Goal: Information Seeking & Learning: Learn about a topic

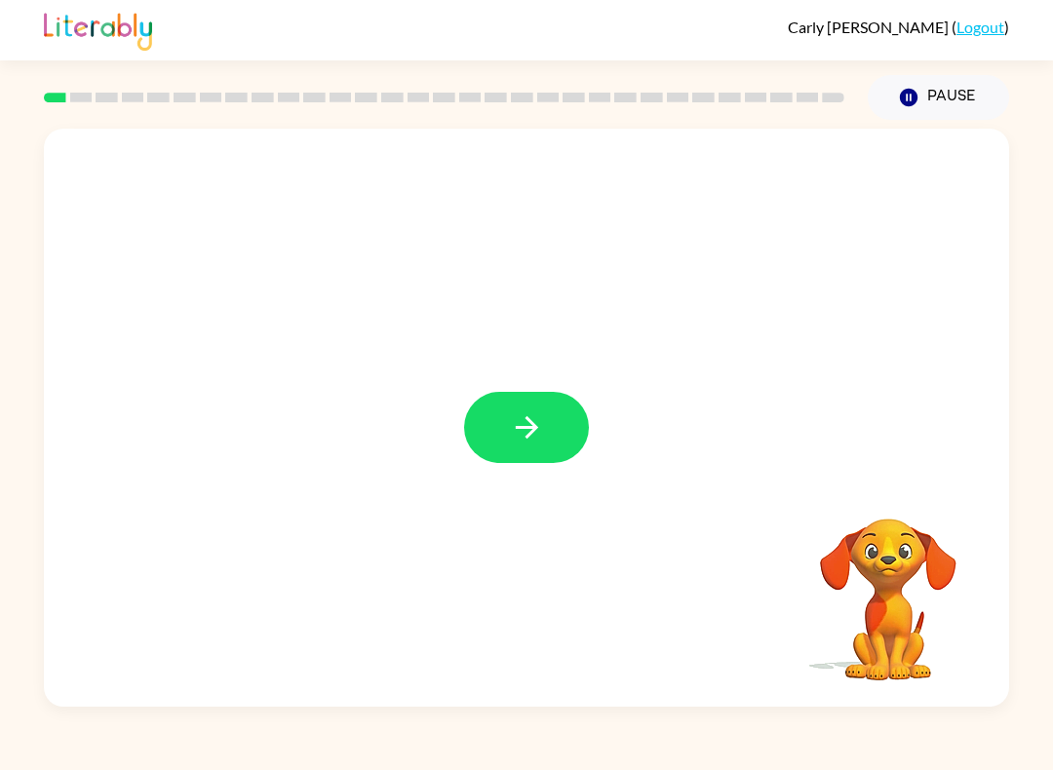
click at [518, 421] on icon "button" at bounding box center [527, 427] width 34 height 34
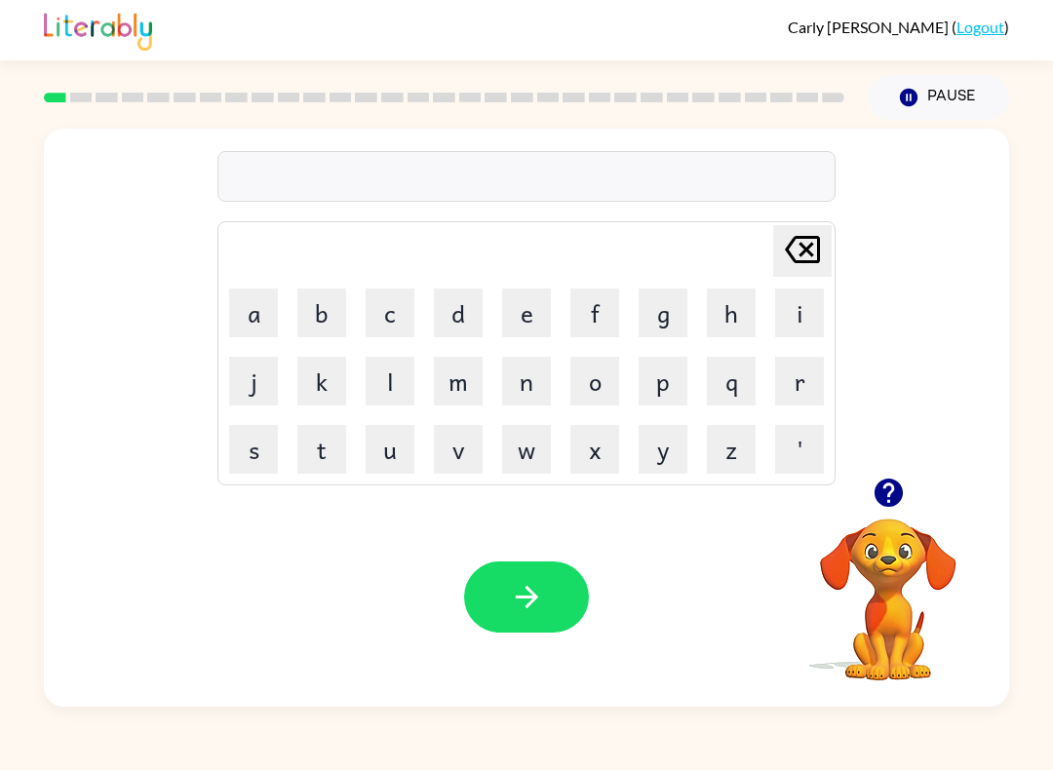
click at [664, 312] on button "g" at bounding box center [662, 313] width 49 height 49
click at [257, 314] on button "a" at bounding box center [253, 313] width 49 height 49
click at [666, 374] on button "p" at bounding box center [662, 381] width 49 height 49
click at [537, 594] on icon "button" at bounding box center [527, 597] width 34 height 34
click at [672, 383] on button "p" at bounding box center [662, 381] width 49 height 49
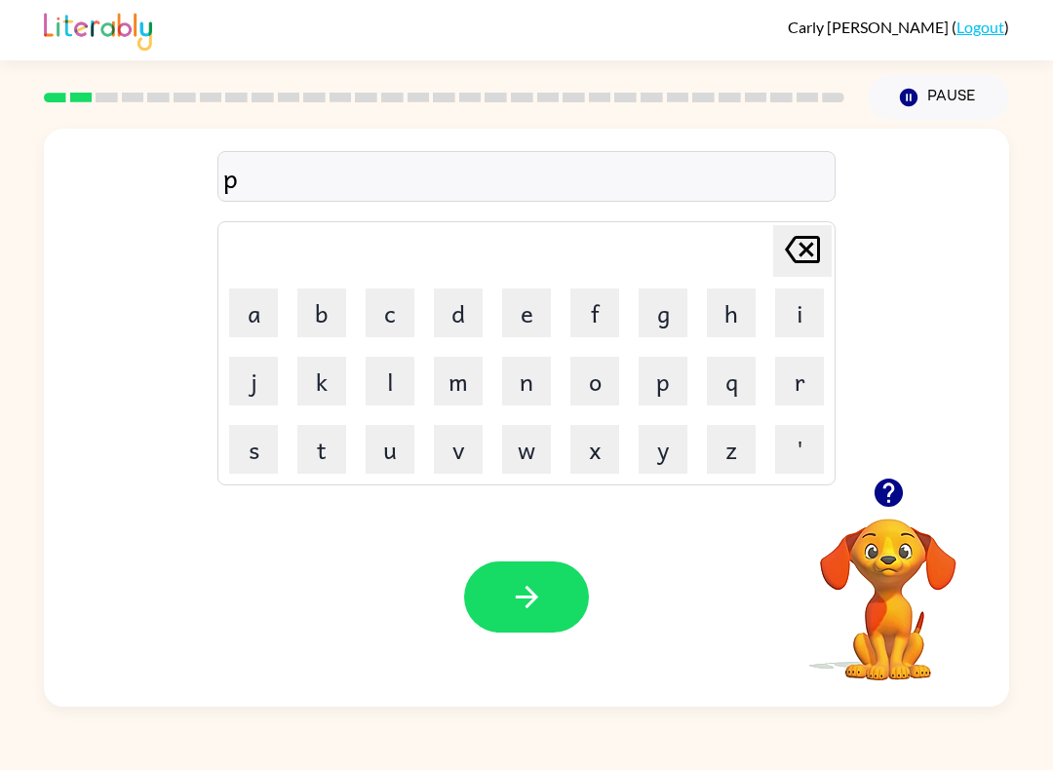
click at [252, 320] on button "a" at bounding box center [253, 313] width 49 height 49
click at [538, 589] on icon "button" at bounding box center [527, 597] width 34 height 34
click at [460, 381] on button "m" at bounding box center [458, 381] width 49 height 49
click at [396, 449] on button "u" at bounding box center [390, 449] width 49 height 49
click at [460, 312] on button "d" at bounding box center [458, 313] width 49 height 49
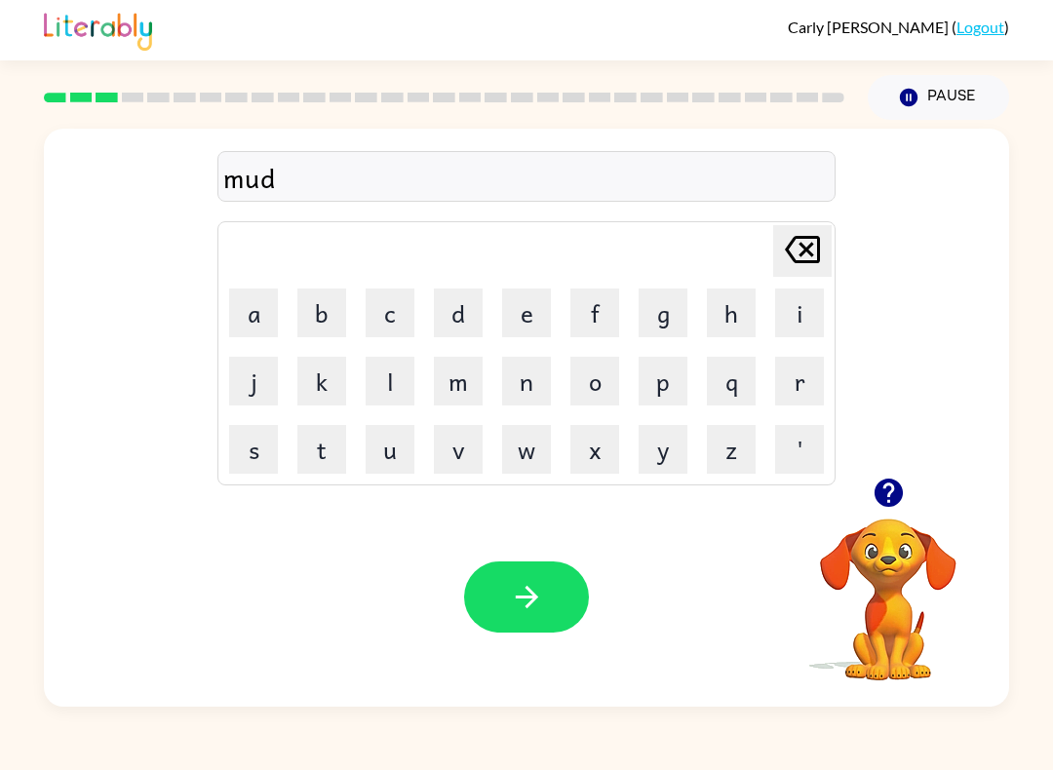
click at [537, 606] on icon "button" at bounding box center [527, 597] width 34 height 34
click at [404, 309] on button "c" at bounding box center [390, 313] width 49 height 49
click at [805, 388] on button "r" at bounding box center [799, 381] width 49 height 49
click at [599, 388] on button "o" at bounding box center [594, 381] width 49 height 49
click at [669, 378] on button "p" at bounding box center [662, 381] width 49 height 49
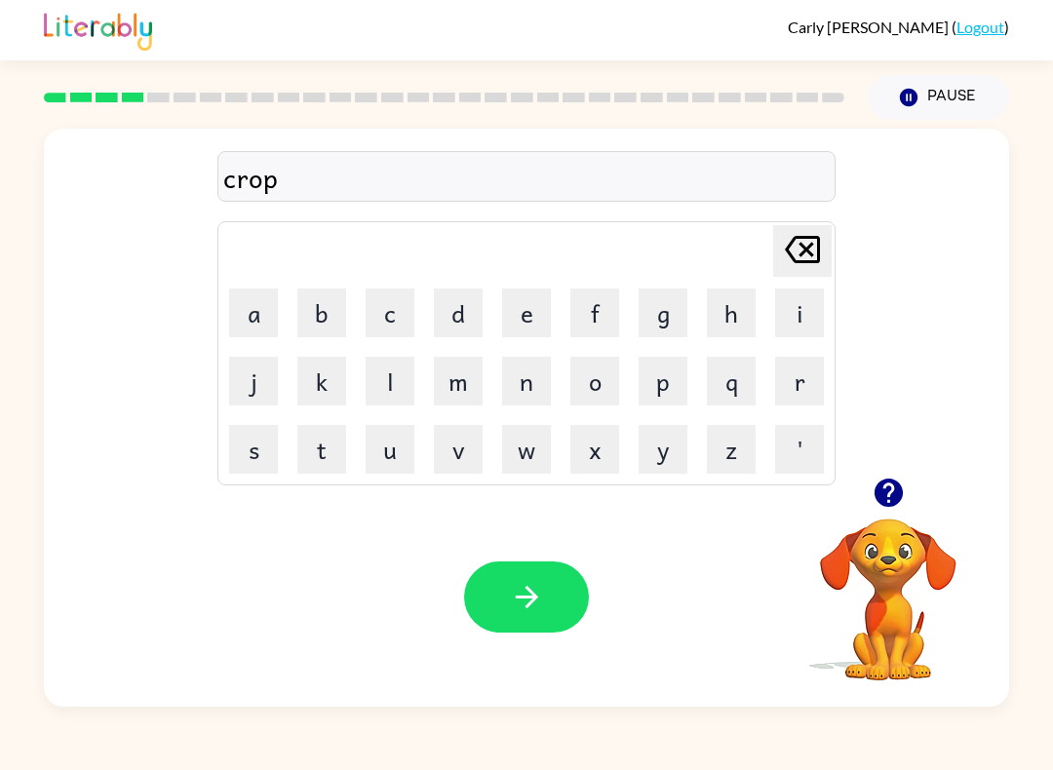
click at [532, 577] on button "button" at bounding box center [526, 596] width 125 height 71
click at [602, 305] on button "f" at bounding box center [594, 313] width 49 height 49
click at [398, 381] on button "l" at bounding box center [390, 381] width 49 height 49
click at [811, 316] on button "i" at bounding box center [799, 313] width 49 height 49
click at [330, 396] on button "k" at bounding box center [321, 381] width 49 height 49
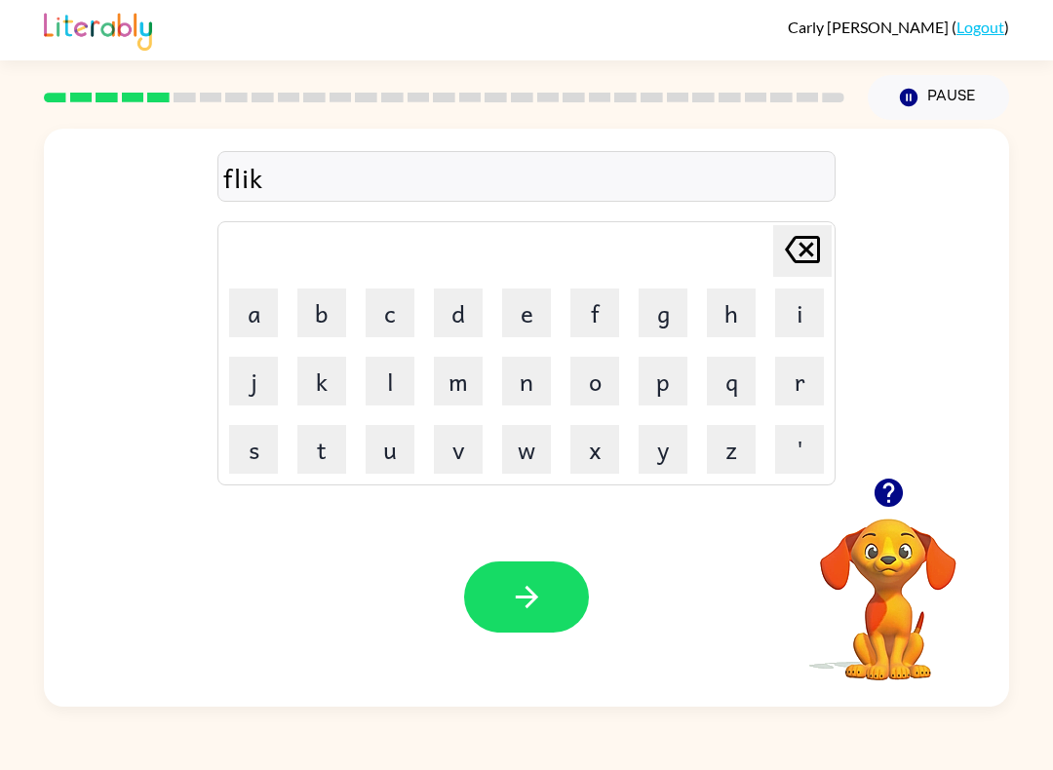
click at [513, 589] on icon "button" at bounding box center [527, 597] width 34 height 34
click at [256, 304] on button "a" at bounding box center [253, 313] width 49 height 49
click at [662, 452] on button "y" at bounding box center [662, 449] width 49 height 49
click at [463, 380] on button "m" at bounding box center [458, 381] width 49 height 49
click at [515, 588] on icon "button" at bounding box center [527, 597] width 34 height 34
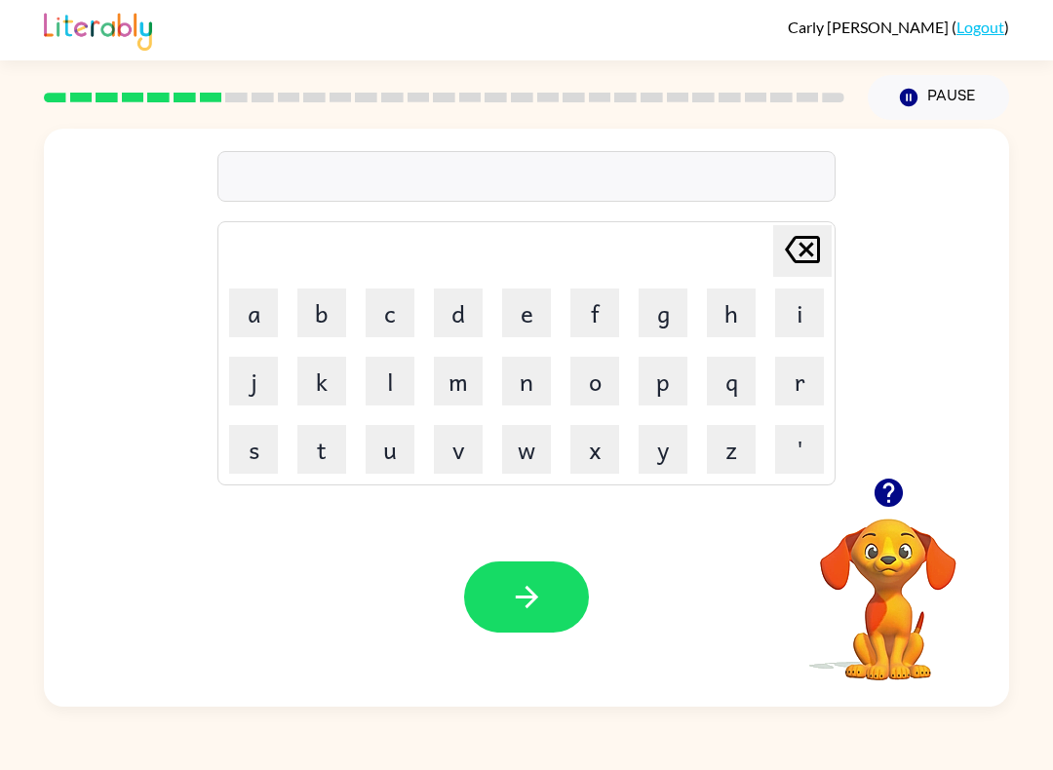
click at [252, 449] on button "s" at bounding box center [253, 449] width 49 height 49
click at [396, 314] on button "c" at bounding box center [390, 313] width 49 height 49
click at [812, 398] on button "r" at bounding box center [799, 381] width 49 height 49
click at [801, 324] on button "i" at bounding box center [799, 313] width 49 height 49
click at [324, 313] on button "b" at bounding box center [321, 313] width 49 height 49
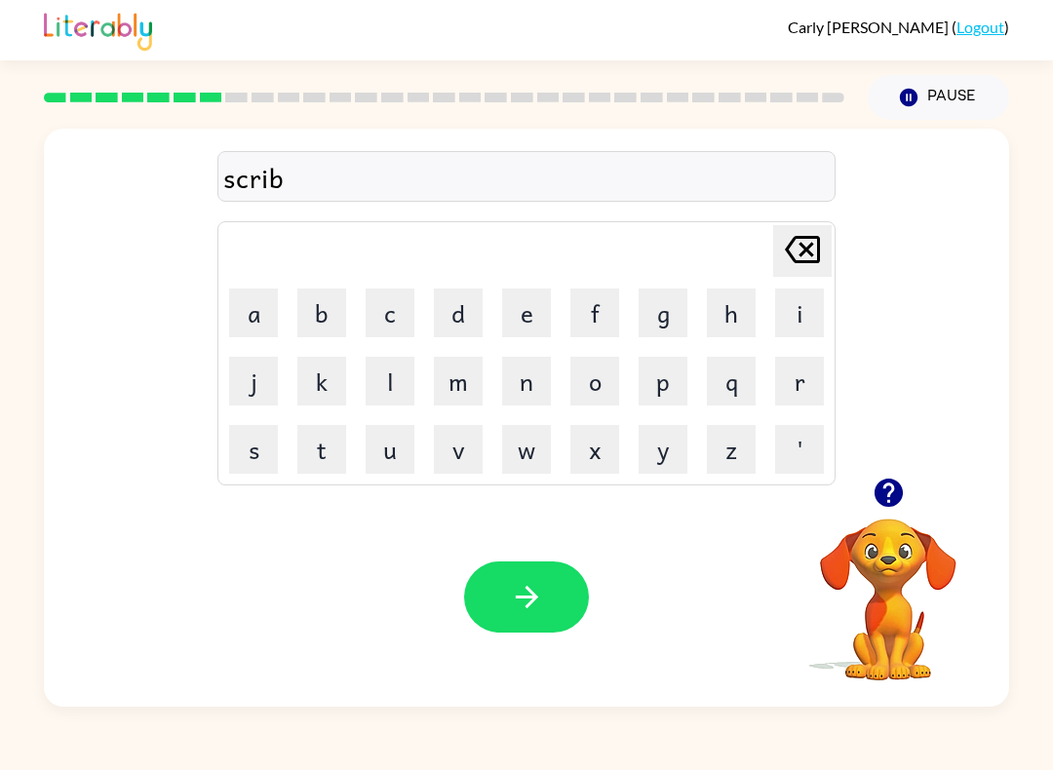
click at [405, 385] on button "l" at bounding box center [390, 381] width 49 height 49
click at [519, 564] on button "button" at bounding box center [526, 596] width 125 height 71
click at [535, 450] on button "w" at bounding box center [526, 449] width 49 height 49
click at [801, 320] on button "i" at bounding box center [799, 313] width 49 height 49
click at [271, 456] on button "s" at bounding box center [253, 449] width 49 height 49
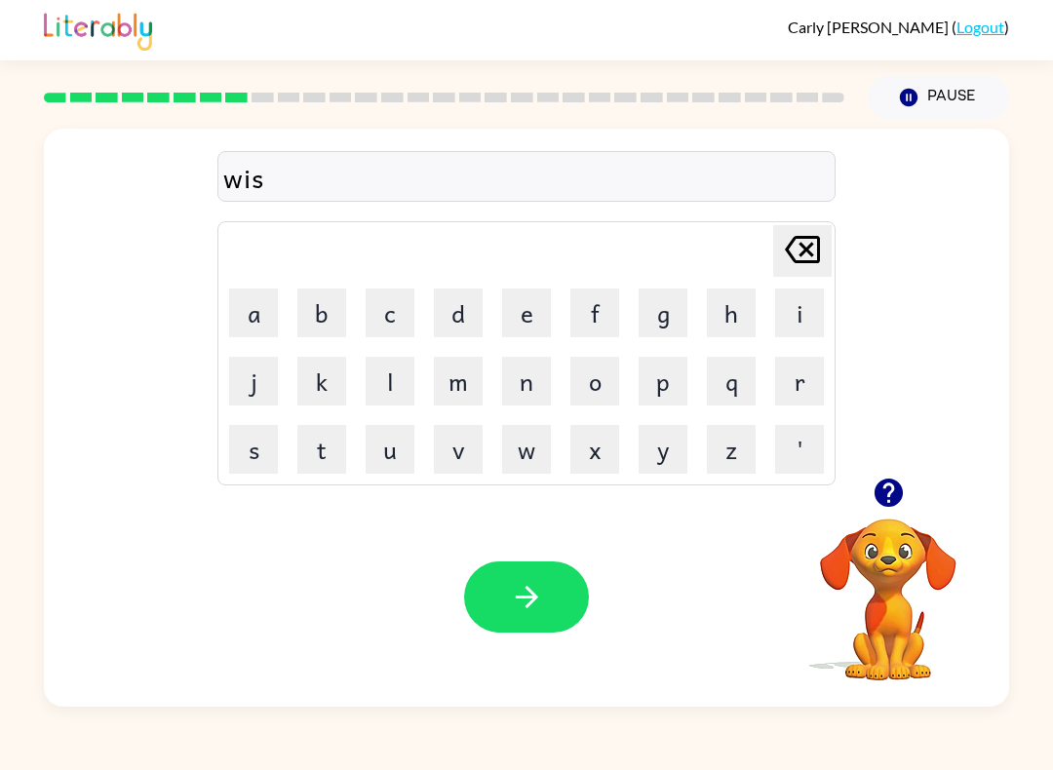
click at [739, 325] on button "h" at bounding box center [731, 313] width 49 height 49
click at [570, 625] on button "button" at bounding box center [526, 596] width 125 height 71
click at [390, 317] on button "c" at bounding box center [390, 313] width 49 height 49
click at [600, 374] on button "o" at bounding box center [594, 381] width 49 height 49
click at [401, 375] on button "l" at bounding box center [390, 381] width 49 height 49
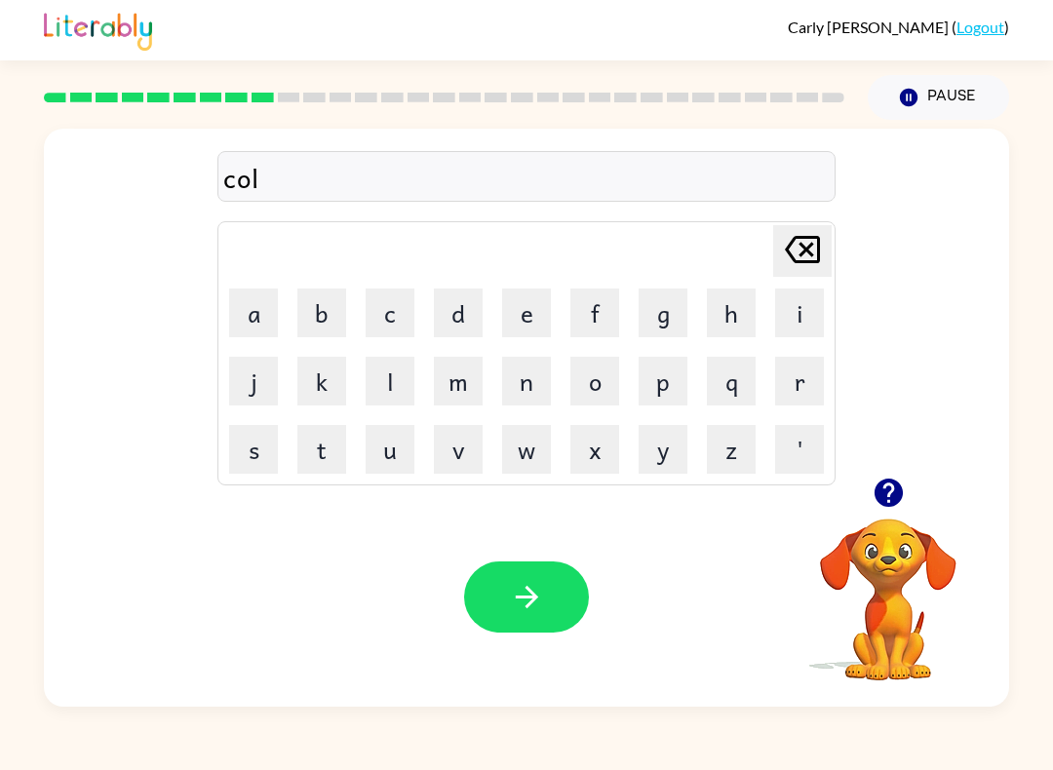
click at [511, 571] on button "button" at bounding box center [526, 596] width 125 height 71
click at [329, 445] on button "t" at bounding box center [321, 449] width 49 height 49
click at [802, 308] on button "i" at bounding box center [799, 313] width 49 height 49
click at [523, 380] on button "n" at bounding box center [526, 381] width 49 height 49
click at [817, 251] on icon at bounding box center [802, 249] width 35 height 27
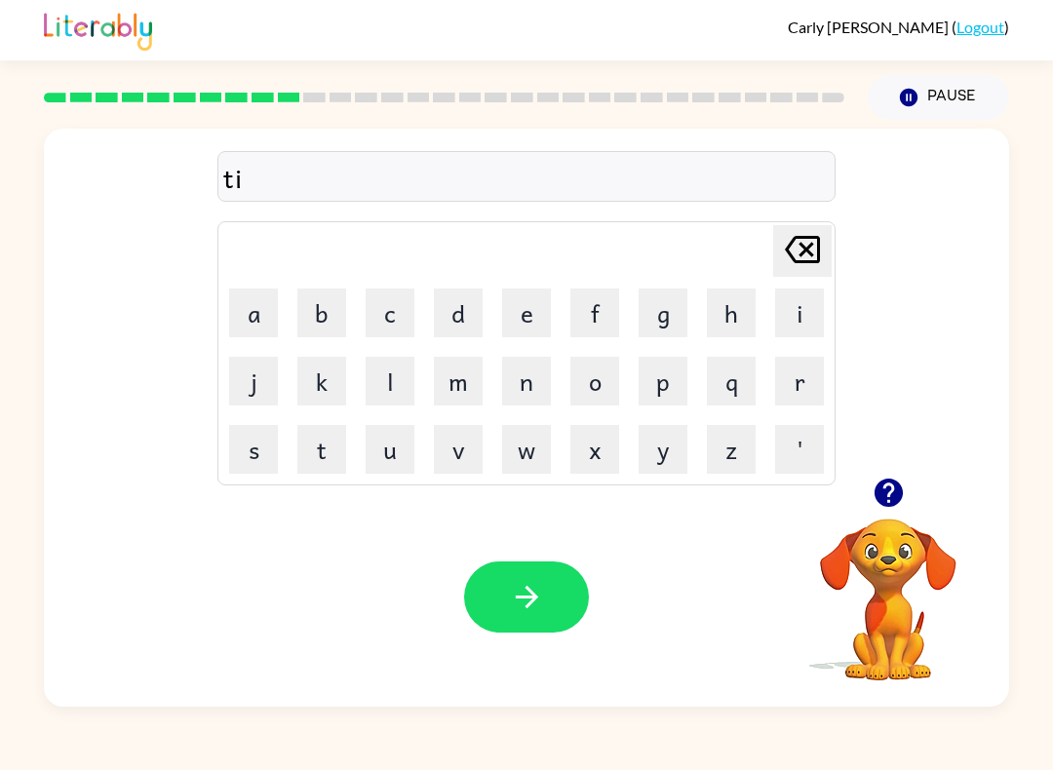
click at [812, 255] on icon at bounding box center [802, 249] width 35 height 27
click at [740, 310] on button "h" at bounding box center [731, 313] width 49 height 49
click at [814, 305] on button "i" at bounding box center [799, 313] width 49 height 49
click at [530, 385] on button "n" at bounding box center [526, 381] width 49 height 49
click at [670, 310] on button "g" at bounding box center [662, 313] width 49 height 49
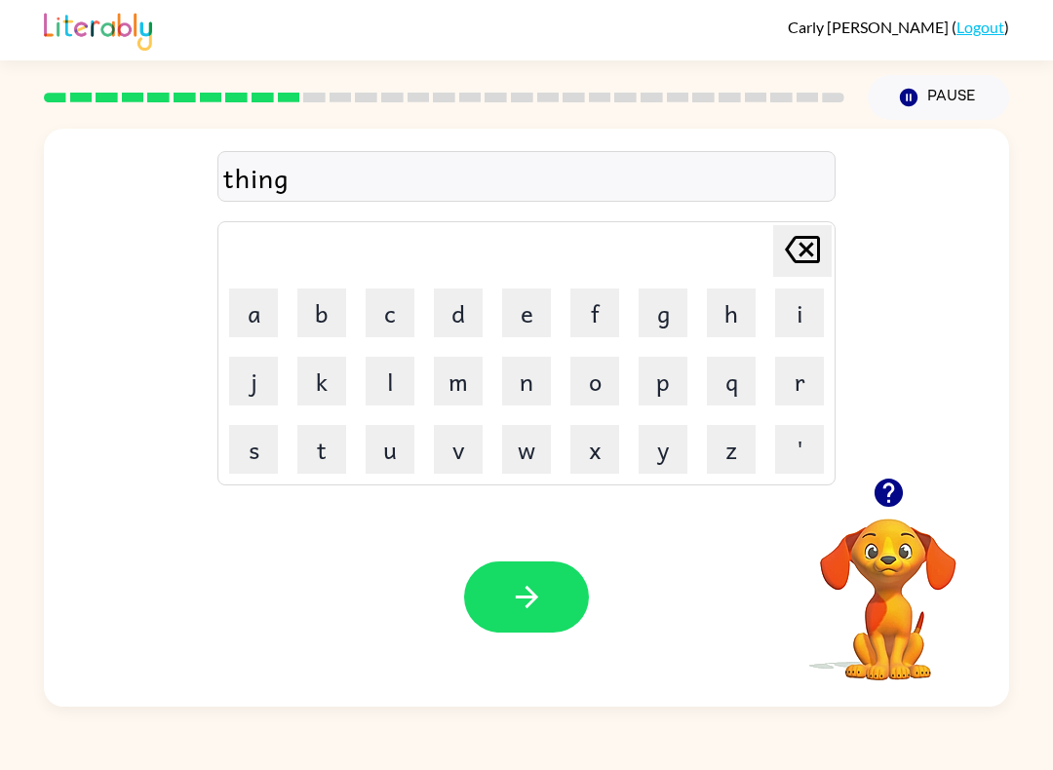
click at [539, 602] on icon "button" at bounding box center [527, 597] width 34 height 34
click at [254, 465] on button "s" at bounding box center [253, 449] width 49 height 49
click at [461, 385] on button "m" at bounding box center [458, 381] width 49 height 49
click at [597, 376] on button "o" at bounding box center [594, 381] width 49 height 49
click at [383, 295] on button "c" at bounding box center [390, 313] width 49 height 49
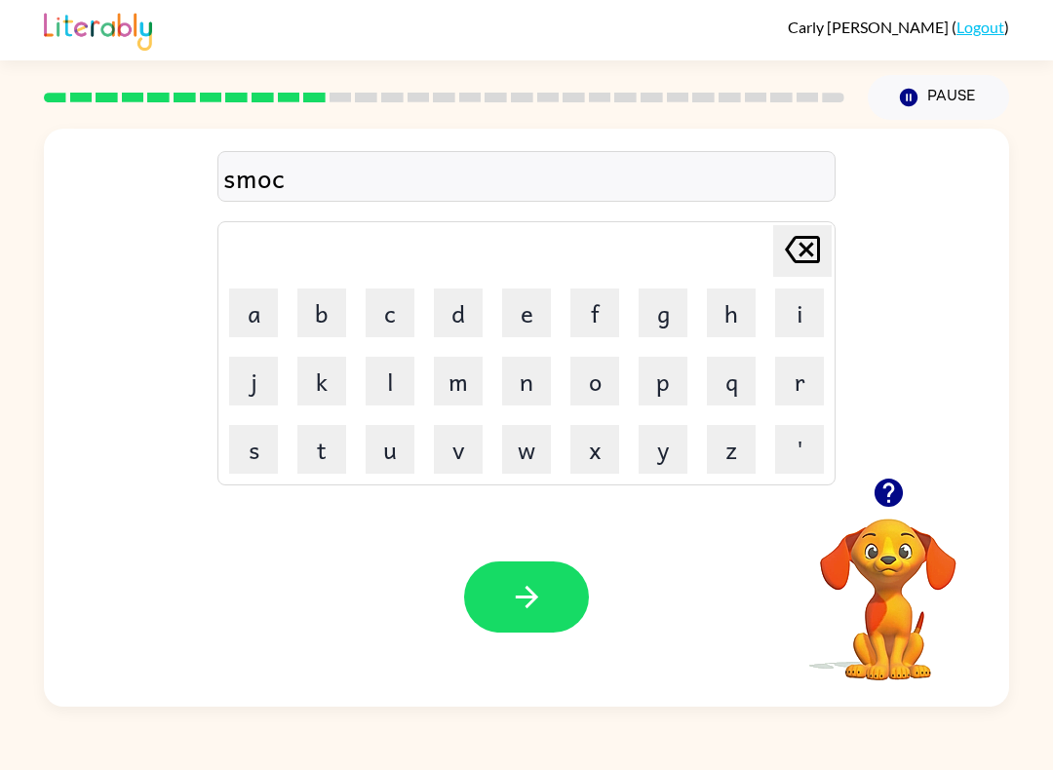
click at [319, 374] on button "k" at bounding box center [321, 381] width 49 height 49
click at [548, 590] on button "button" at bounding box center [526, 596] width 125 height 71
click at [463, 376] on button "m" at bounding box center [458, 381] width 49 height 49
click at [251, 443] on button "s" at bounding box center [253, 449] width 49 height 49
click at [320, 450] on button "t" at bounding box center [321, 449] width 49 height 49
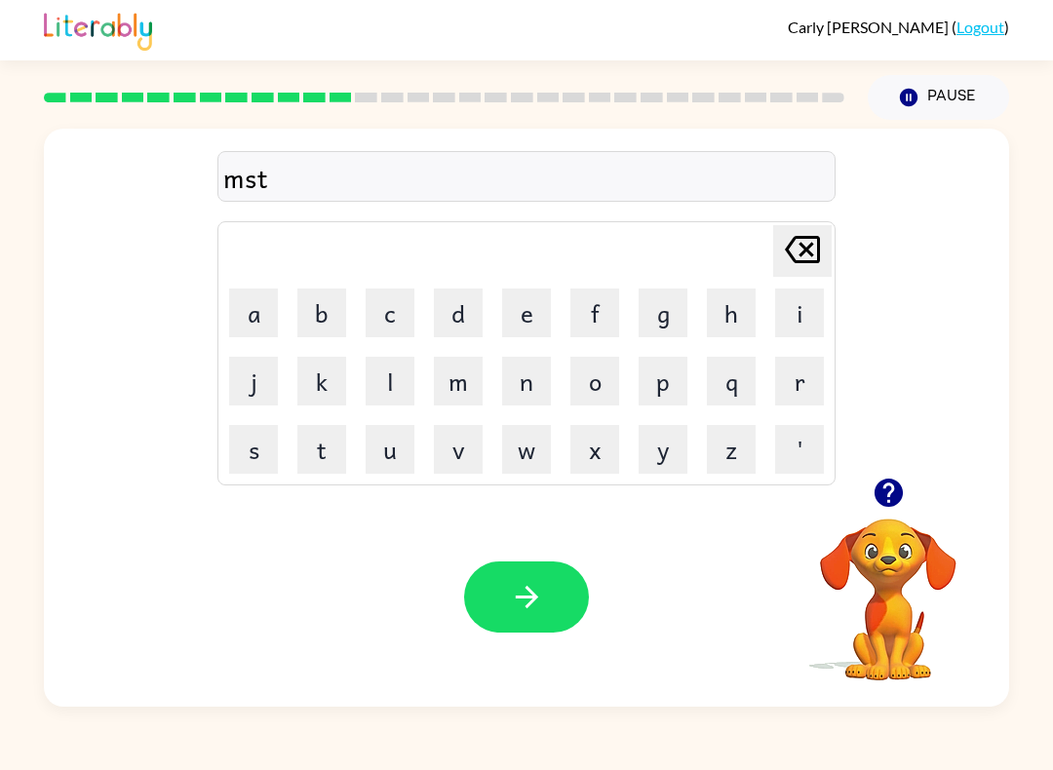
click at [249, 315] on button "a" at bounding box center [253, 313] width 49 height 49
click at [394, 312] on button "c" at bounding box center [390, 313] width 49 height 49
click at [522, 578] on button "button" at bounding box center [526, 596] width 125 height 71
click at [735, 305] on button "h" at bounding box center [731, 313] width 49 height 49
click at [536, 319] on button "e" at bounding box center [526, 313] width 49 height 49
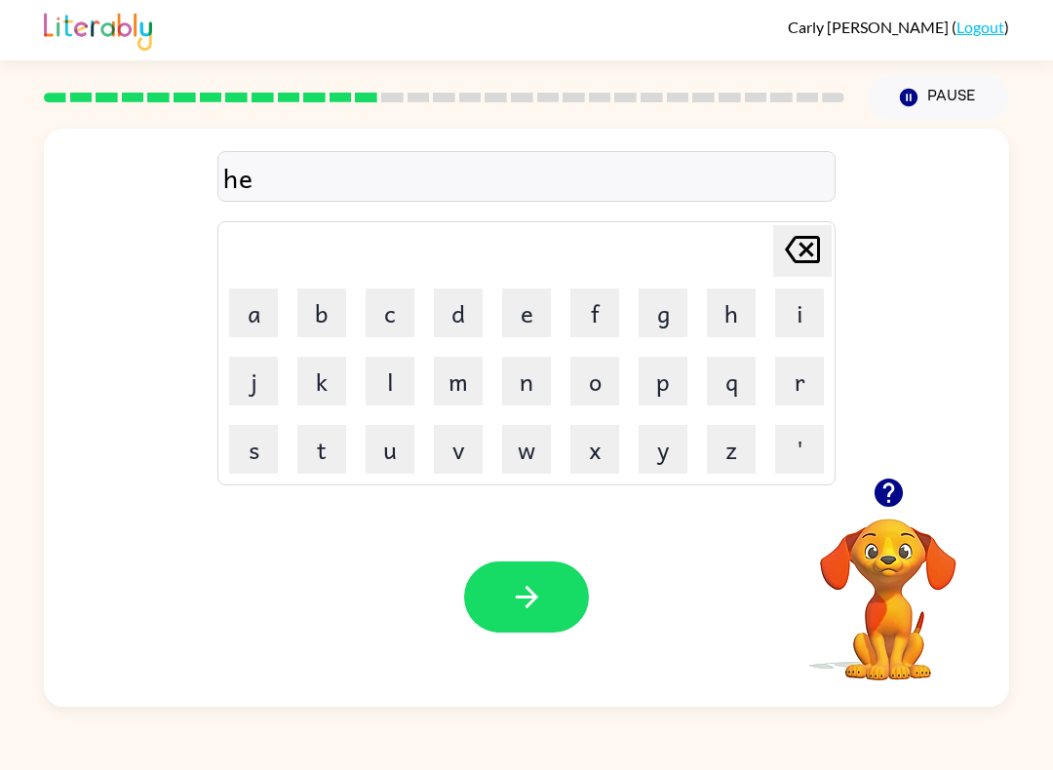
click at [396, 371] on button "l" at bounding box center [390, 381] width 49 height 49
click at [672, 362] on button "p" at bounding box center [662, 381] width 49 height 49
click at [396, 374] on button "l" at bounding box center [390, 381] width 49 height 49
click at [818, 317] on button "i" at bounding box center [799, 313] width 49 height 49
click at [267, 453] on button "s" at bounding box center [253, 449] width 49 height 49
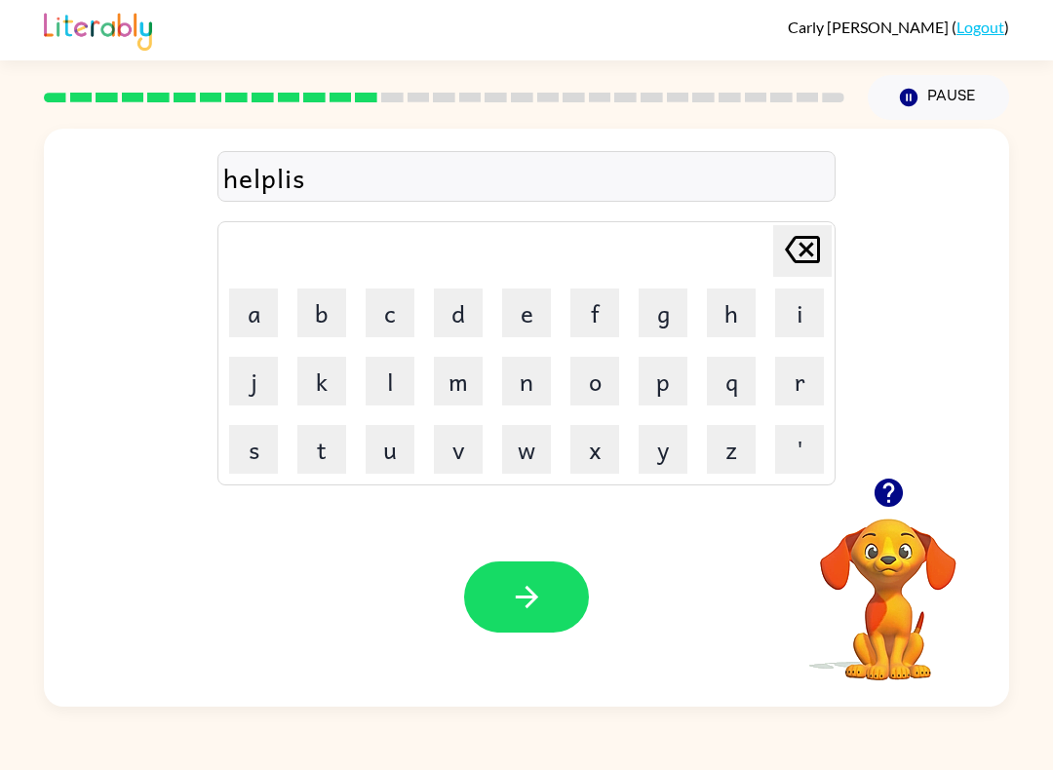
click at [550, 603] on button "button" at bounding box center [526, 596] width 125 height 71
click at [261, 462] on button "s" at bounding box center [253, 449] width 49 height 49
click at [328, 454] on button "t" at bounding box center [321, 449] width 49 height 49
click at [387, 464] on button "u" at bounding box center [390, 449] width 49 height 49
click at [452, 310] on button "d" at bounding box center [458, 313] width 49 height 49
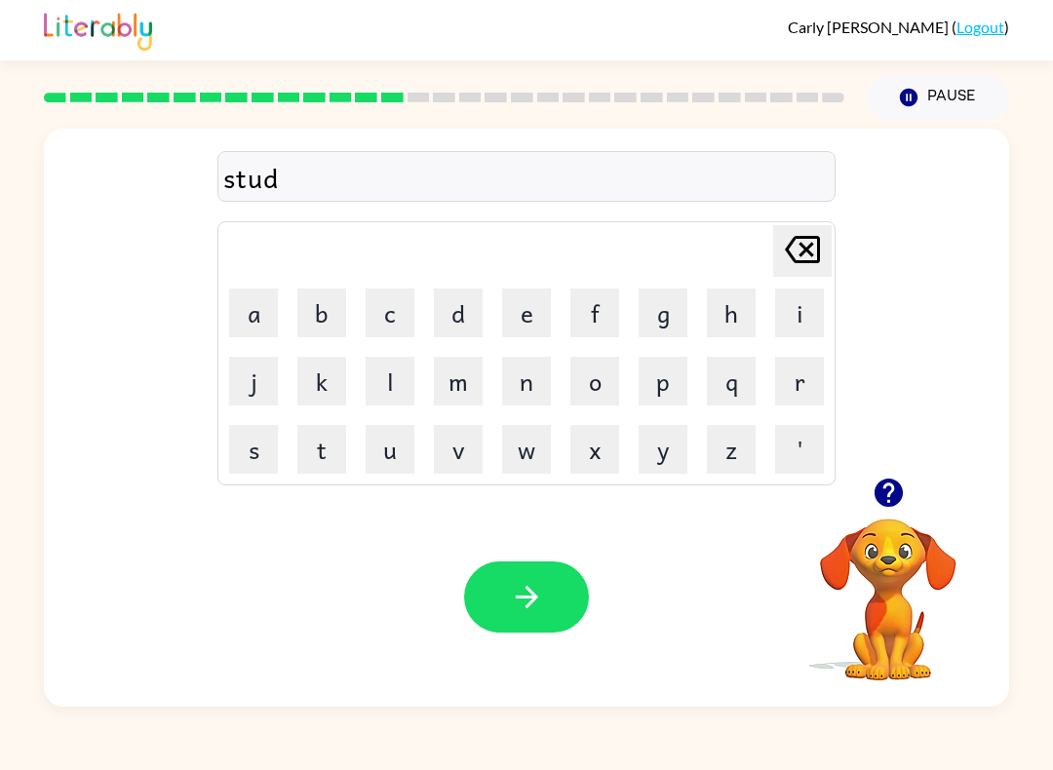
click at [794, 323] on button "i" at bounding box center [799, 313] width 49 height 49
click at [544, 399] on button "n" at bounding box center [526, 381] width 49 height 49
click at [310, 462] on button "t" at bounding box center [321, 449] width 49 height 49
click at [525, 610] on icon "button" at bounding box center [527, 597] width 34 height 34
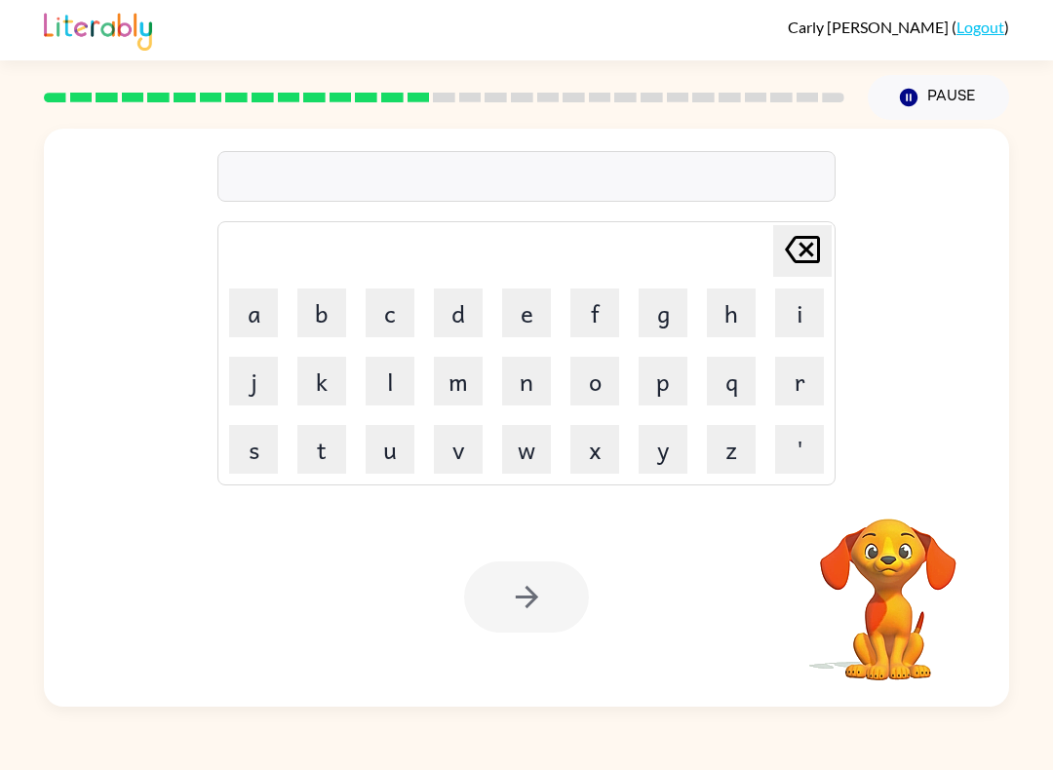
click at [247, 447] on button "s" at bounding box center [253, 449] width 49 height 49
click at [305, 448] on button "t" at bounding box center [321, 449] width 49 height 49
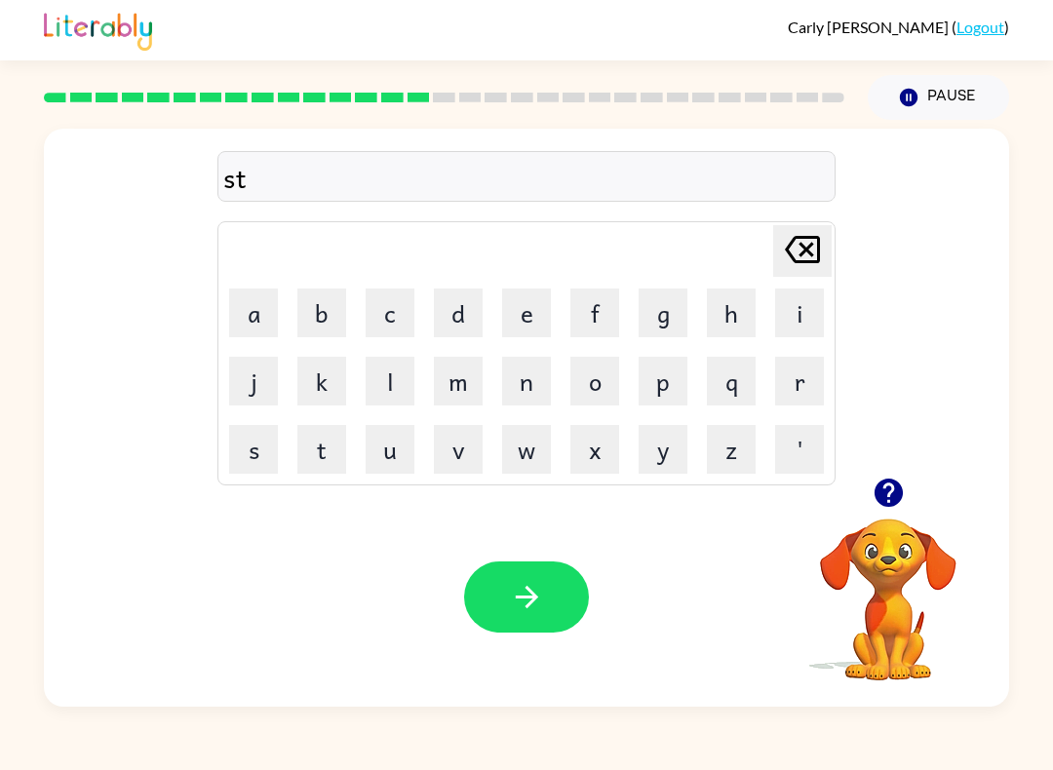
click at [265, 319] on button "a" at bounding box center [253, 313] width 49 height 49
click at [816, 393] on button "r" at bounding box center [799, 381] width 49 height 49
click at [540, 563] on button "button" at bounding box center [526, 596] width 125 height 71
click at [401, 399] on button "l" at bounding box center [390, 381] width 49 height 49
click at [810, 310] on button "i" at bounding box center [799, 313] width 49 height 49
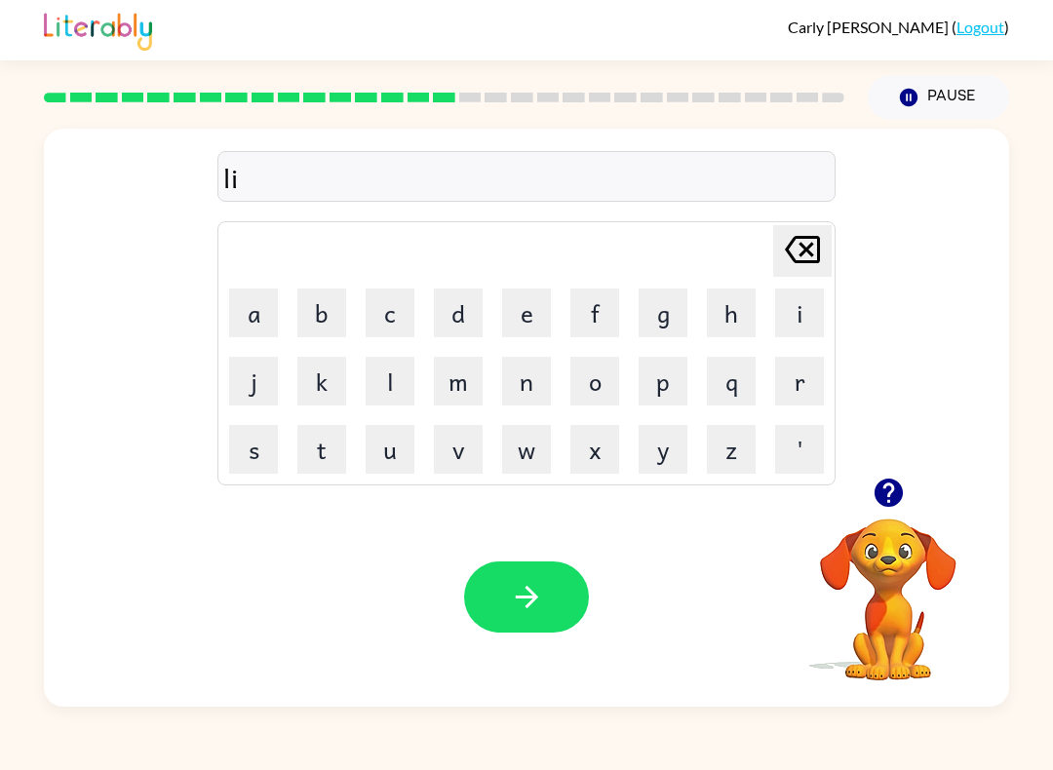
click at [320, 444] on button "t" at bounding box center [321, 449] width 49 height 49
click at [549, 583] on button "button" at bounding box center [526, 596] width 125 height 71
click at [252, 456] on button "s" at bounding box center [253, 449] width 49 height 49
click at [526, 464] on button "w" at bounding box center [526, 449] width 49 height 49
click at [808, 310] on button "i" at bounding box center [799, 313] width 49 height 49
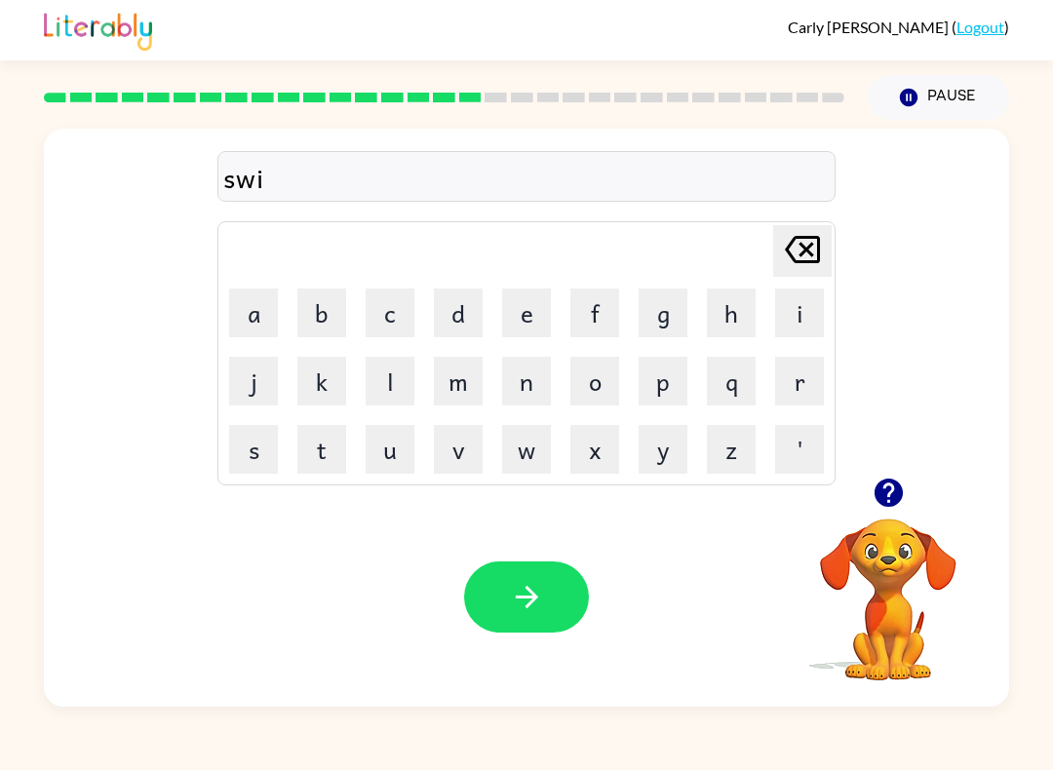
click at [599, 303] on button "f" at bounding box center [594, 313] width 49 height 49
click at [339, 450] on button "t" at bounding box center [321, 449] width 49 height 49
click at [510, 557] on div "Your browser must support playing .mp4 files to use Literably. Please try using…" at bounding box center [526, 596] width 965 height 219
click at [557, 595] on button "button" at bounding box center [526, 596] width 125 height 71
click at [260, 447] on button "s" at bounding box center [253, 449] width 49 height 49
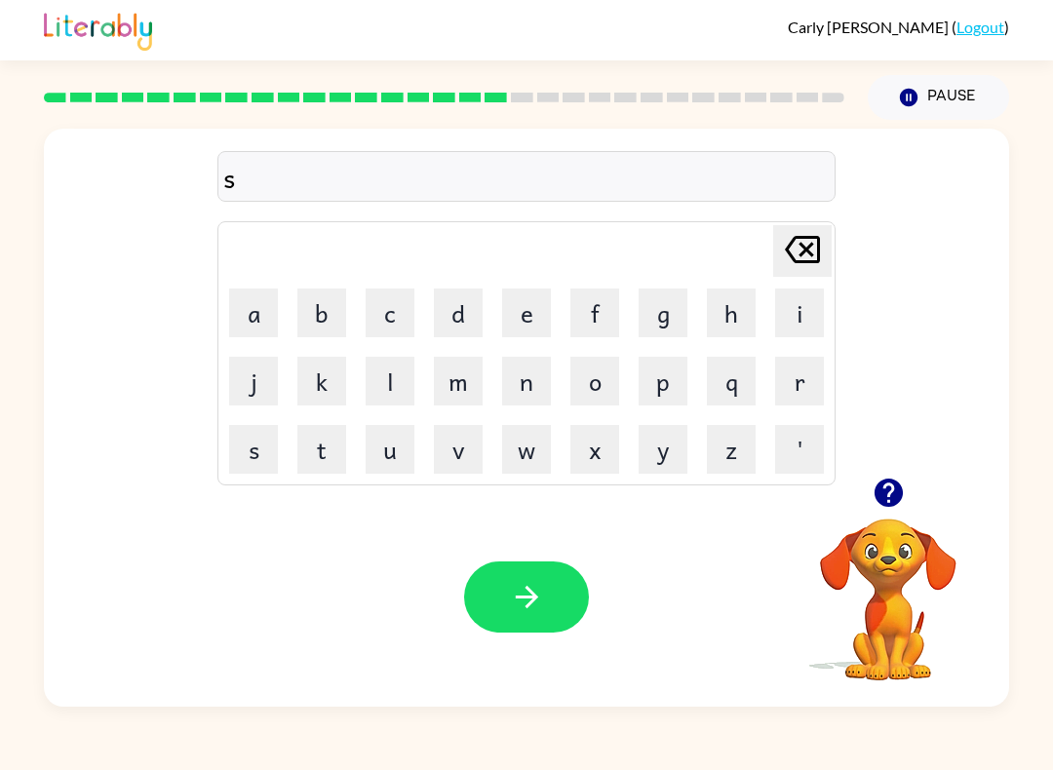
click at [748, 294] on button "h" at bounding box center [731, 313] width 49 height 49
click at [818, 374] on button "r" at bounding box center [799, 381] width 49 height 49
click at [336, 447] on button "t" at bounding box center [321, 449] width 49 height 49
click at [555, 589] on button "button" at bounding box center [526, 596] width 125 height 71
click at [241, 383] on button "j" at bounding box center [253, 381] width 49 height 49
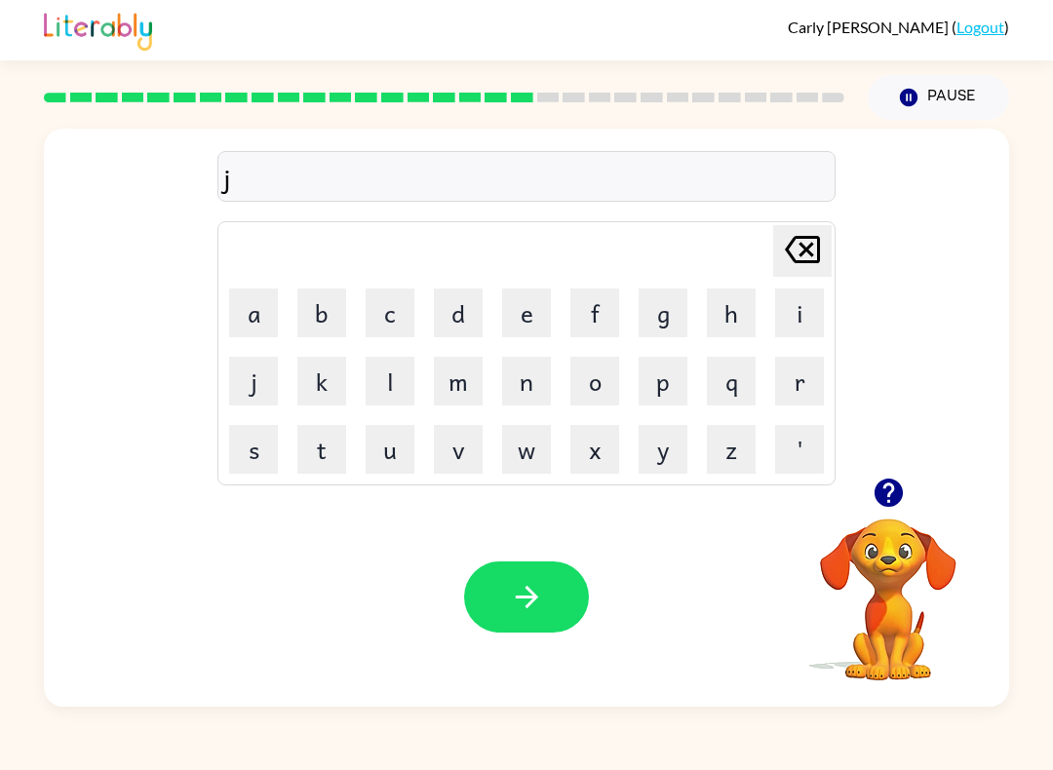
click at [588, 383] on button "o" at bounding box center [594, 381] width 49 height 49
click at [329, 300] on button "b" at bounding box center [321, 313] width 49 height 49
click at [536, 595] on icon "button" at bounding box center [527, 597] width 34 height 34
click at [315, 311] on button "b" at bounding box center [321, 313] width 49 height 49
click at [615, 368] on button "o" at bounding box center [594, 381] width 49 height 49
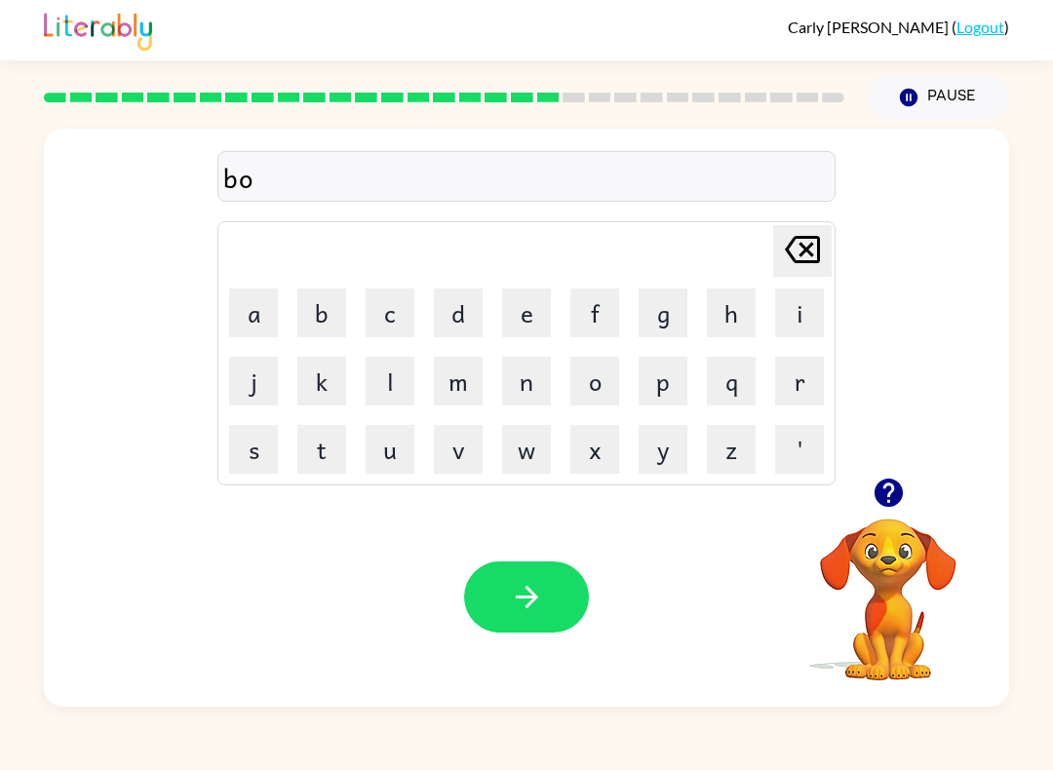
click at [597, 456] on button "x" at bounding box center [594, 449] width 49 height 49
click at [805, 305] on button "i" at bounding box center [799, 313] width 49 height 49
click at [800, 253] on icon "[PERSON_NAME] last character input" at bounding box center [802, 249] width 47 height 47
click at [265, 460] on button "s" at bounding box center [253, 449] width 49 height 49
click at [528, 576] on button "button" at bounding box center [526, 596] width 125 height 71
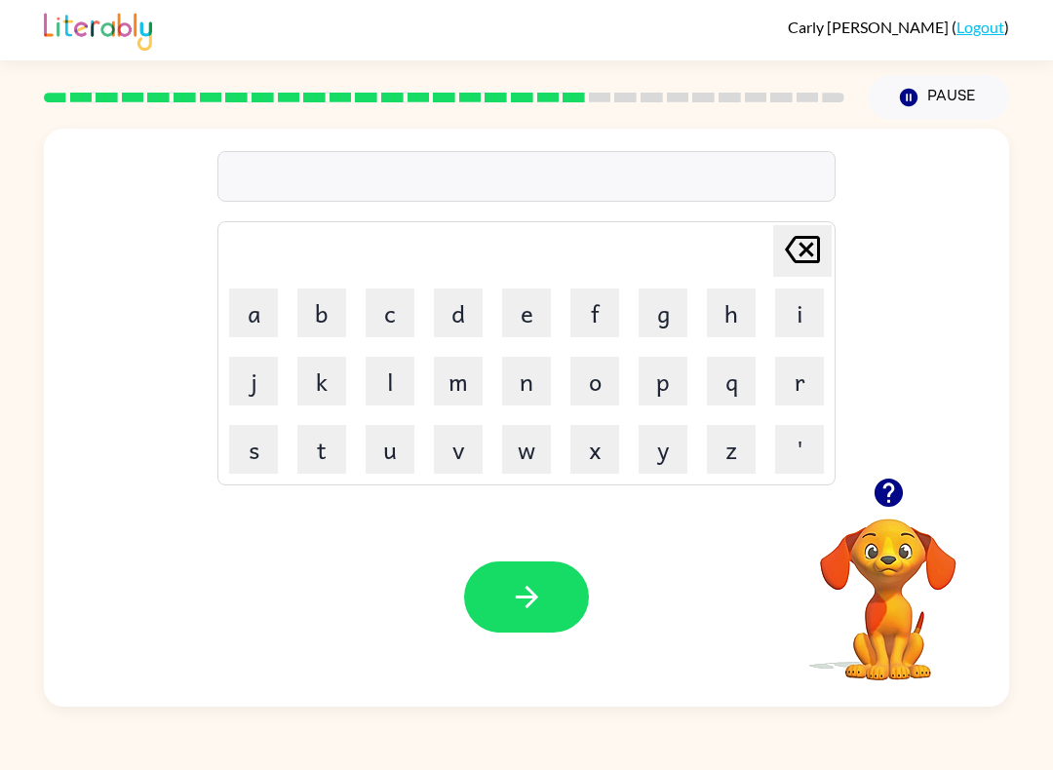
click at [455, 325] on button "d" at bounding box center [458, 313] width 49 height 49
click at [391, 393] on button "l" at bounding box center [390, 381] width 49 height 49
click at [793, 250] on icon "[PERSON_NAME] last character input" at bounding box center [802, 249] width 47 height 47
click at [820, 320] on button "i" at bounding box center [799, 313] width 49 height 49
click at [467, 450] on button "v" at bounding box center [458, 449] width 49 height 49
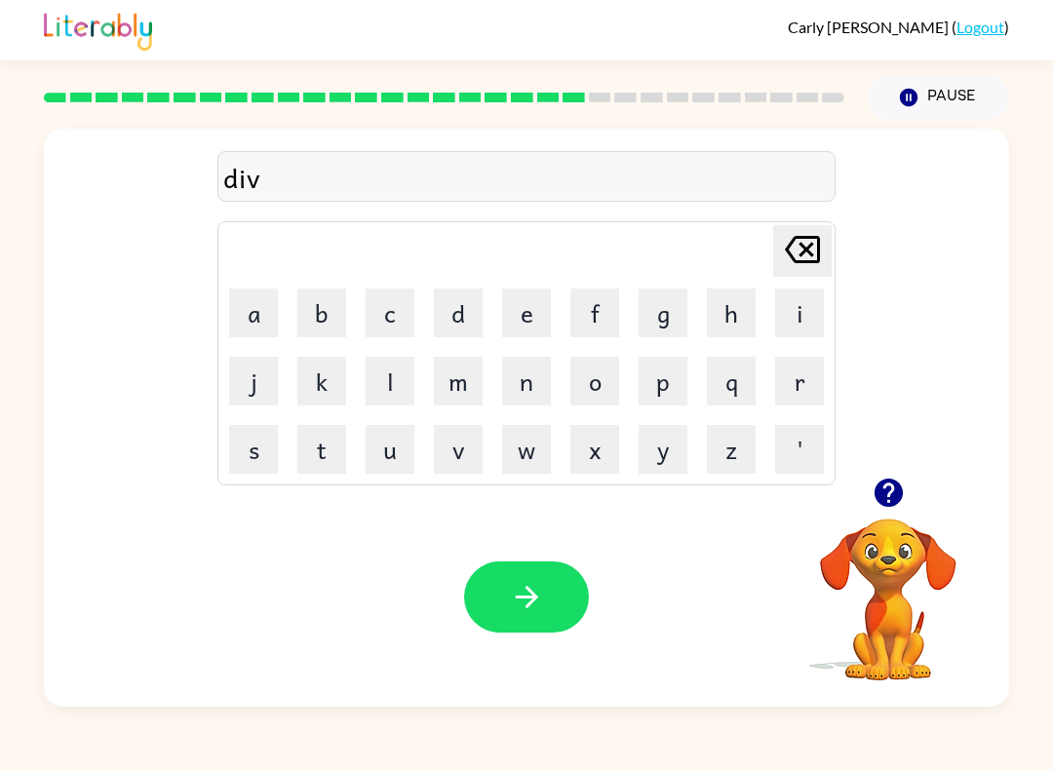
click at [519, 300] on button "e" at bounding box center [526, 313] width 49 height 49
click at [524, 577] on button "button" at bounding box center [526, 596] width 125 height 71
click at [808, 367] on button "r" at bounding box center [799, 381] width 49 height 49
click at [527, 314] on button "e" at bounding box center [526, 313] width 49 height 49
click at [806, 254] on icon "[PERSON_NAME] last character input" at bounding box center [802, 249] width 47 height 47
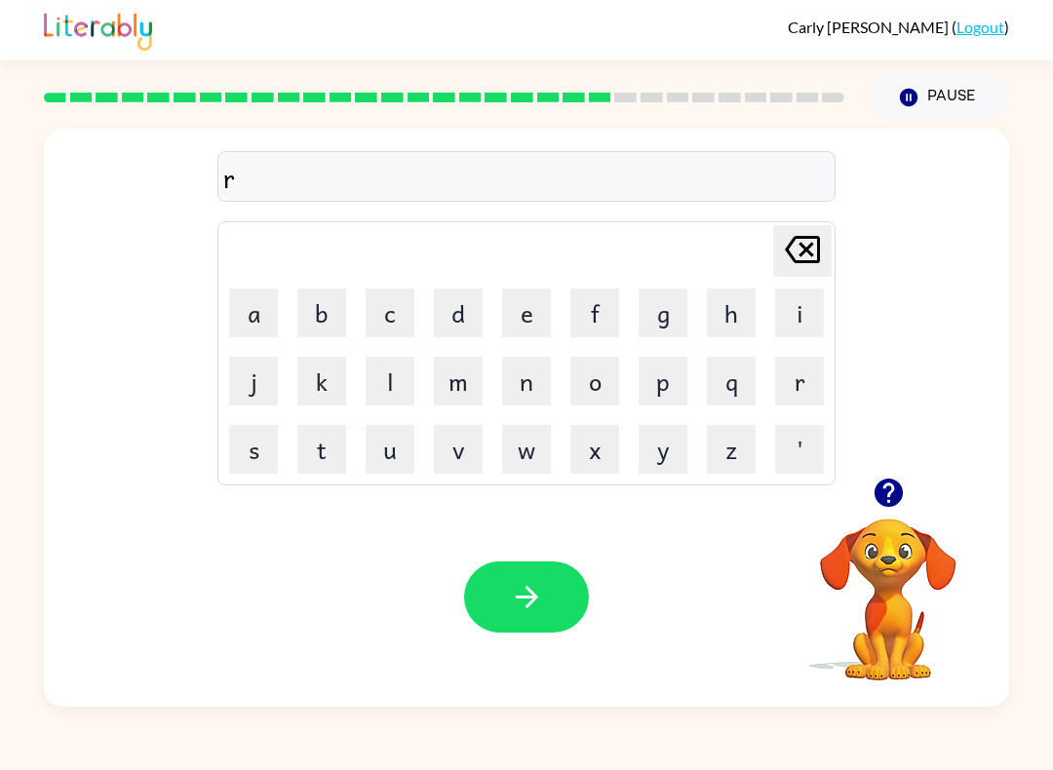
click at [603, 386] on button "o" at bounding box center [594, 381] width 49 height 49
click at [248, 314] on button "a" at bounding box center [253, 313] width 49 height 49
click at [470, 313] on button "d" at bounding box center [458, 313] width 49 height 49
click at [510, 616] on button "button" at bounding box center [526, 596] width 125 height 71
click at [240, 433] on button "s" at bounding box center [253, 449] width 49 height 49
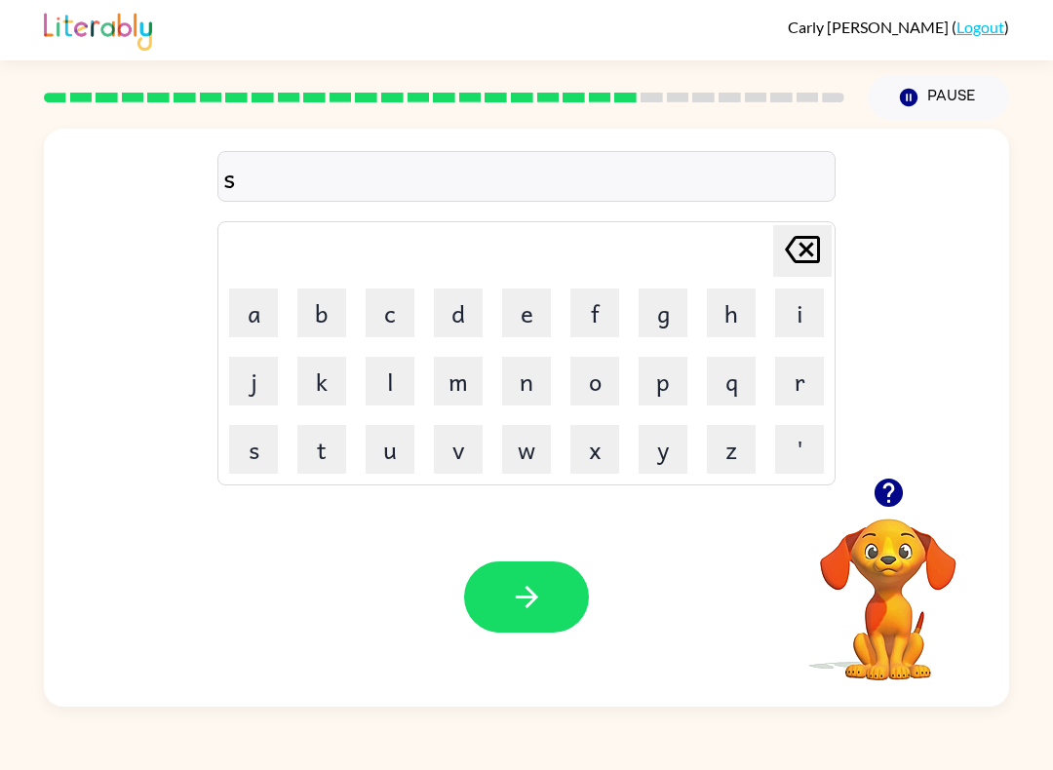
click at [737, 320] on button "h" at bounding box center [731, 313] width 49 height 49
click at [808, 312] on button "i" at bounding box center [799, 313] width 49 height 49
click at [456, 463] on button "v" at bounding box center [458, 449] width 49 height 49
click at [511, 327] on button "e" at bounding box center [526, 313] width 49 height 49
click at [802, 378] on button "r" at bounding box center [799, 381] width 49 height 49
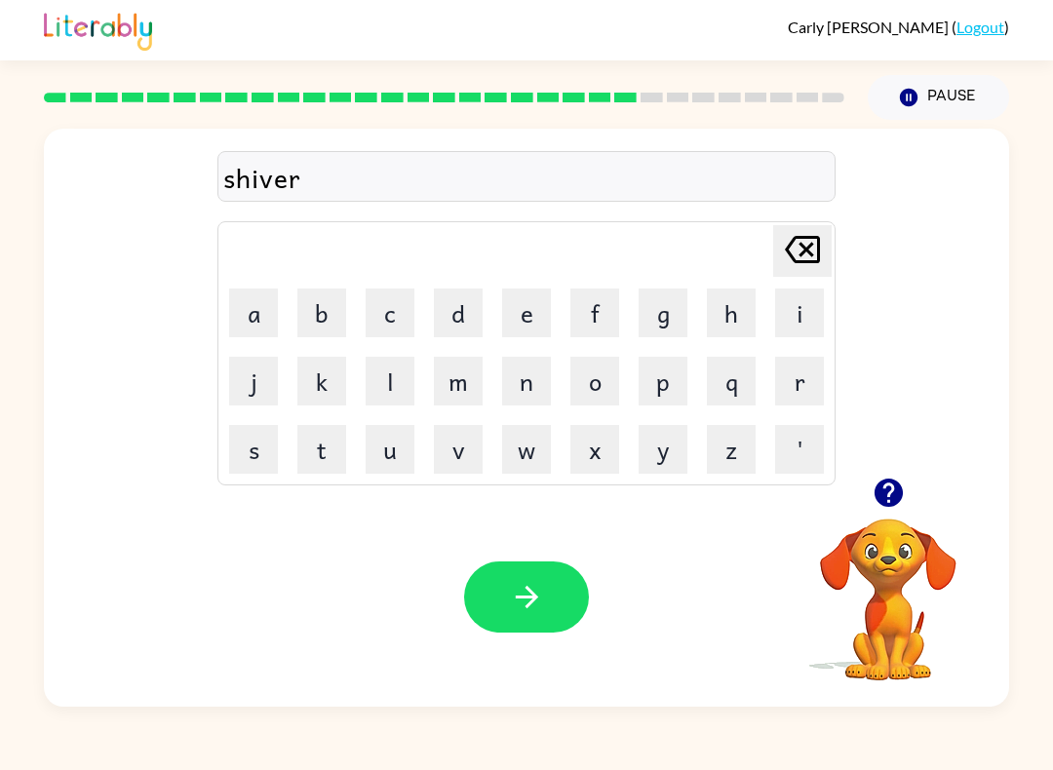
click at [541, 592] on icon "button" at bounding box center [527, 597] width 34 height 34
click at [251, 459] on button "s" at bounding box center [253, 449] width 49 height 49
click at [736, 314] on button "h" at bounding box center [731, 313] width 49 height 49
click at [252, 327] on button "a" at bounding box center [253, 313] width 49 height 49
click at [387, 315] on button "c" at bounding box center [390, 313] width 49 height 49
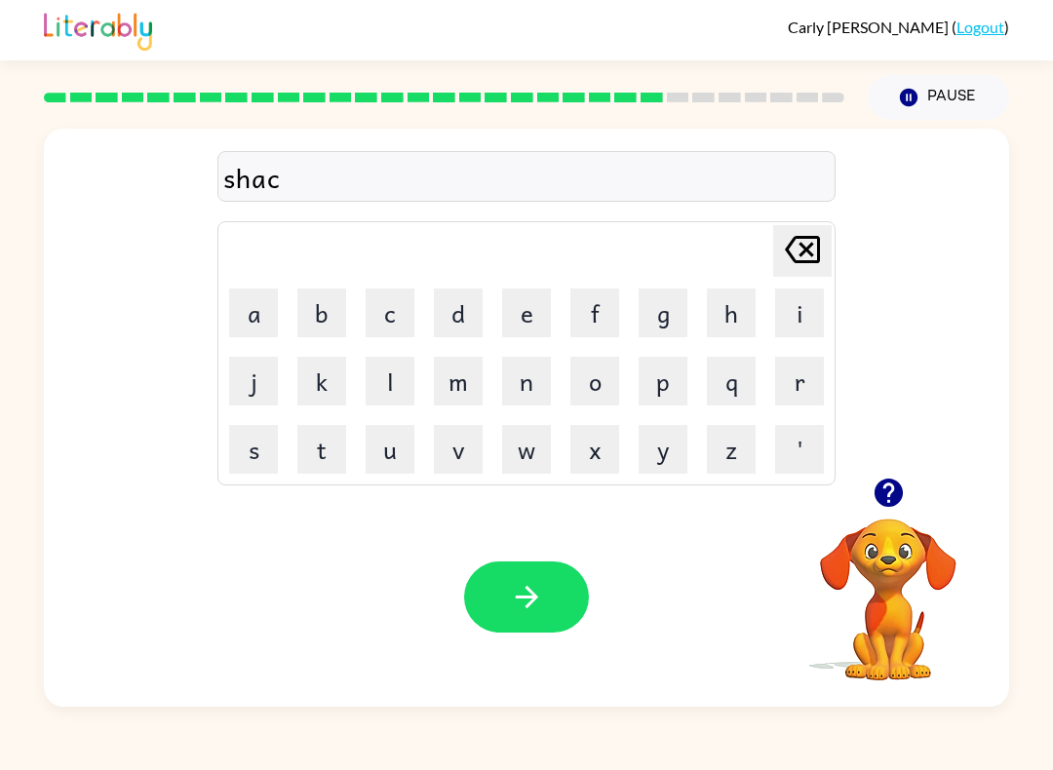
click at [325, 367] on button "k" at bounding box center [321, 381] width 49 height 49
click at [523, 564] on button "button" at bounding box center [526, 596] width 125 height 71
click at [261, 455] on button "s" at bounding box center [253, 449] width 49 height 49
click at [404, 464] on button "u" at bounding box center [390, 449] width 49 height 49
click at [531, 383] on button "n" at bounding box center [526, 381] width 49 height 49
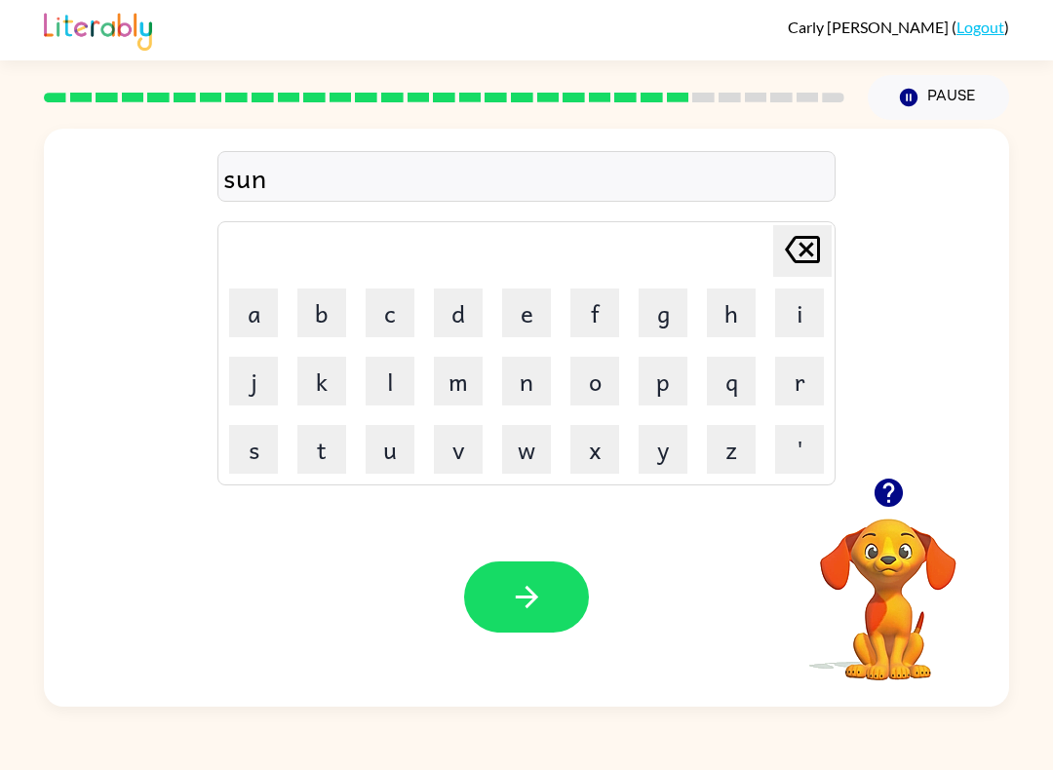
click at [383, 383] on button "l" at bounding box center [390, 381] width 49 height 49
click at [803, 317] on button "i" at bounding box center [799, 313] width 49 height 49
click at [331, 462] on button "t" at bounding box center [321, 449] width 49 height 49
click at [540, 588] on icon "button" at bounding box center [527, 597] width 34 height 34
click at [812, 378] on button "r" at bounding box center [799, 381] width 49 height 49
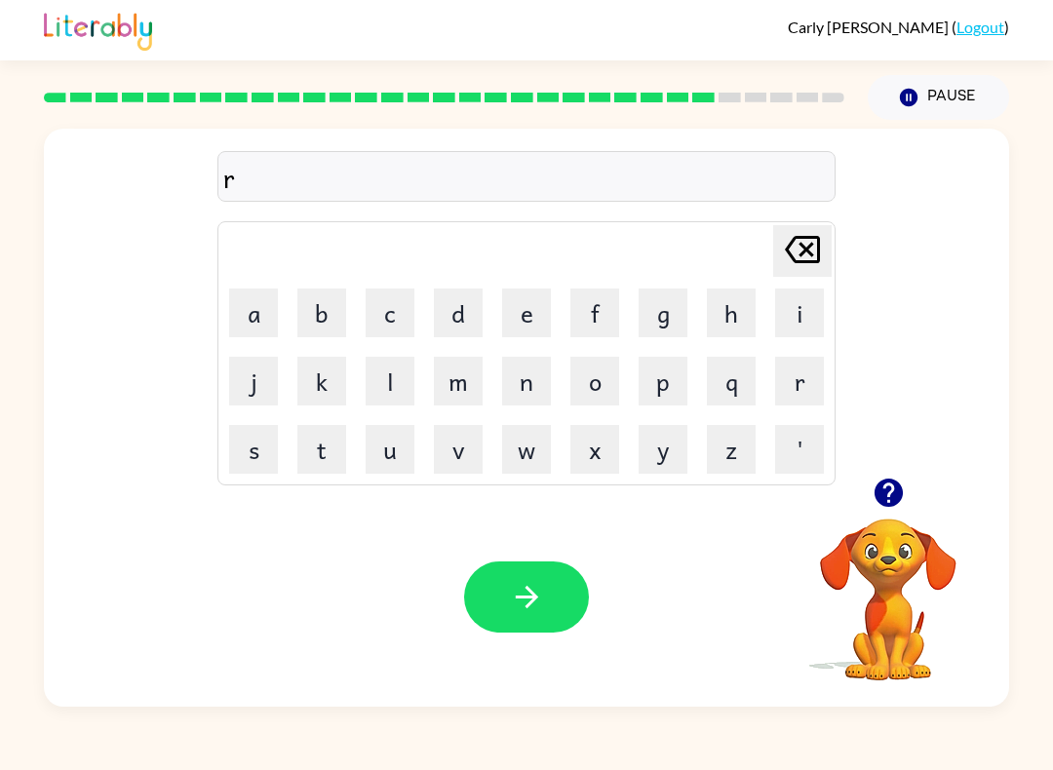
click at [248, 307] on button "a" at bounding box center [253, 313] width 49 height 49
click at [658, 396] on button "p" at bounding box center [662, 381] width 49 height 49
click at [513, 590] on icon "button" at bounding box center [527, 597] width 34 height 34
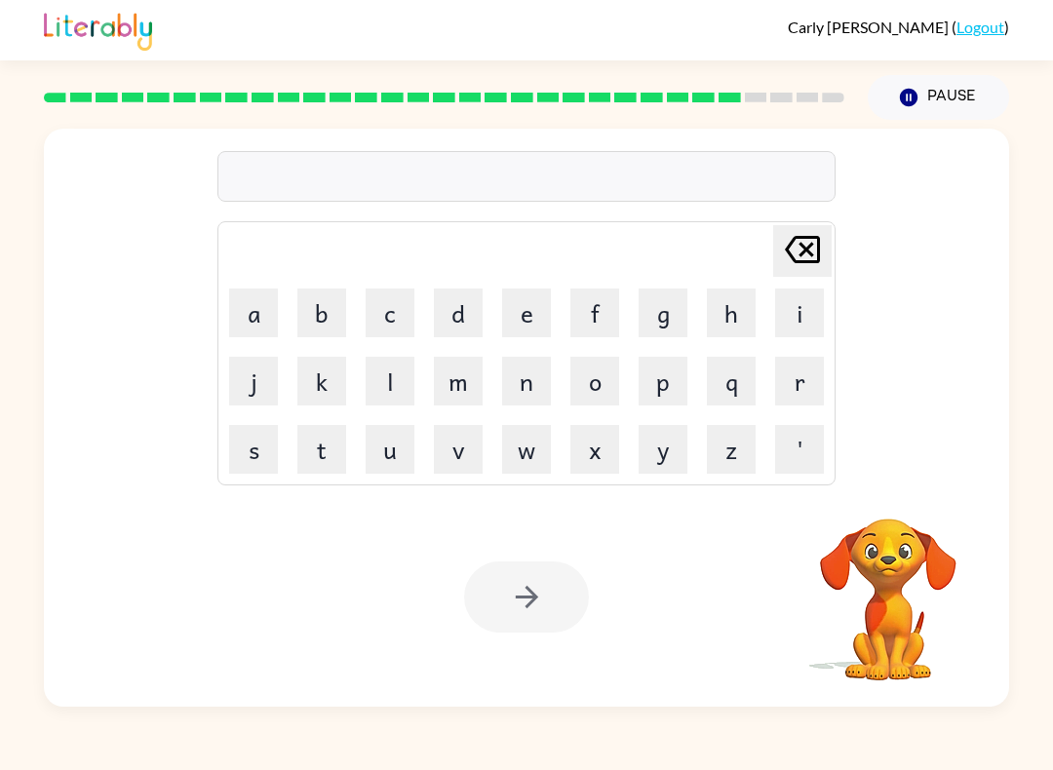
click at [318, 308] on button "b" at bounding box center [321, 313] width 49 height 49
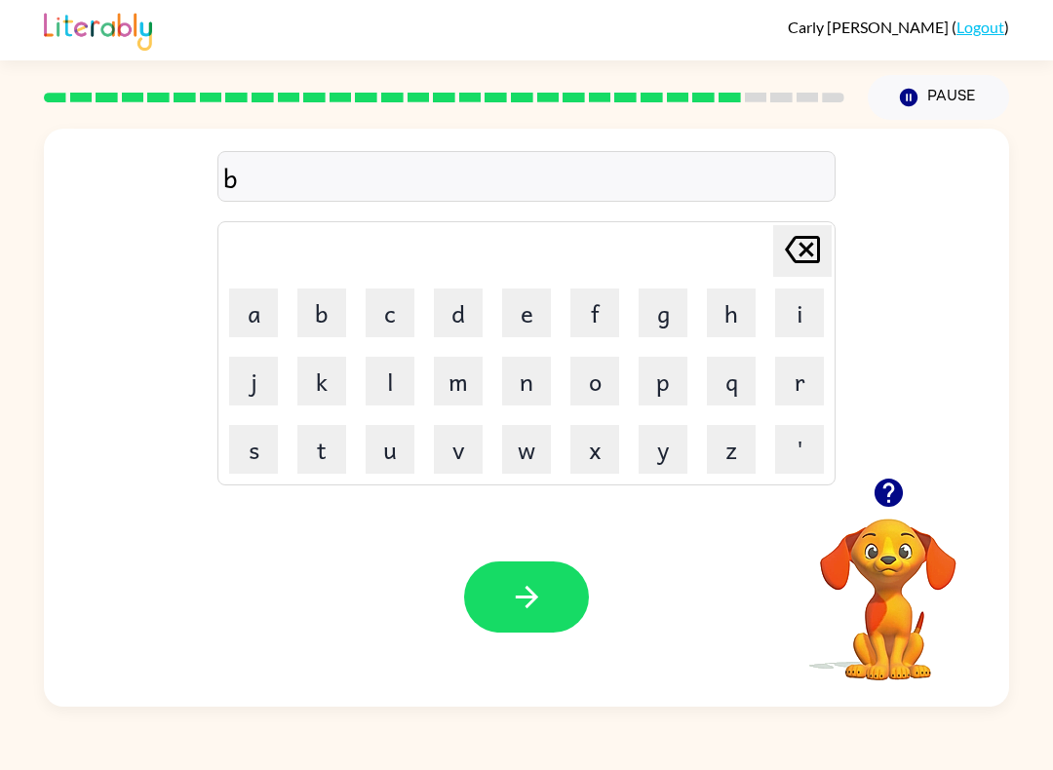
click at [528, 307] on button "e" at bounding box center [526, 313] width 49 height 49
click at [464, 307] on button "d" at bounding box center [458, 313] width 49 height 49
click at [519, 319] on button "e" at bounding box center [526, 313] width 49 height 49
click at [535, 588] on icon "button" at bounding box center [527, 597] width 34 height 34
click at [329, 454] on button "t" at bounding box center [321, 449] width 49 height 49
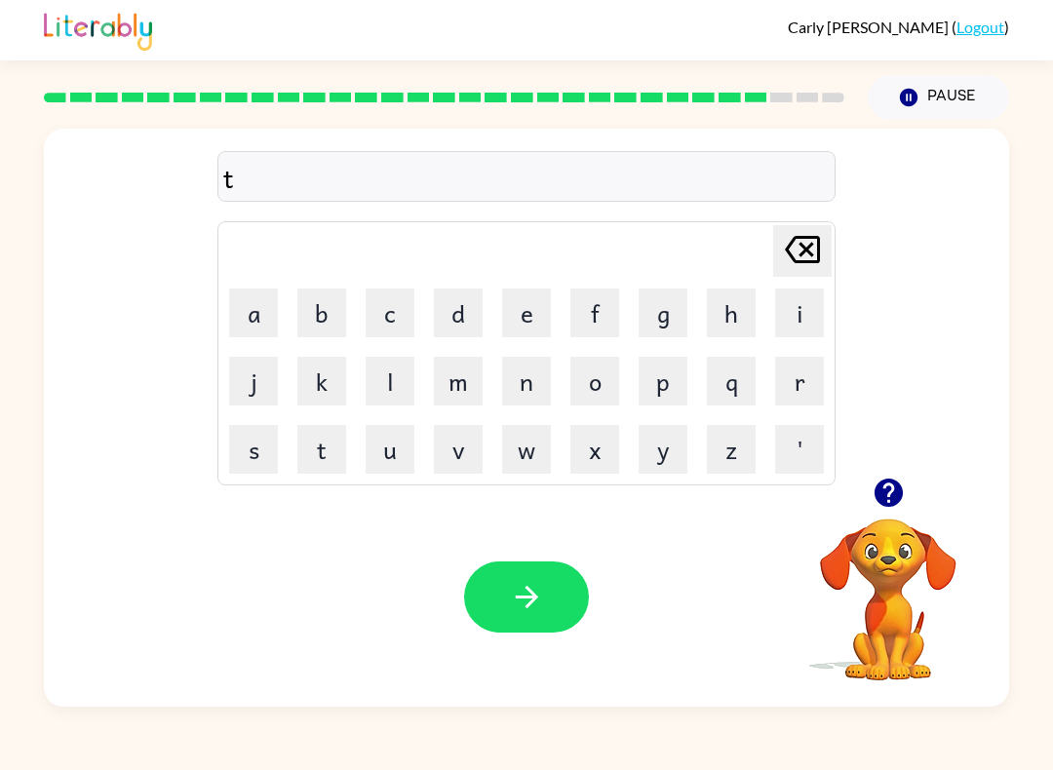
click at [751, 304] on button "h" at bounding box center [731, 313] width 49 height 49
click at [249, 305] on button "a" at bounding box center [253, 313] width 49 height 49
click at [326, 452] on button "t" at bounding box center [321, 449] width 49 height 49
click at [547, 598] on button "button" at bounding box center [526, 596] width 125 height 71
click at [801, 310] on button "i" at bounding box center [799, 313] width 49 height 49
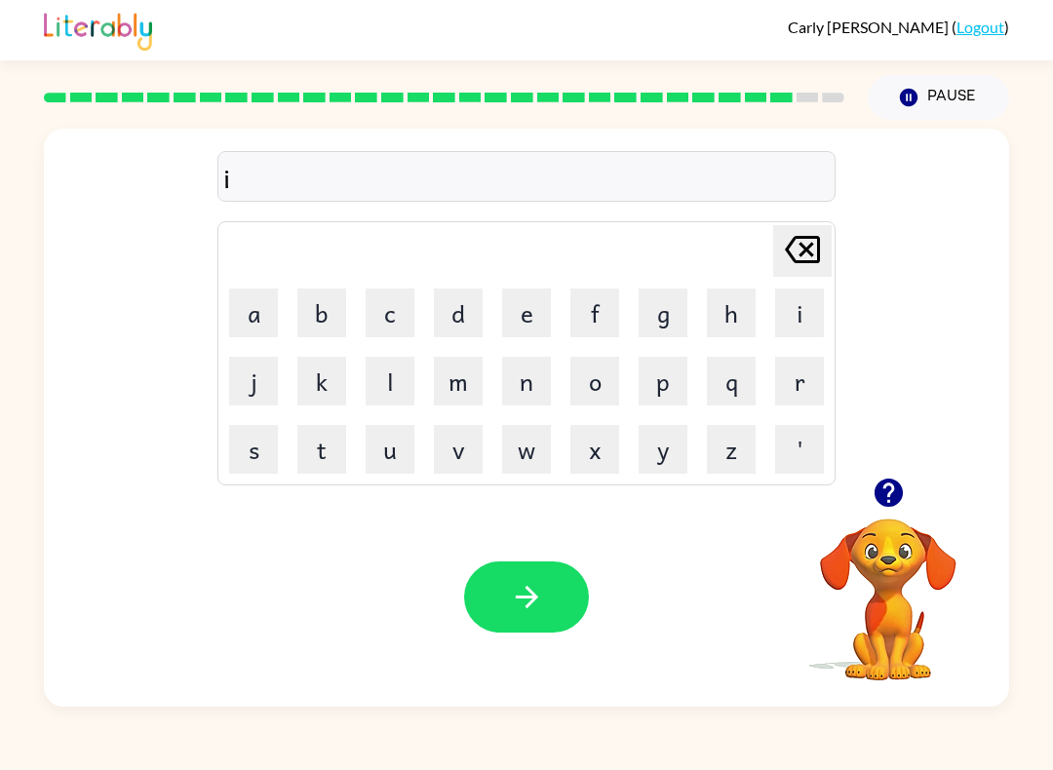
click at [398, 397] on button "l" at bounding box center [390, 381] width 49 height 49
click at [790, 257] on icon "[PERSON_NAME] last character input" at bounding box center [802, 249] width 47 height 47
click at [820, 251] on icon at bounding box center [802, 249] width 35 height 27
click at [258, 461] on button "s" at bounding box center [253, 449] width 49 height 49
click at [823, 310] on button "i" at bounding box center [799, 313] width 49 height 49
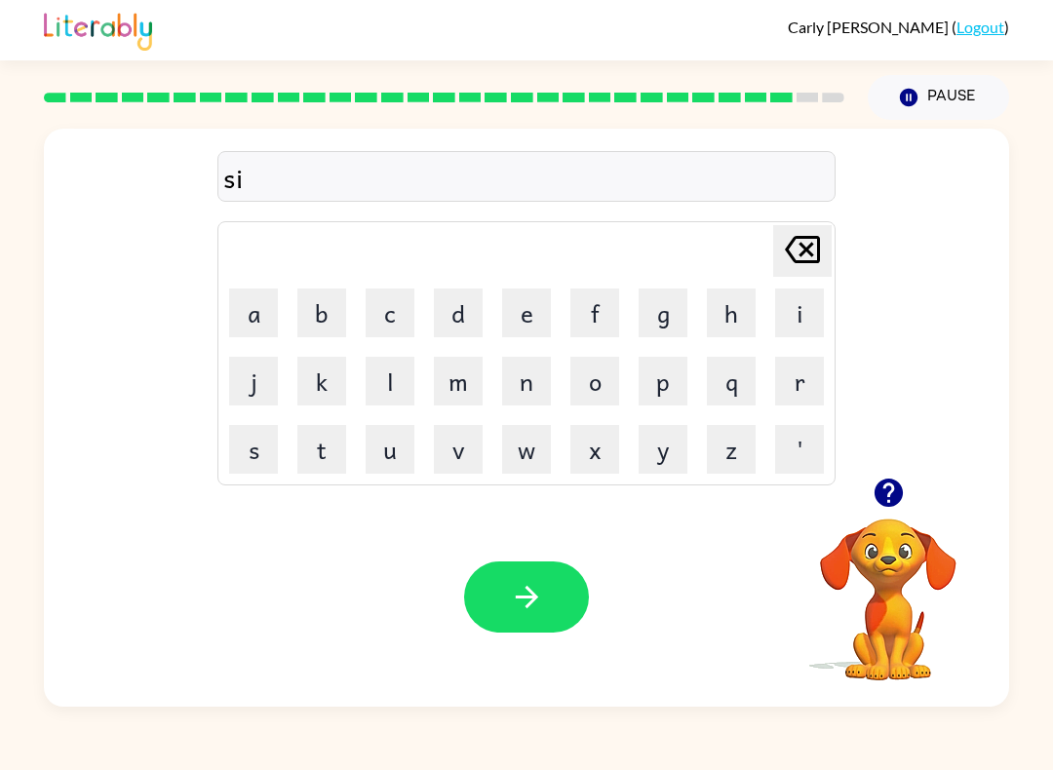
click at [393, 384] on button "l" at bounding box center [390, 381] width 49 height 49
click at [392, 310] on button "c" at bounding box center [390, 313] width 49 height 49
click at [804, 246] on icon "[PERSON_NAME] last character input" at bounding box center [802, 249] width 47 height 47
click at [337, 371] on button "k" at bounding box center [321, 381] width 49 height 49
click at [526, 616] on button "button" at bounding box center [526, 596] width 125 height 71
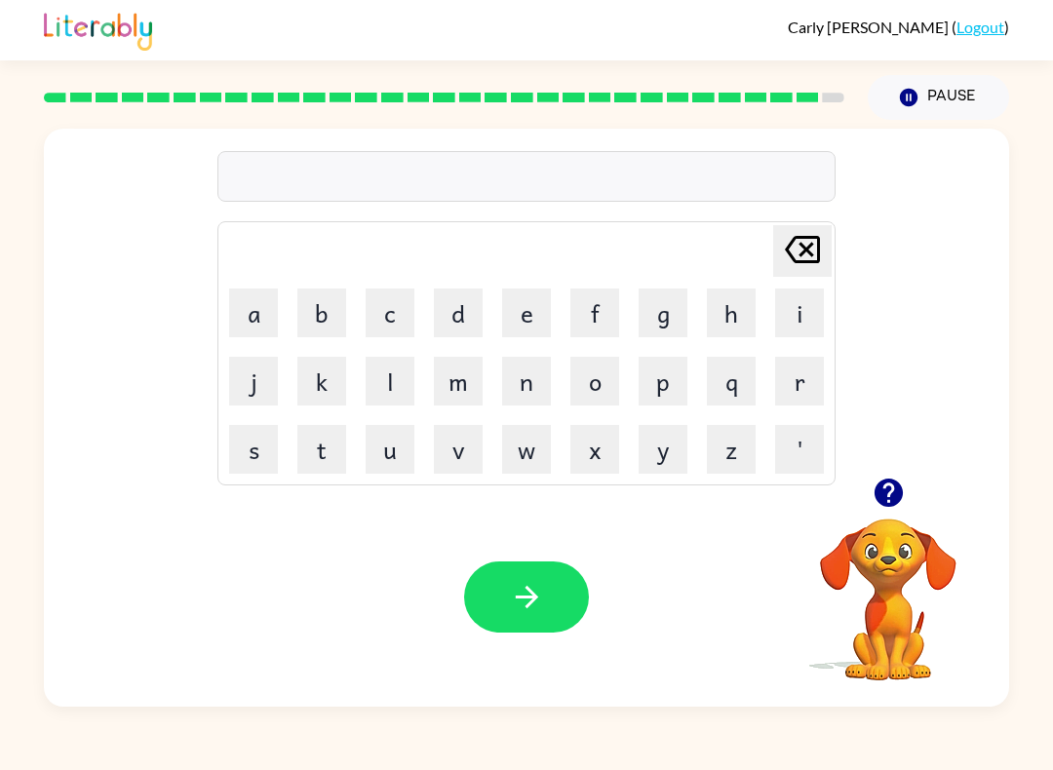
click at [789, 381] on button "r" at bounding box center [799, 381] width 49 height 49
click at [394, 451] on button "u" at bounding box center [390, 449] width 49 height 49
click at [387, 379] on button "l" at bounding box center [390, 381] width 49 height 49
click at [535, 320] on button "e" at bounding box center [526, 313] width 49 height 49
click at [537, 599] on icon "button" at bounding box center [527, 597] width 34 height 34
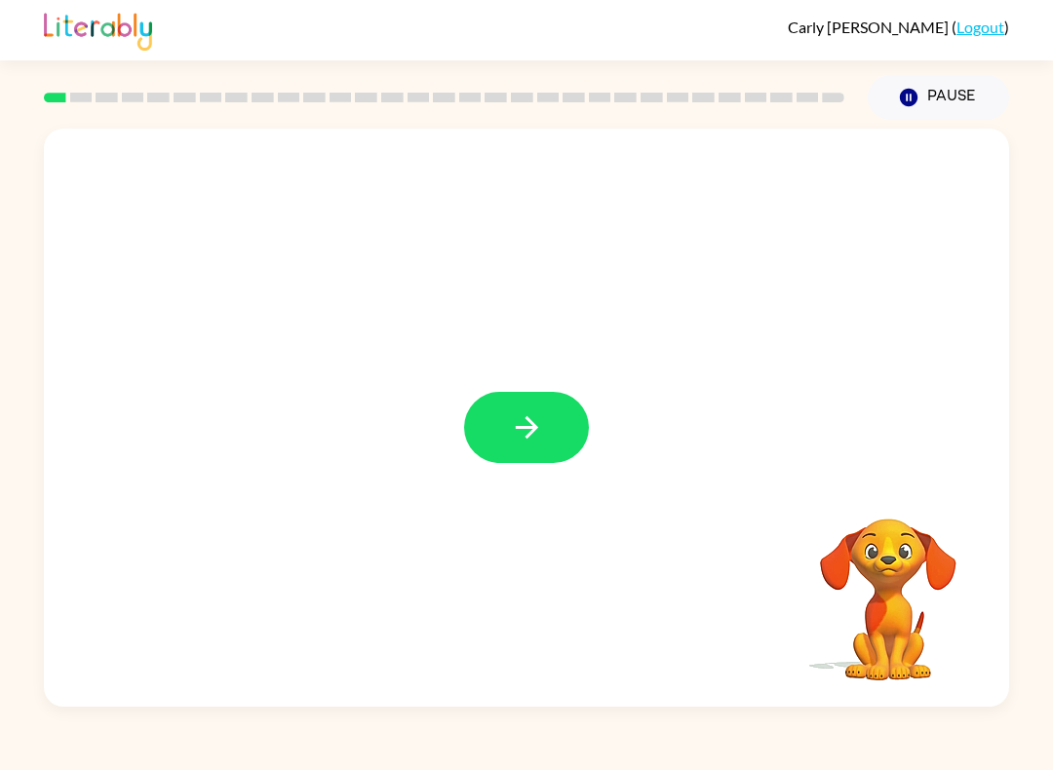
click at [555, 413] on button "button" at bounding box center [526, 427] width 125 height 71
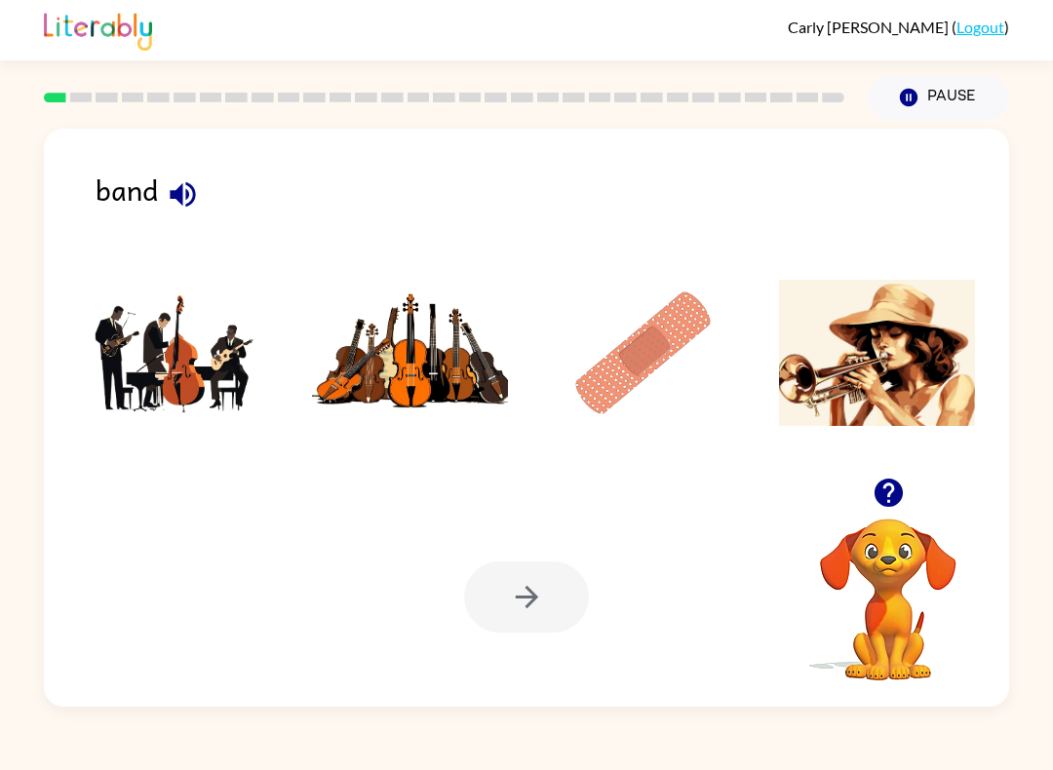
click at [201, 359] on img at bounding box center [176, 353] width 197 height 146
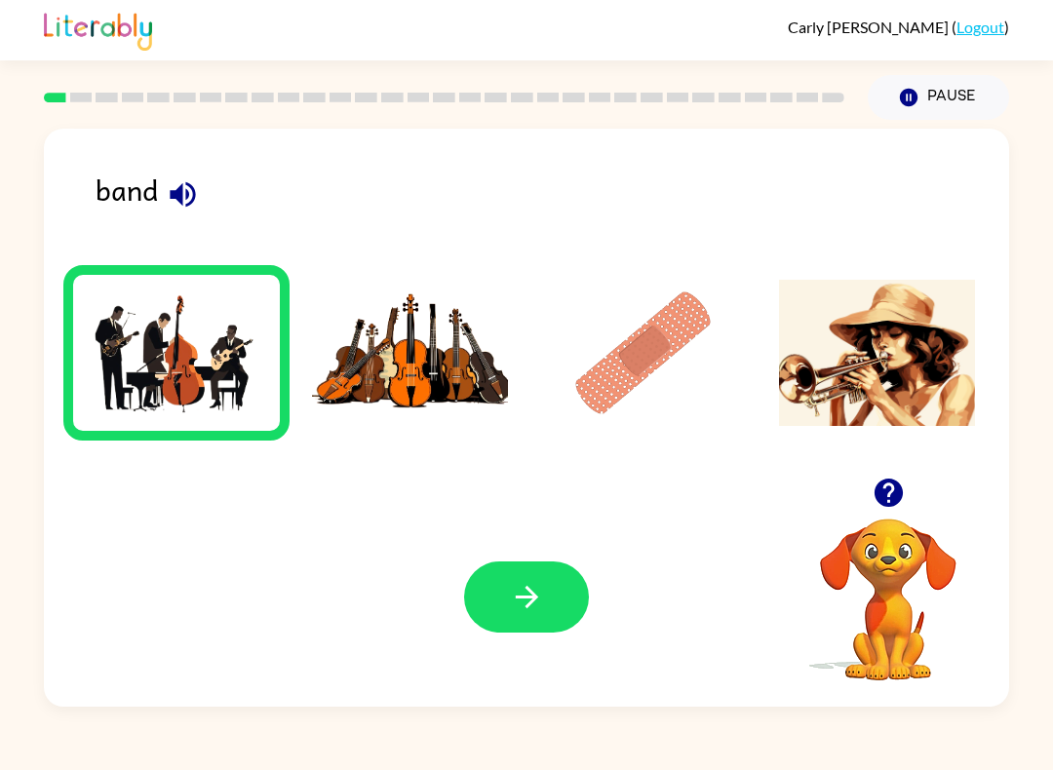
click at [548, 614] on button "button" at bounding box center [526, 596] width 125 height 71
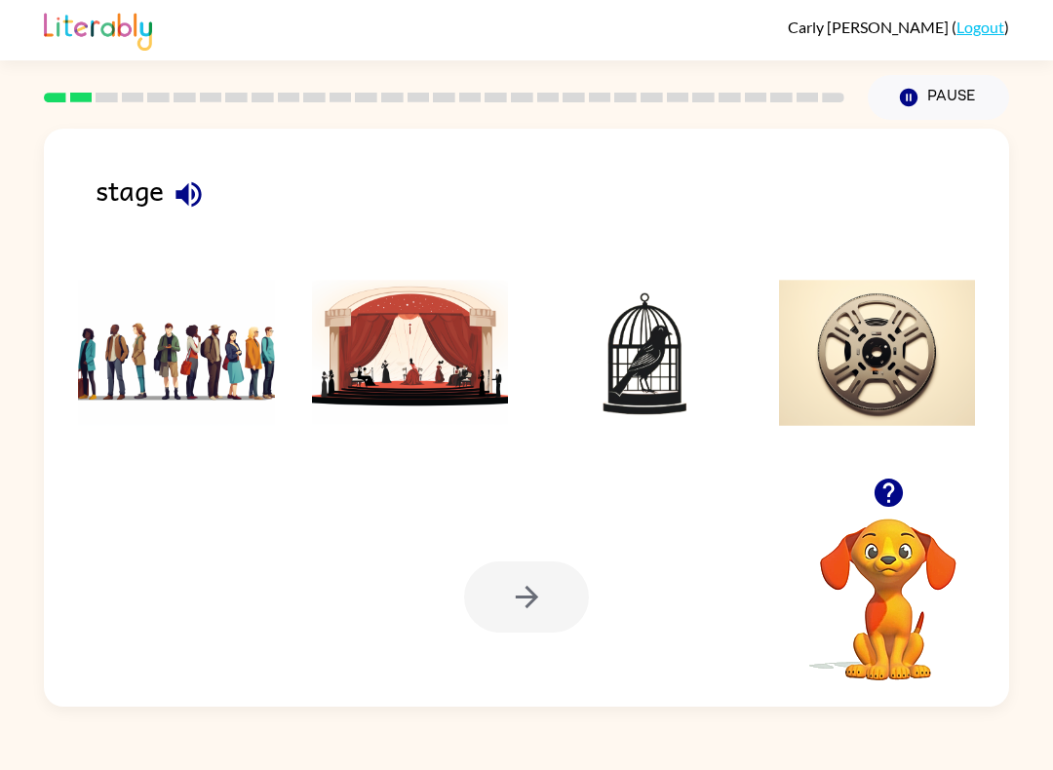
click at [460, 354] on img at bounding box center [410, 353] width 197 height 146
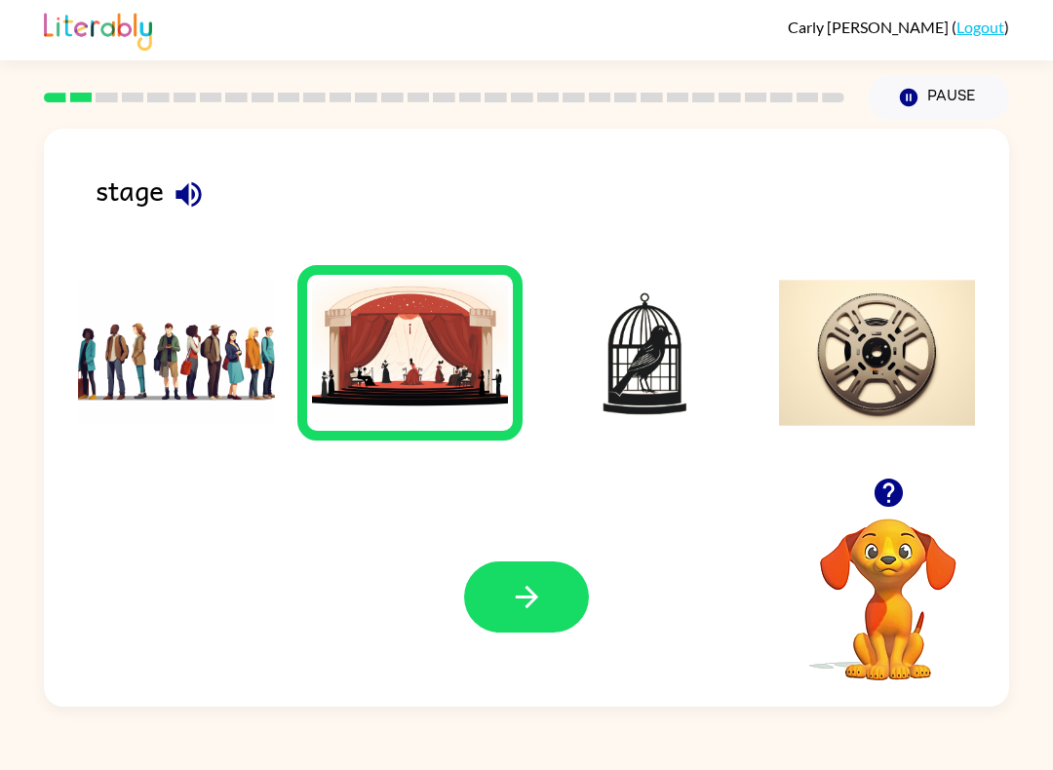
click at [533, 599] on icon "button" at bounding box center [526, 597] width 22 height 22
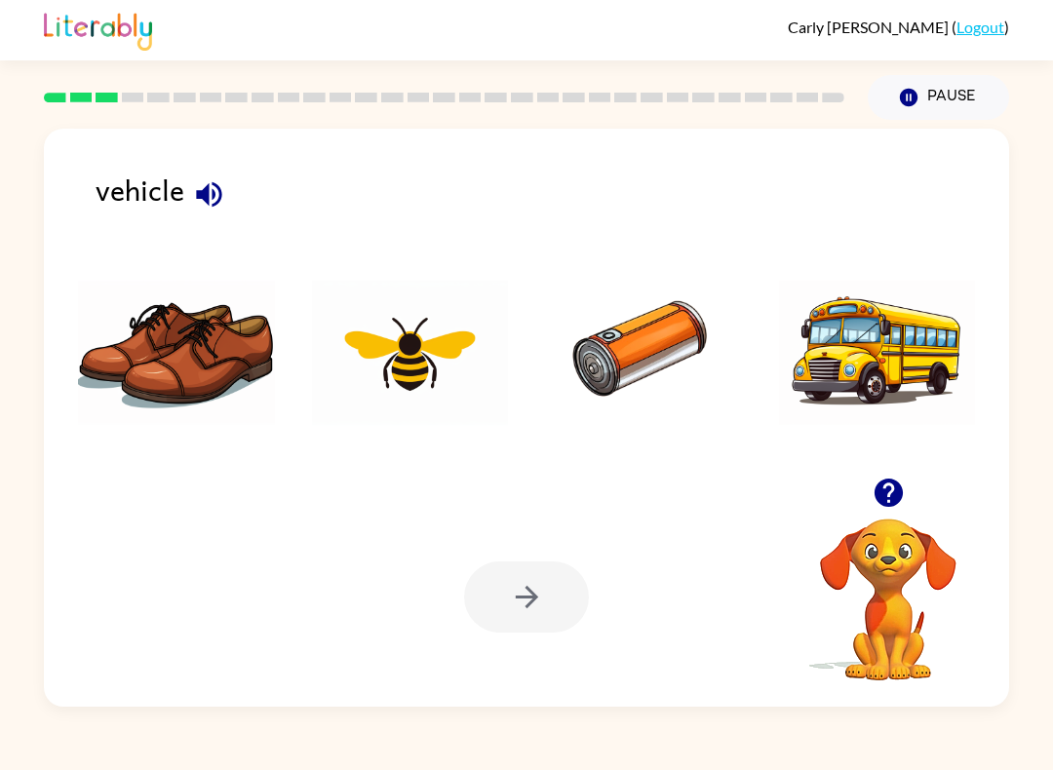
click at [195, 371] on img at bounding box center [176, 353] width 197 height 146
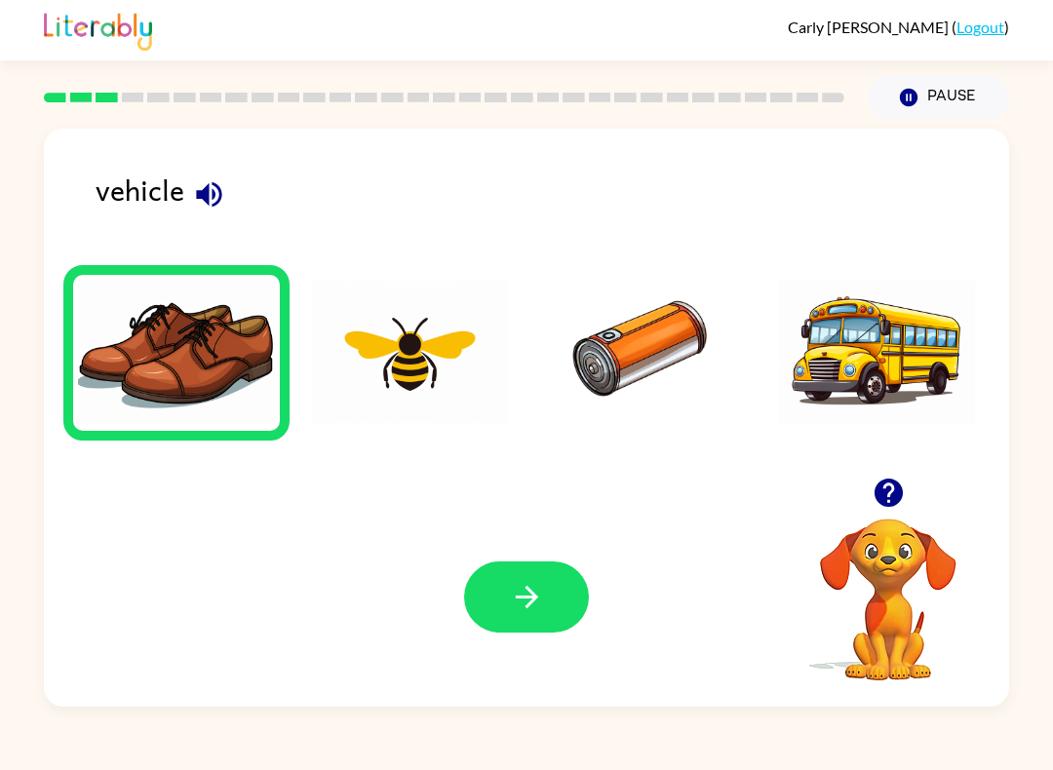
click at [545, 607] on button "button" at bounding box center [526, 596] width 125 height 71
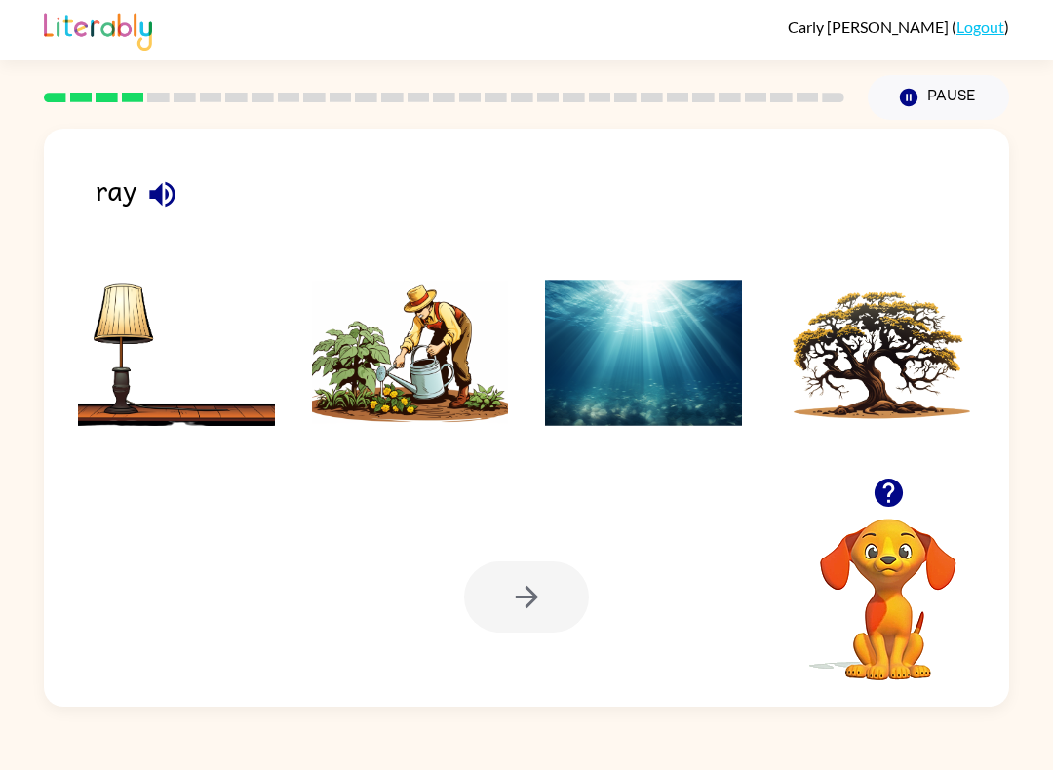
click at [673, 409] on img at bounding box center [643, 353] width 197 height 146
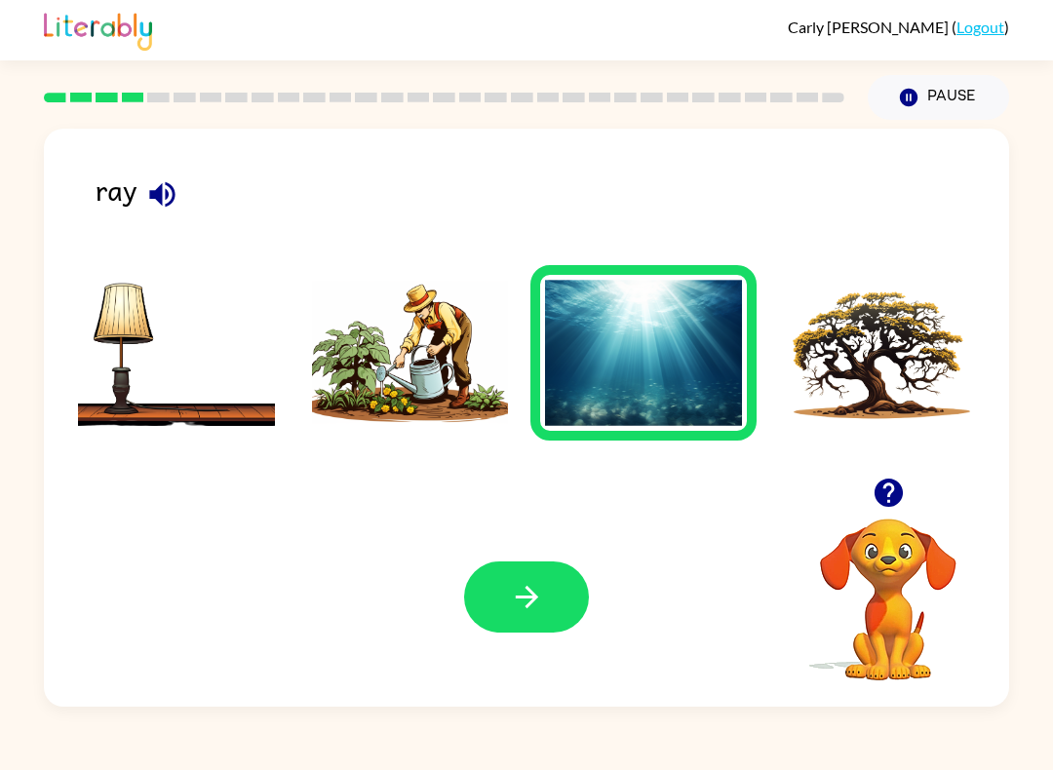
click at [549, 607] on button "button" at bounding box center [526, 596] width 125 height 71
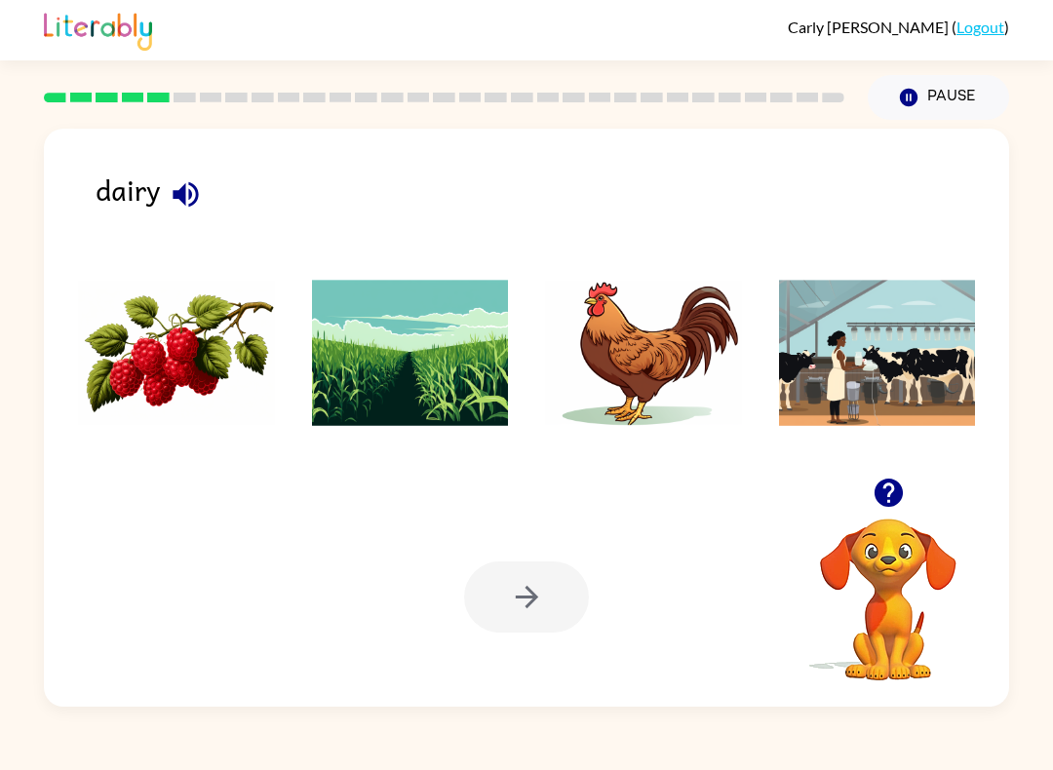
click at [923, 391] on img at bounding box center [877, 353] width 197 height 146
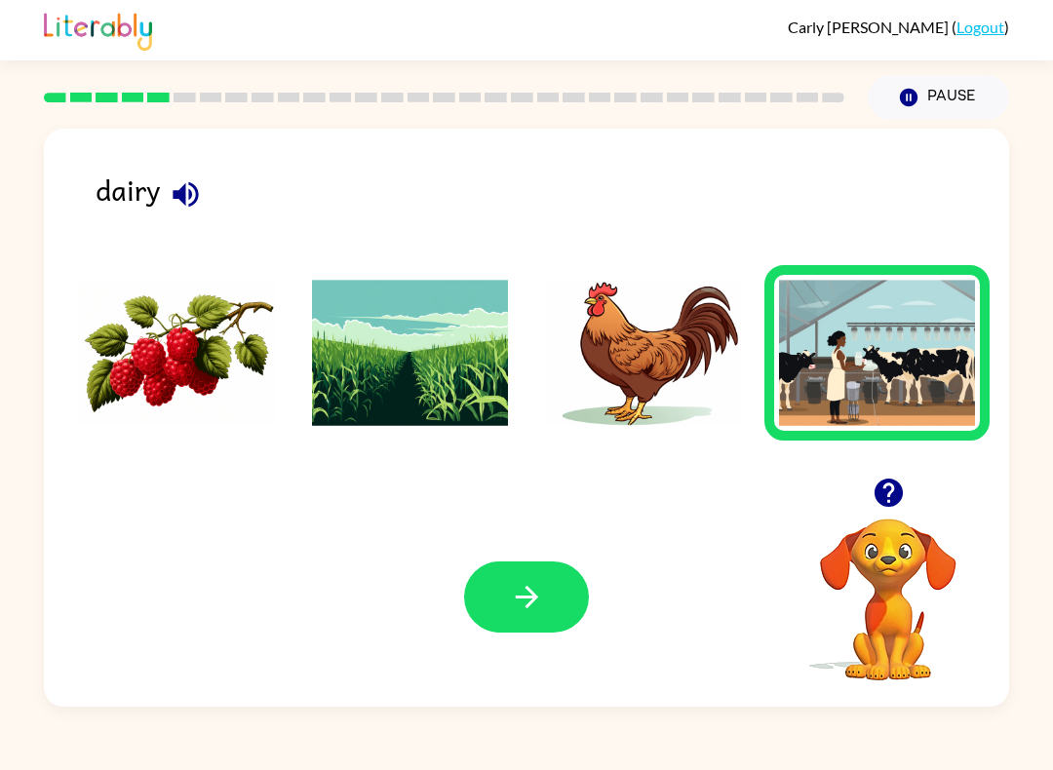
click at [555, 599] on button "button" at bounding box center [526, 596] width 125 height 71
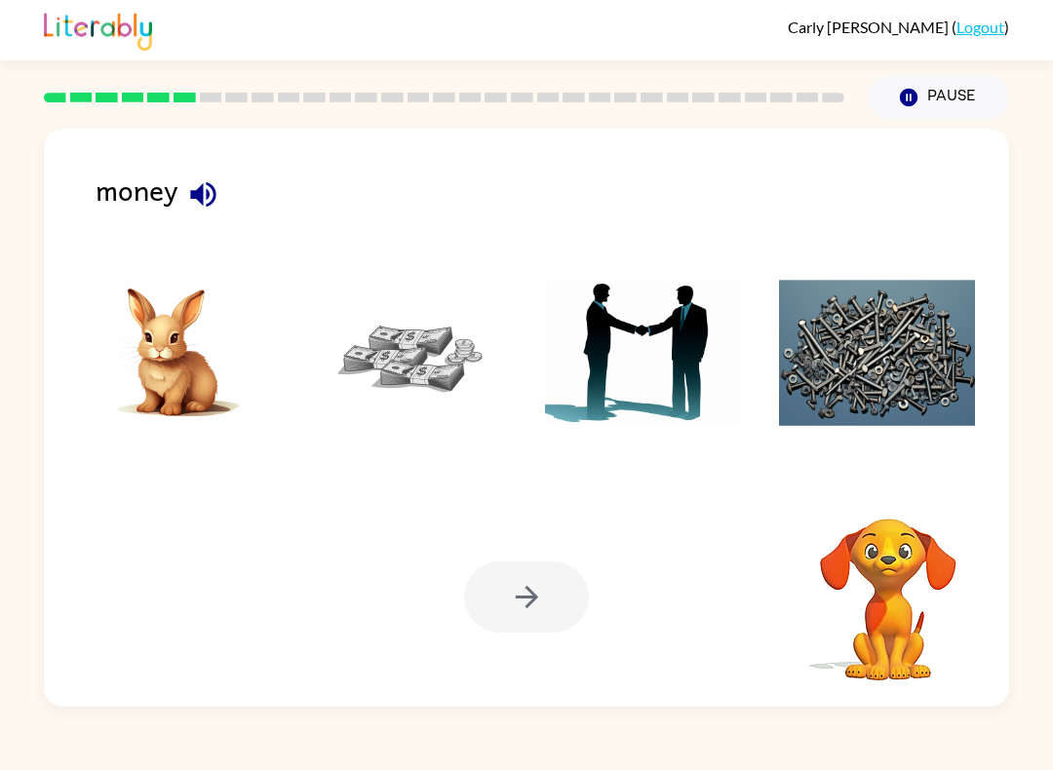
click at [416, 371] on img at bounding box center [410, 353] width 197 height 146
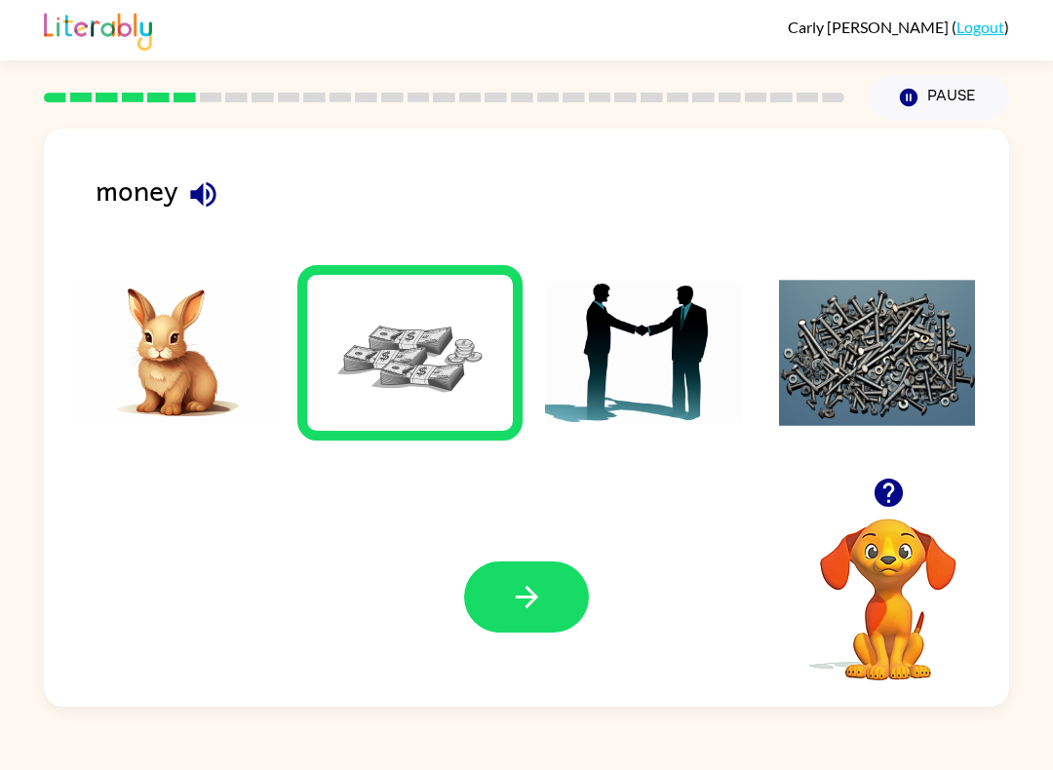
click at [545, 602] on button "button" at bounding box center [526, 596] width 125 height 71
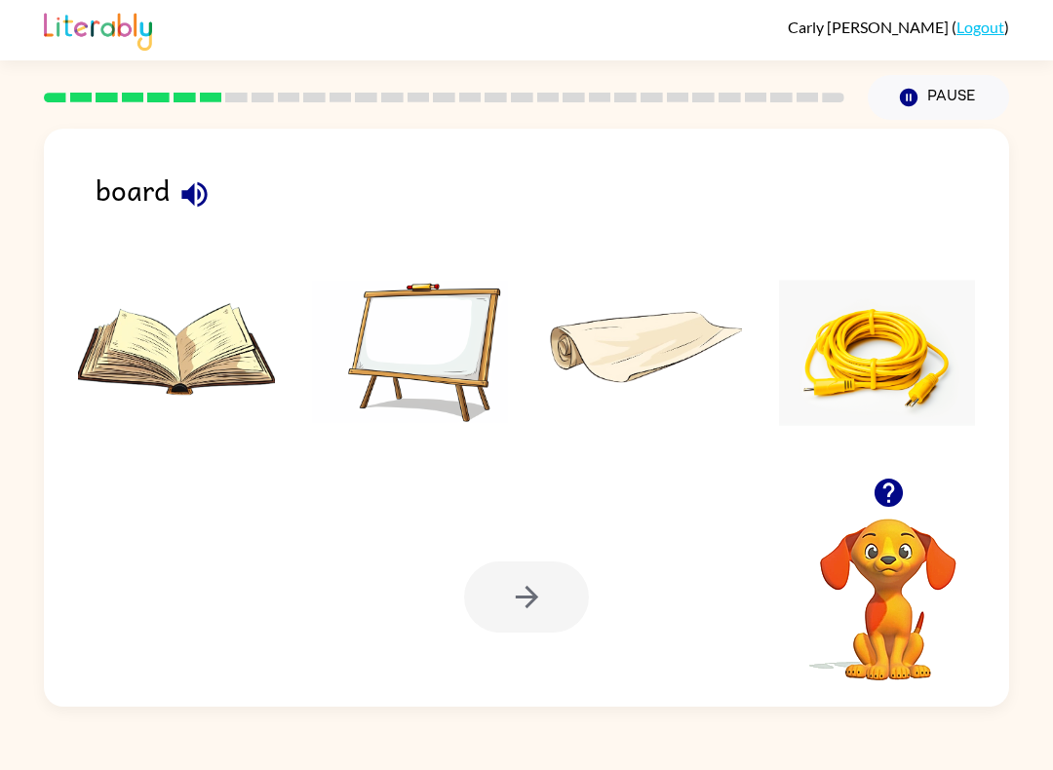
click at [458, 361] on img at bounding box center [410, 353] width 197 height 146
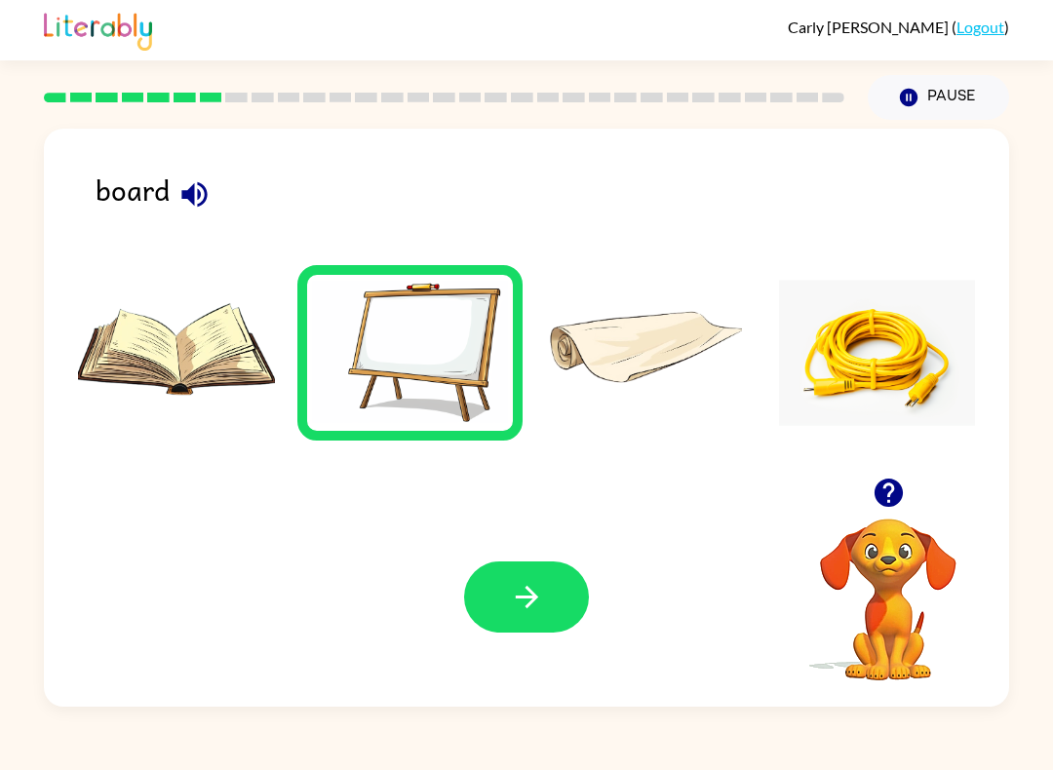
click at [555, 612] on button "button" at bounding box center [526, 596] width 125 height 71
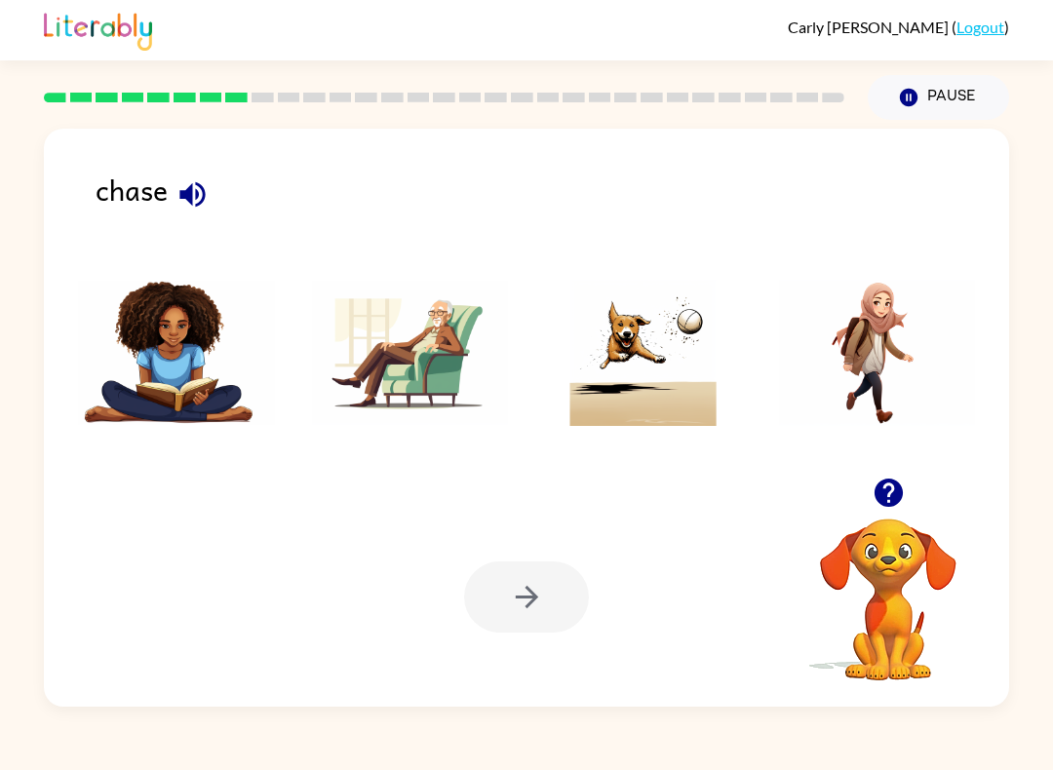
click at [637, 425] on img at bounding box center [643, 353] width 197 height 146
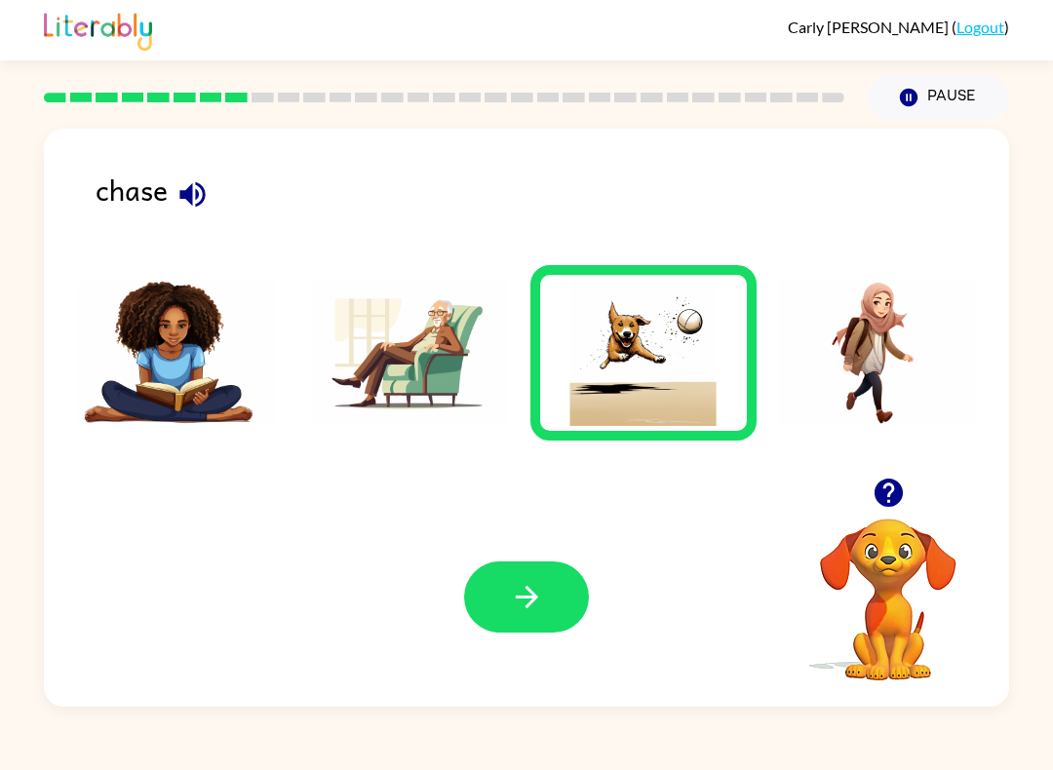
click at [528, 611] on icon "button" at bounding box center [527, 597] width 34 height 34
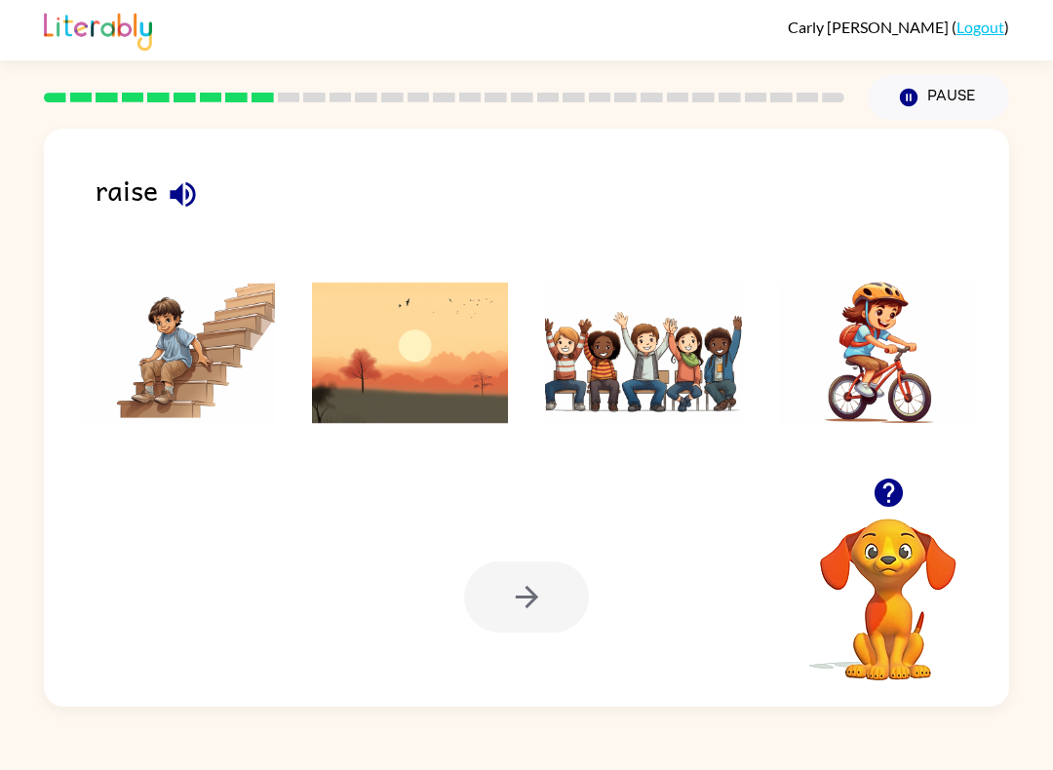
click at [675, 387] on img at bounding box center [643, 353] width 197 height 146
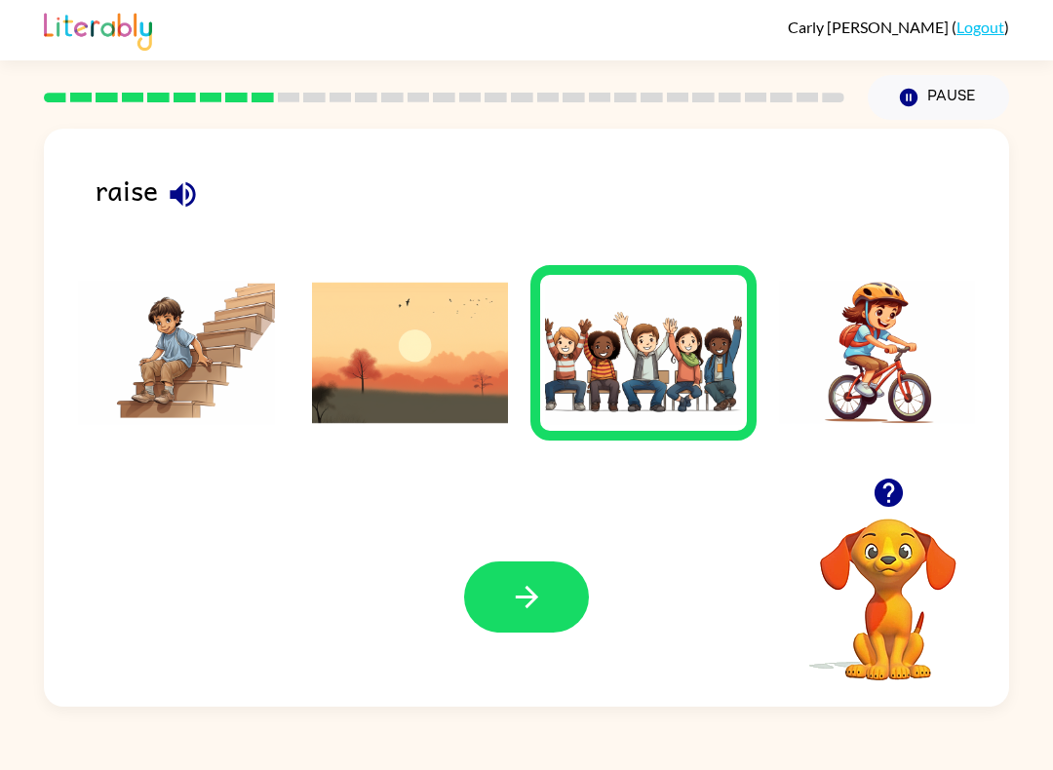
click at [562, 605] on button "button" at bounding box center [526, 596] width 125 height 71
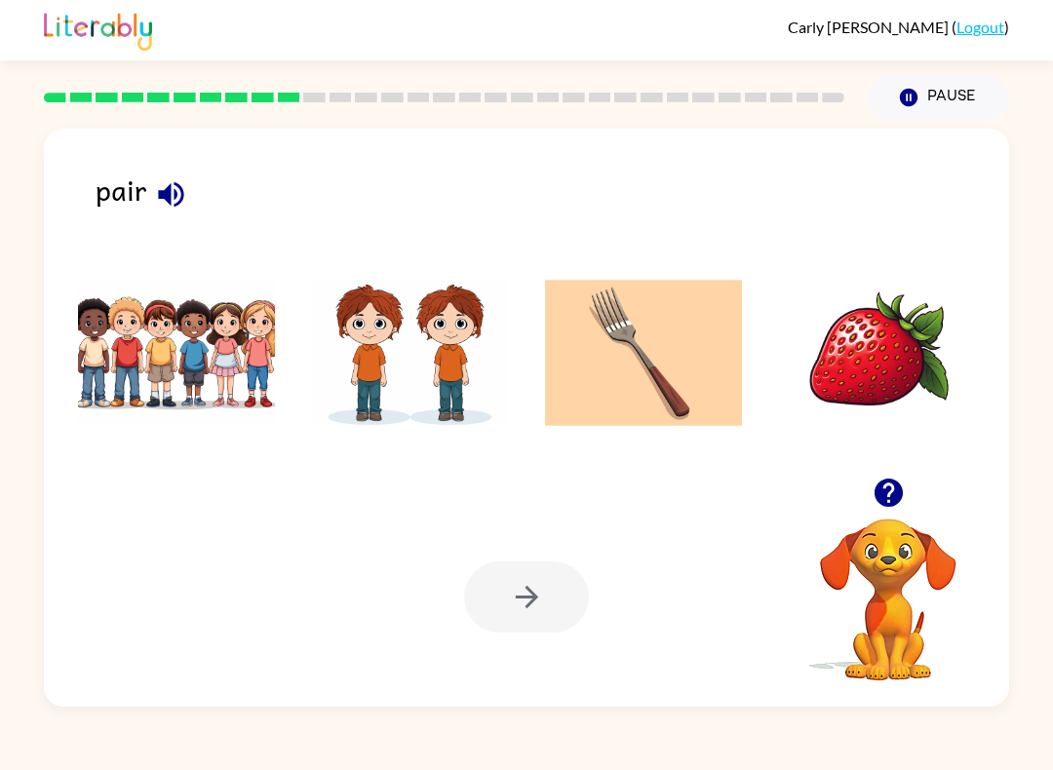
click at [473, 365] on img at bounding box center [410, 353] width 197 height 146
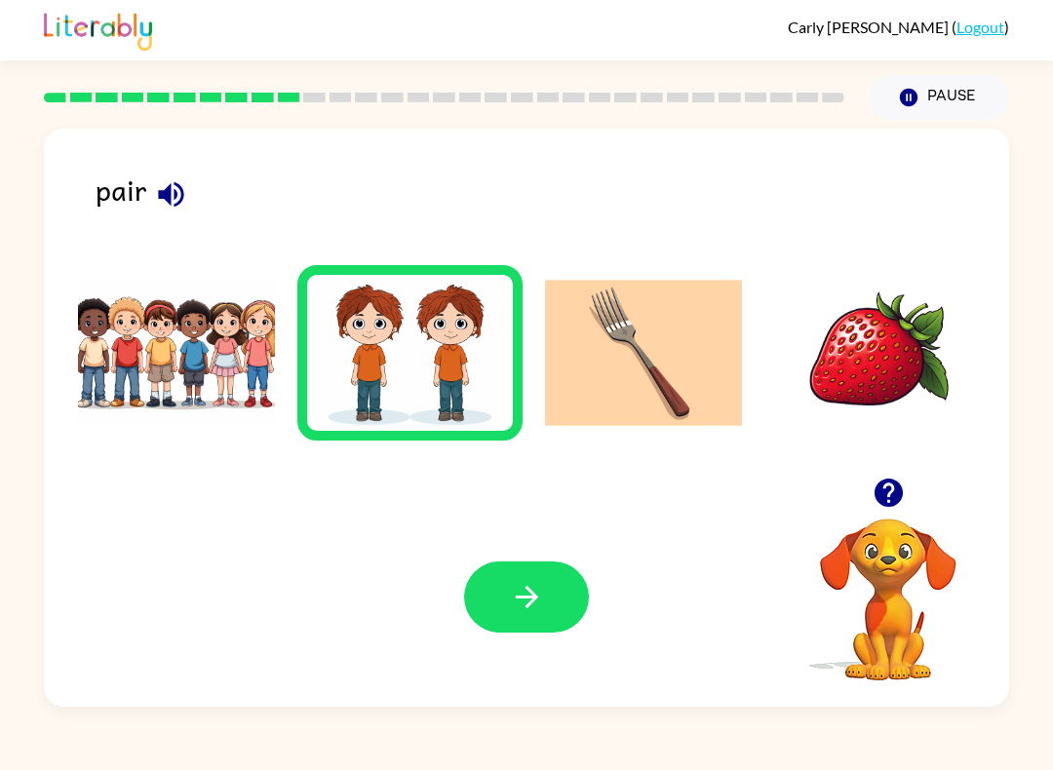
click at [542, 613] on icon "button" at bounding box center [527, 597] width 34 height 34
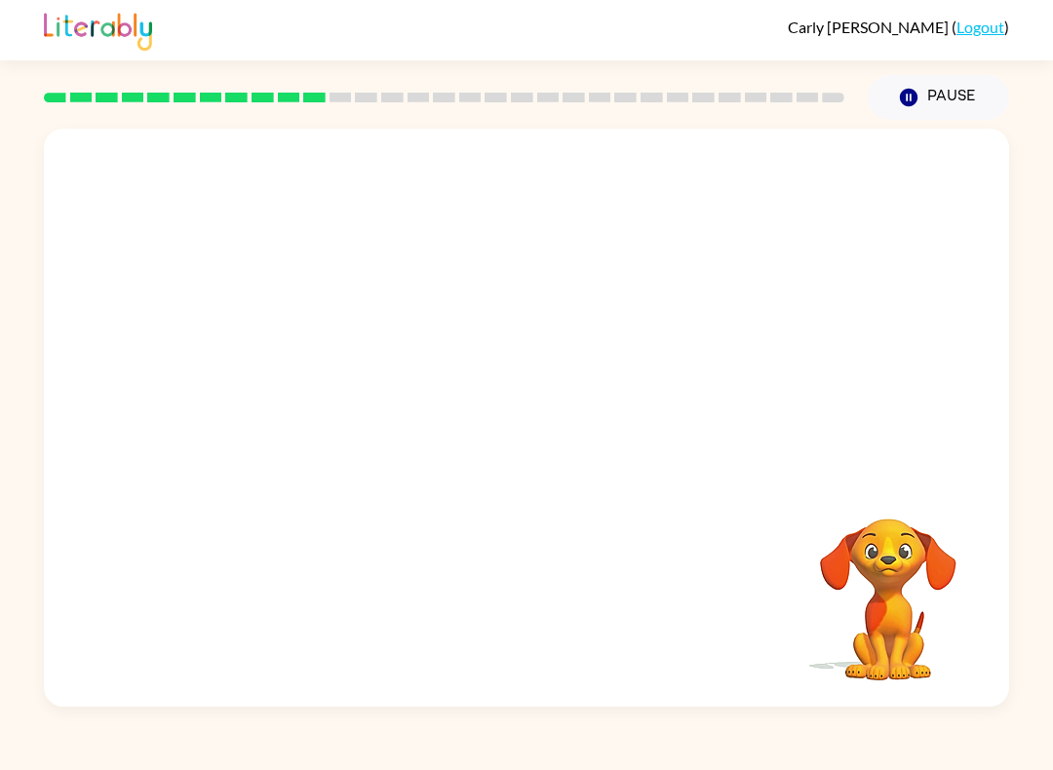
click at [790, 182] on video "Your browser must support playing .mp4 files to use Literably. Please try using…" at bounding box center [526, 303] width 965 height 349
click at [537, 416] on icon "button" at bounding box center [527, 427] width 34 height 34
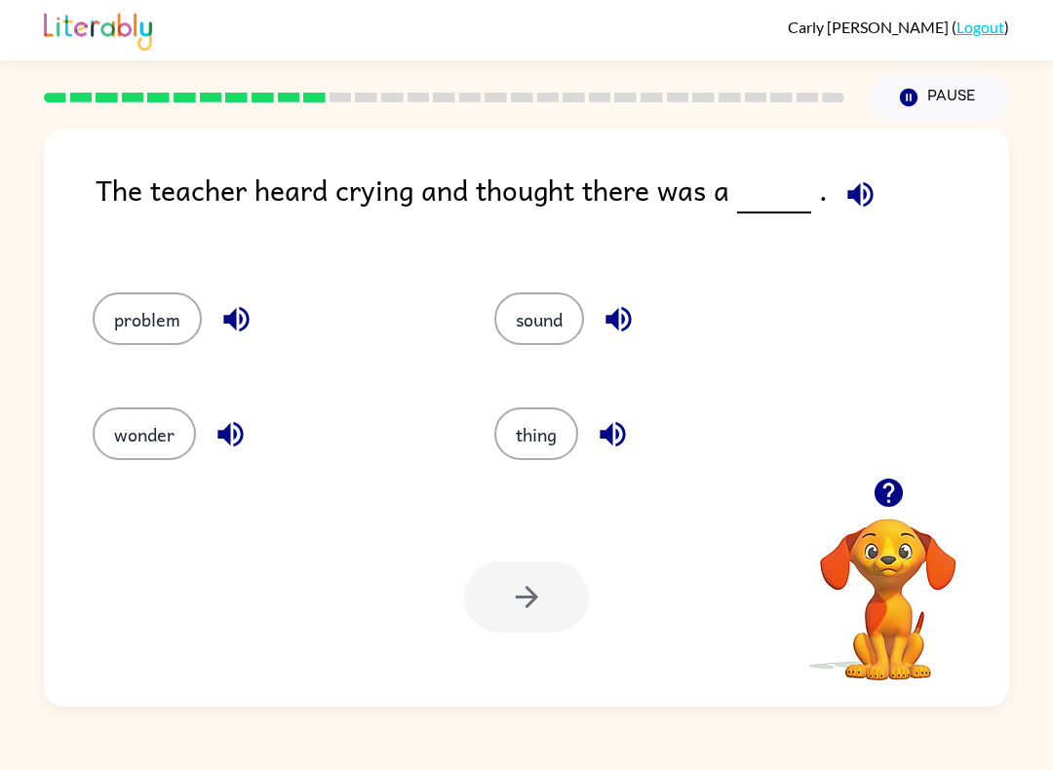
click at [534, 335] on button "sound" at bounding box center [539, 318] width 90 height 53
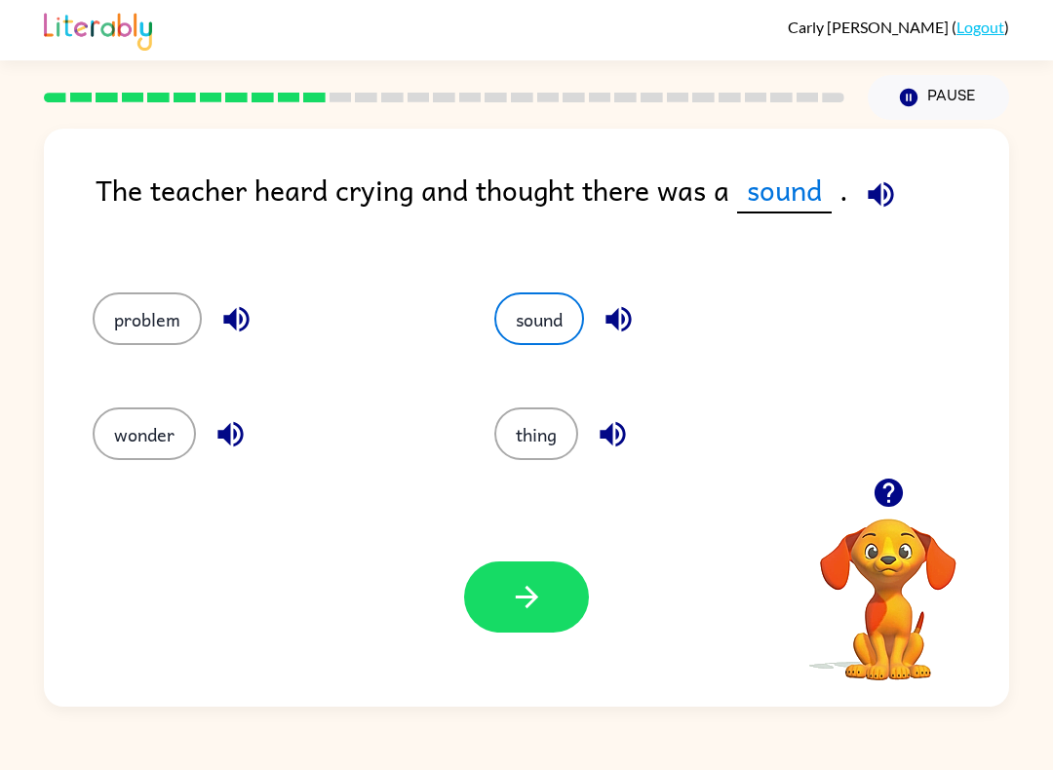
click at [545, 612] on button "button" at bounding box center [526, 596] width 125 height 71
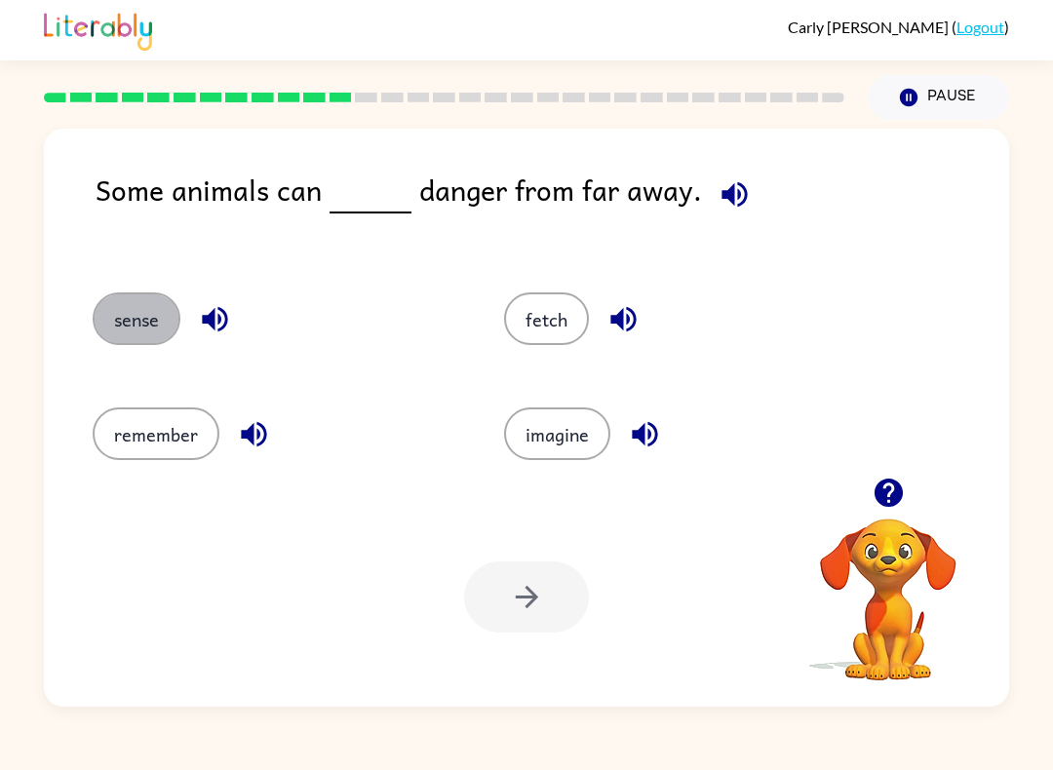
click at [134, 310] on button "sense" at bounding box center [137, 318] width 88 height 53
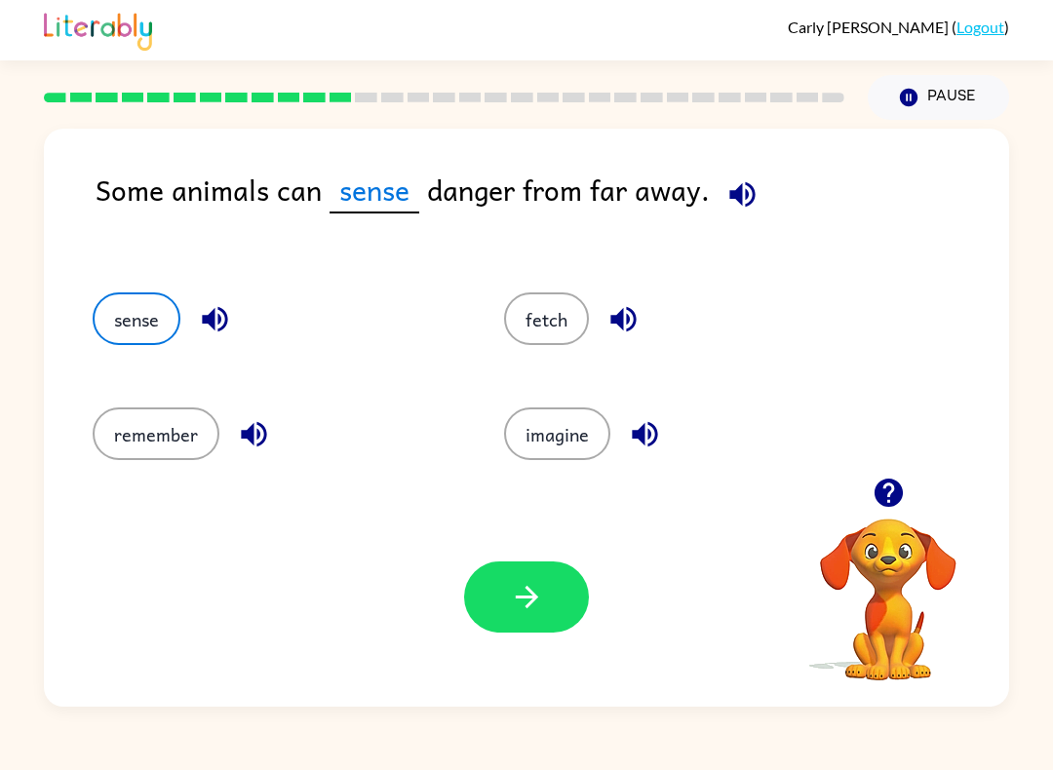
click at [547, 630] on button "button" at bounding box center [526, 596] width 125 height 71
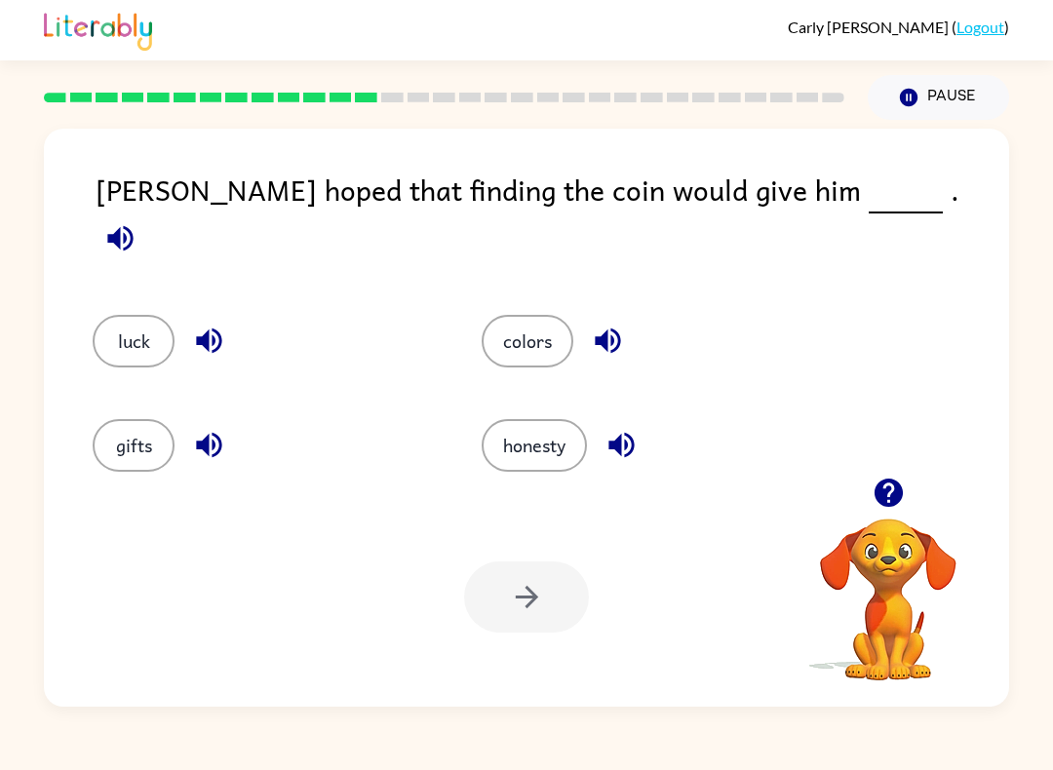
click at [166, 323] on button "luck" at bounding box center [134, 341] width 82 height 53
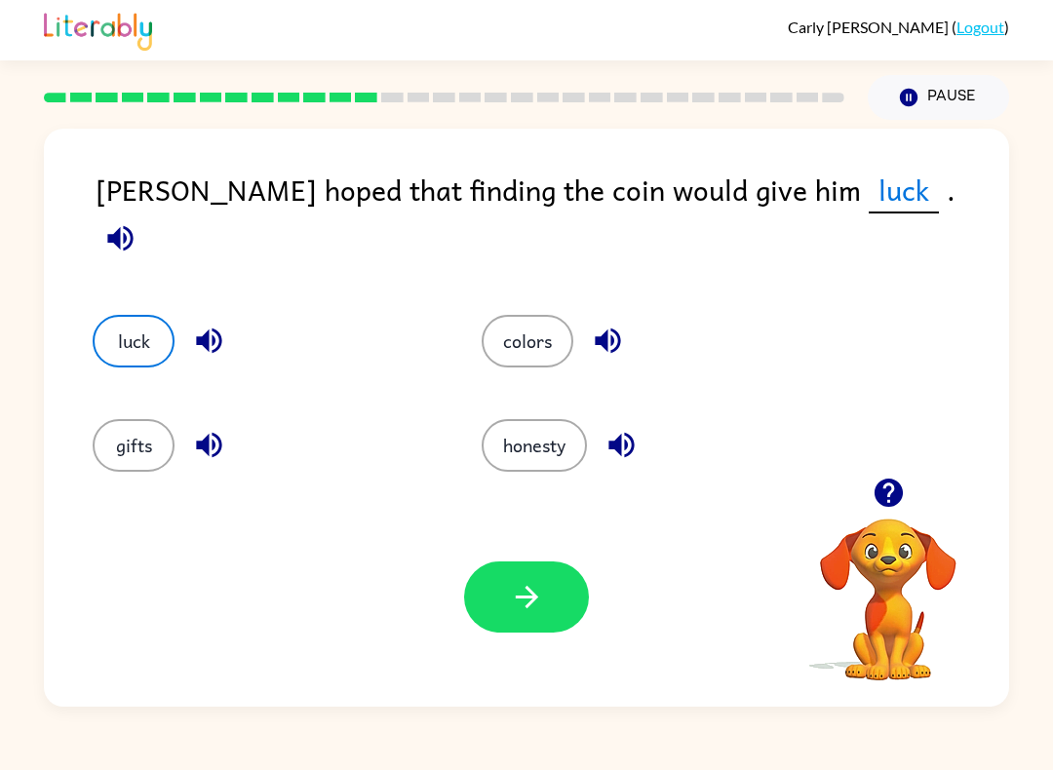
click at [520, 620] on button "button" at bounding box center [526, 596] width 125 height 71
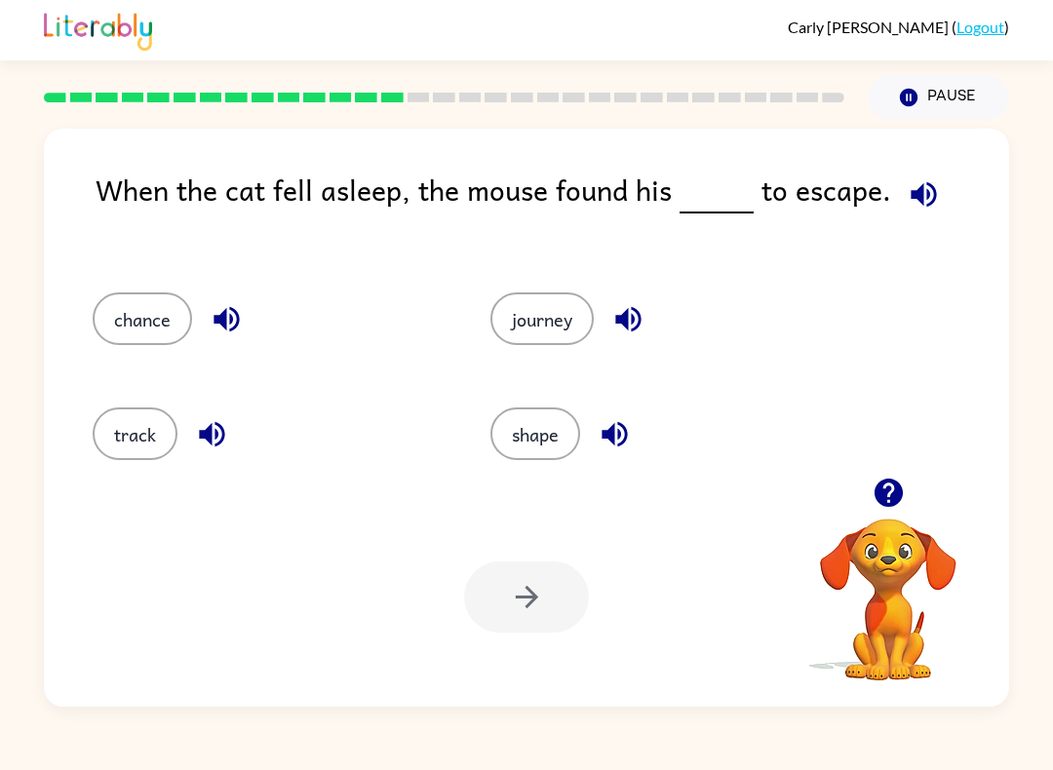
click at [213, 443] on icon "button" at bounding box center [212, 434] width 34 height 34
click at [115, 455] on button "track" at bounding box center [135, 433] width 85 height 53
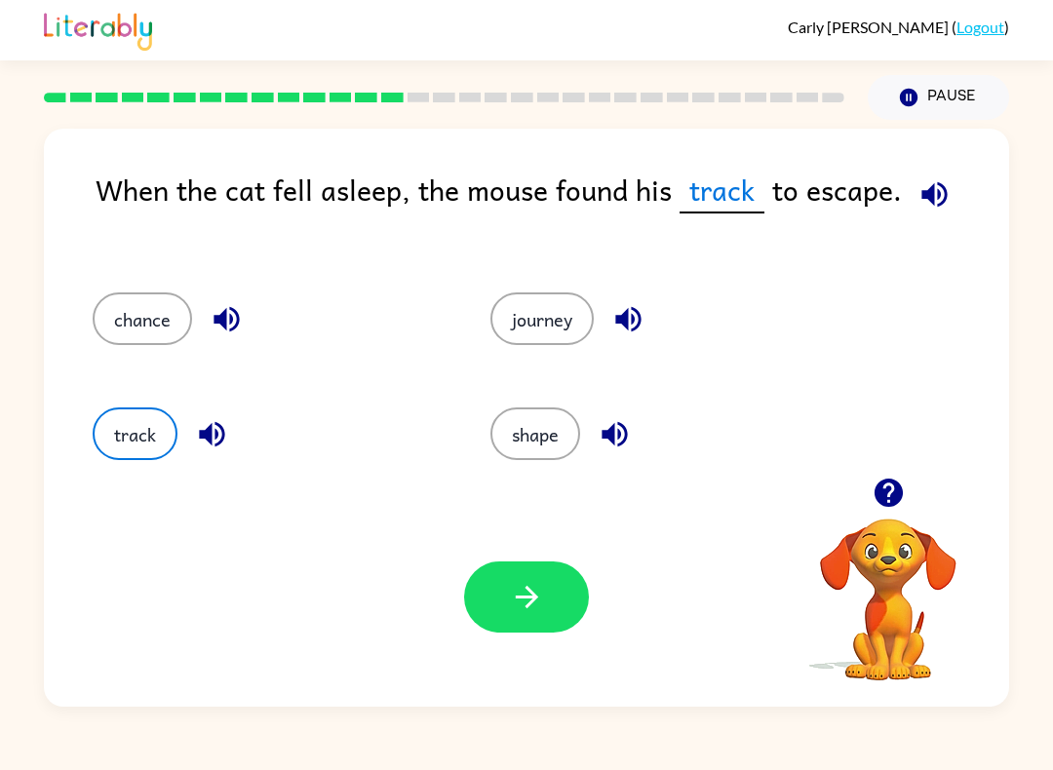
click at [522, 619] on button "button" at bounding box center [526, 596] width 125 height 71
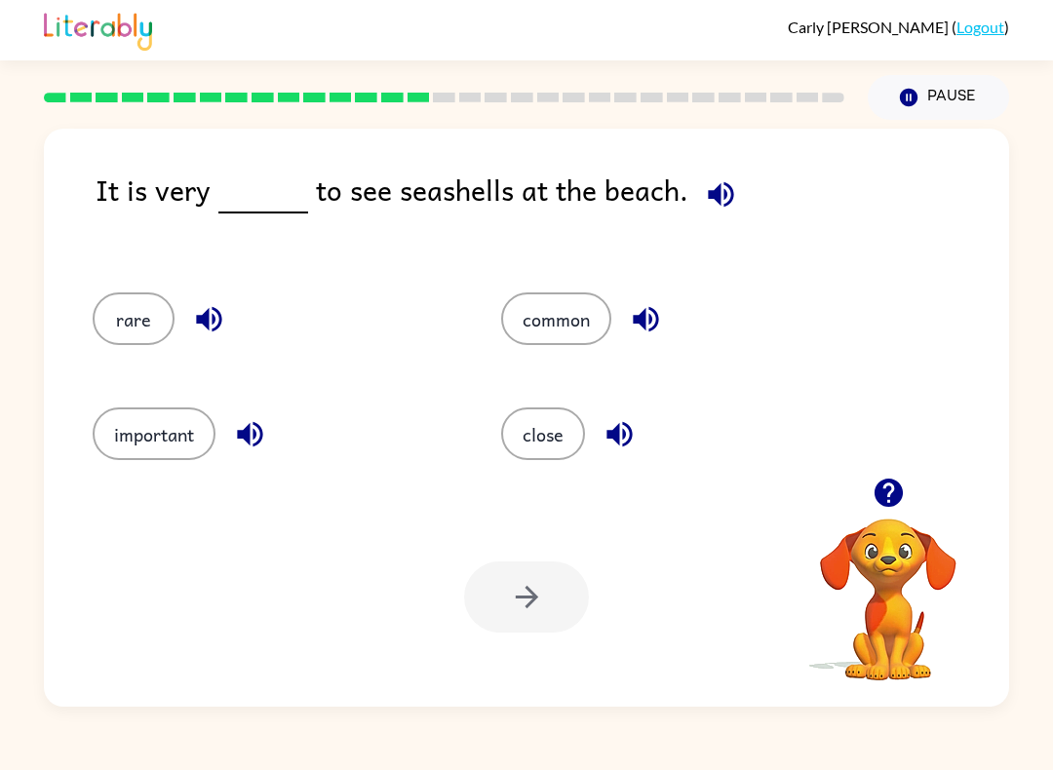
click at [548, 606] on div at bounding box center [526, 596] width 125 height 71
click at [537, 614] on div at bounding box center [526, 596] width 125 height 71
click at [536, 613] on div at bounding box center [526, 596] width 125 height 71
click at [562, 613] on div at bounding box center [526, 596] width 125 height 71
click at [166, 449] on button "important" at bounding box center [154, 433] width 123 height 53
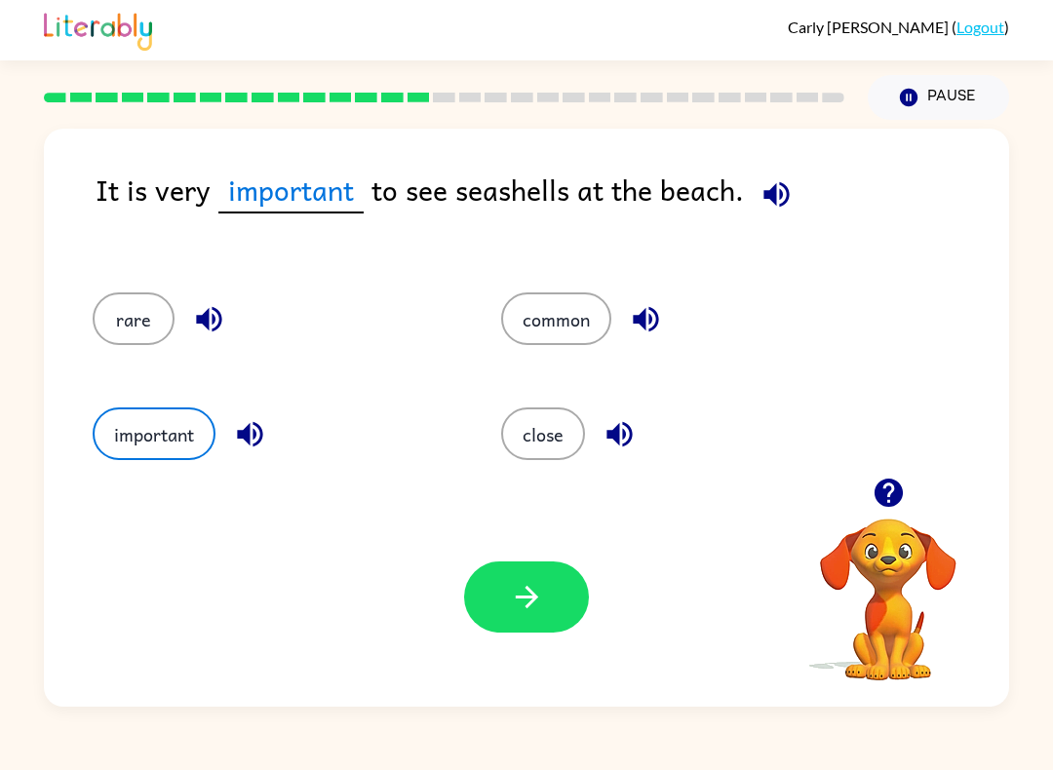
click at [547, 599] on button "button" at bounding box center [526, 596] width 125 height 71
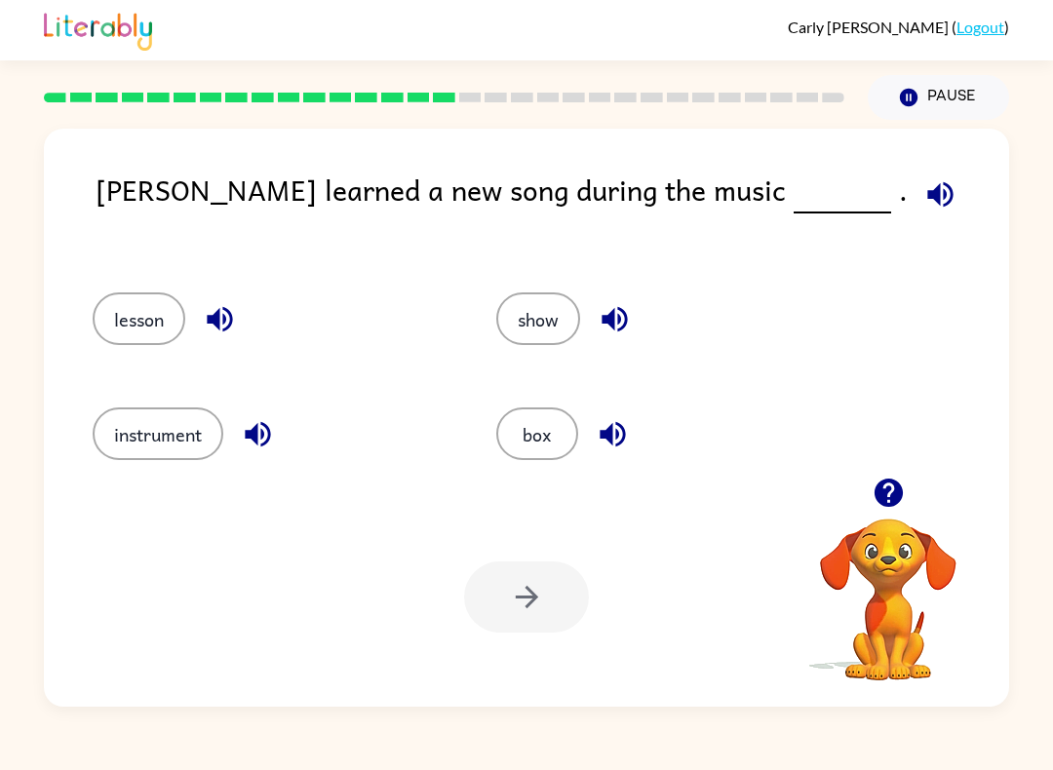
click at [111, 248] on div "Lily learned a new song during the music ." at bounding box center [552, 211] width 913 height 86
click at [138, 324] on button "lesson" at bounding box center [139, 318] width 93 height 53
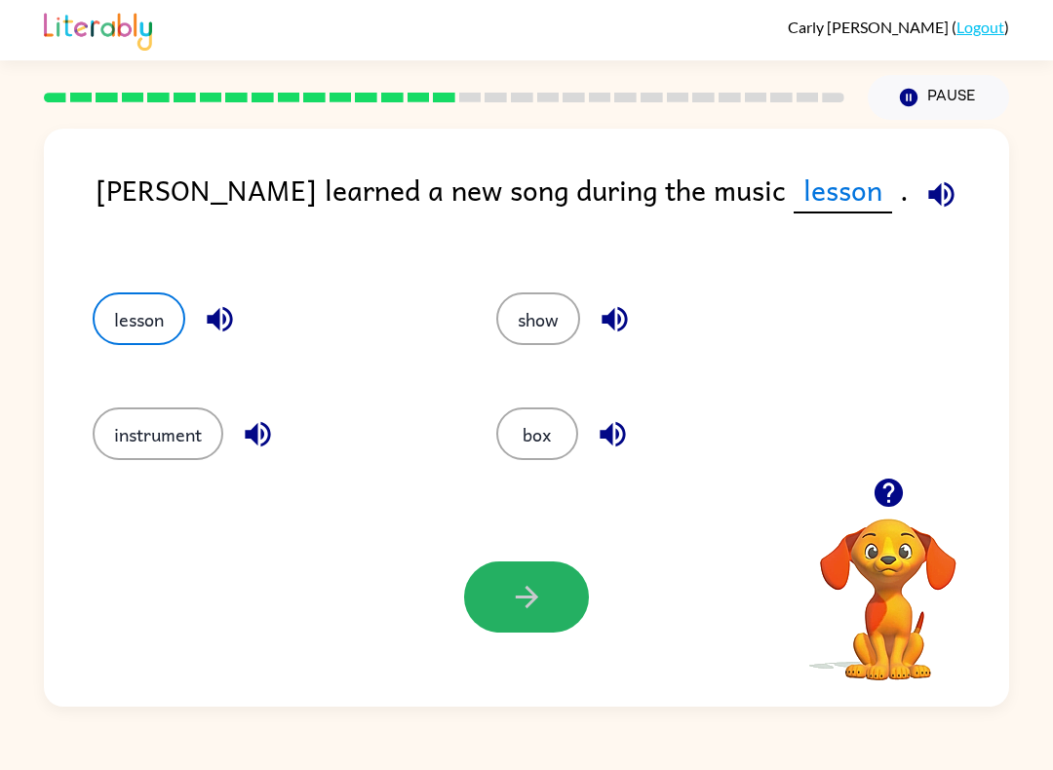
click at [511, 609] on icon "button" at bounding box center [527, 597] width 34 height 34
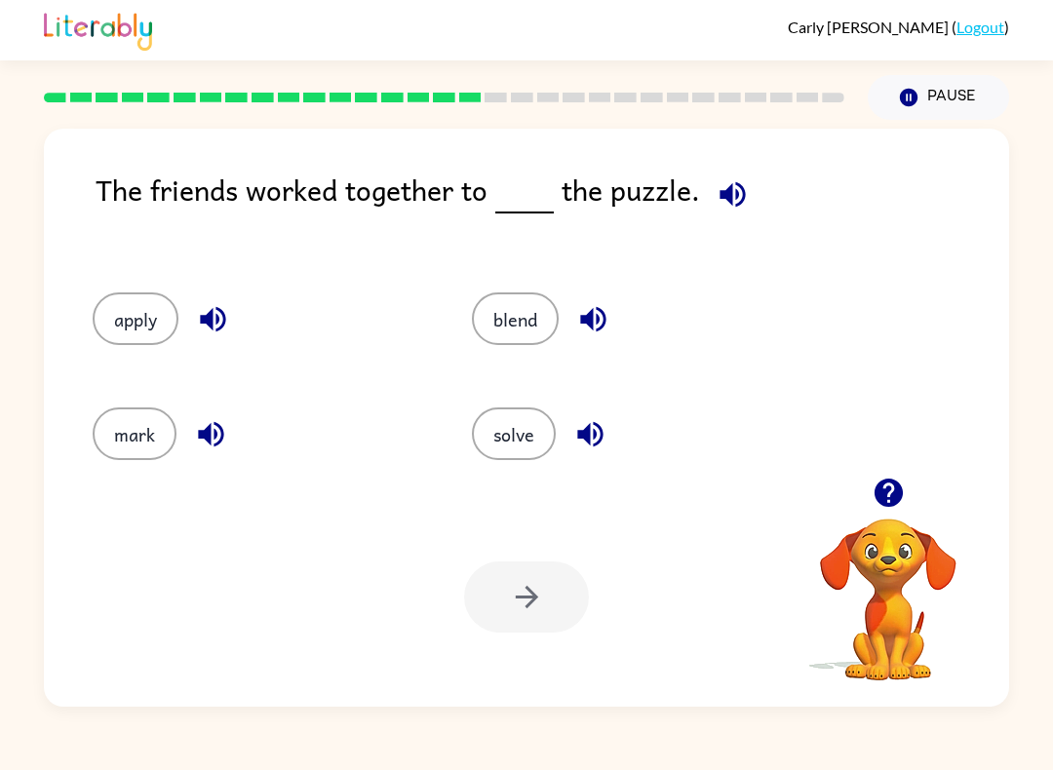
click at [528, 426] on button "solve" at bounding box center [514, 433] width 84 height 53
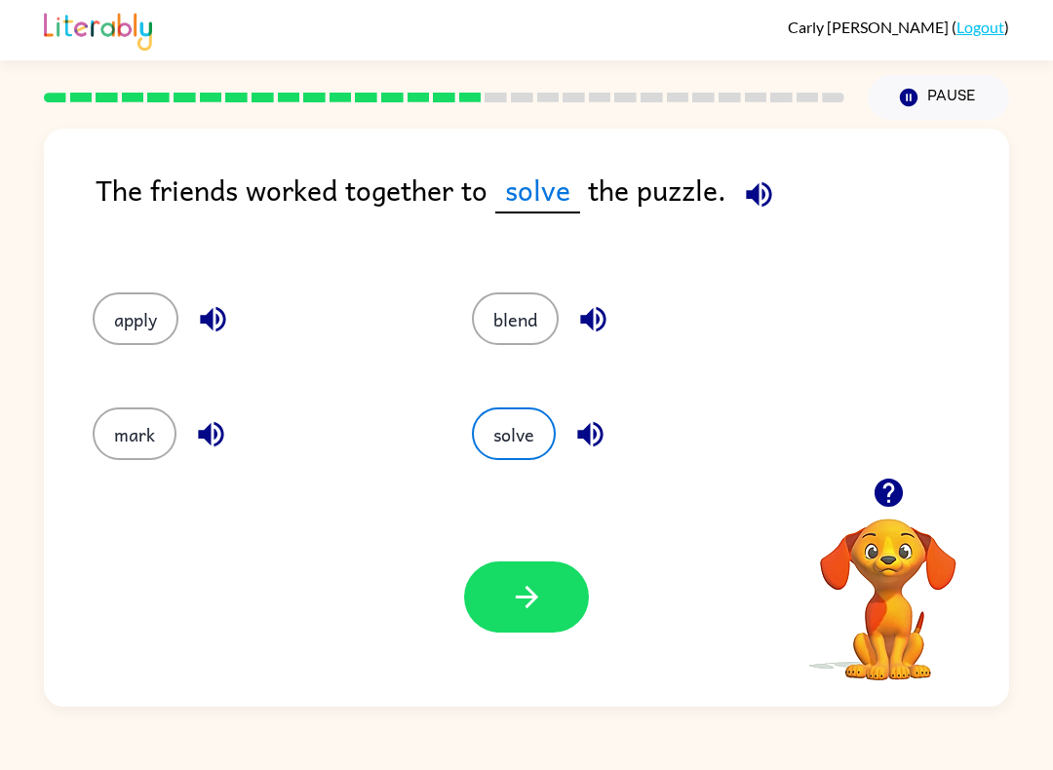
click at [557, 599] on button "button" at bounding box center [526, 596] width 125 height 71
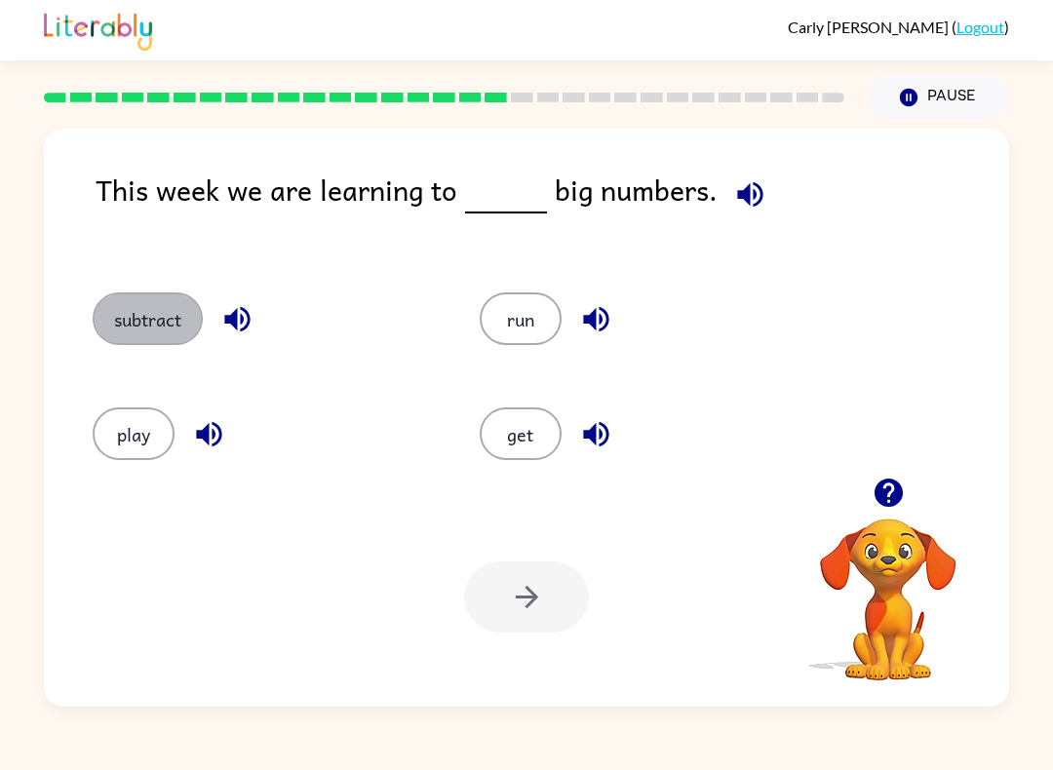
click at [164, 311] on button "subtract" at bounding box center [148, 318] width 110 height 53
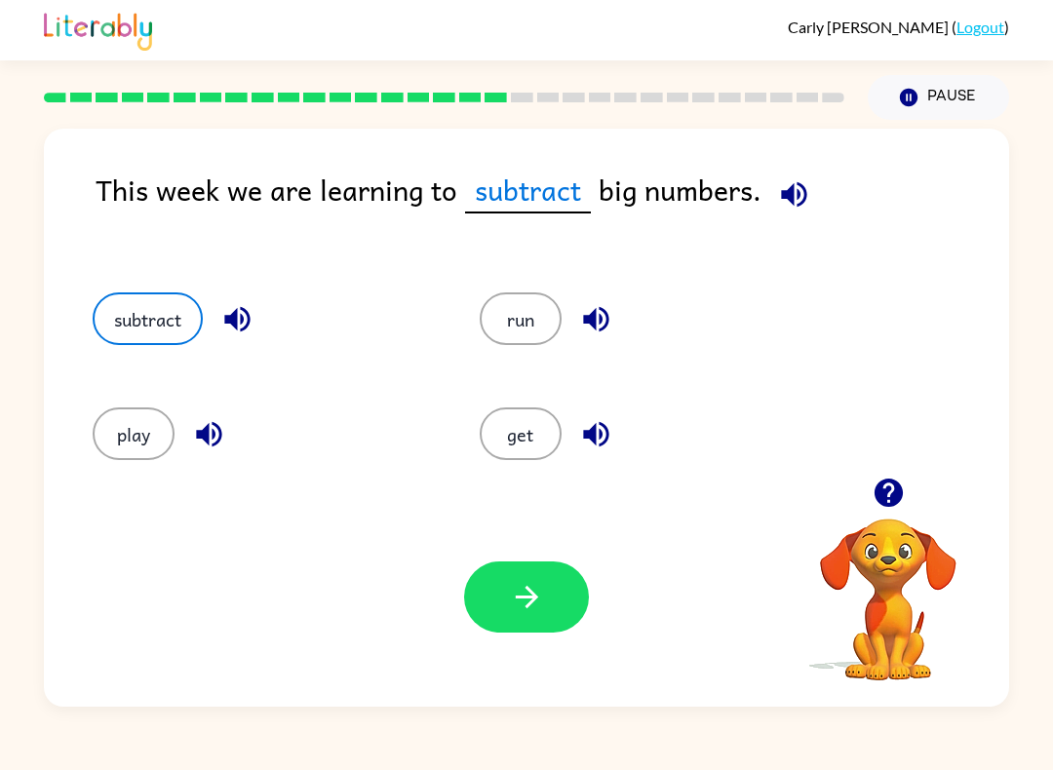
click at [492, 605] on button "button" at bounding box center [526, 596] width 125 height 71
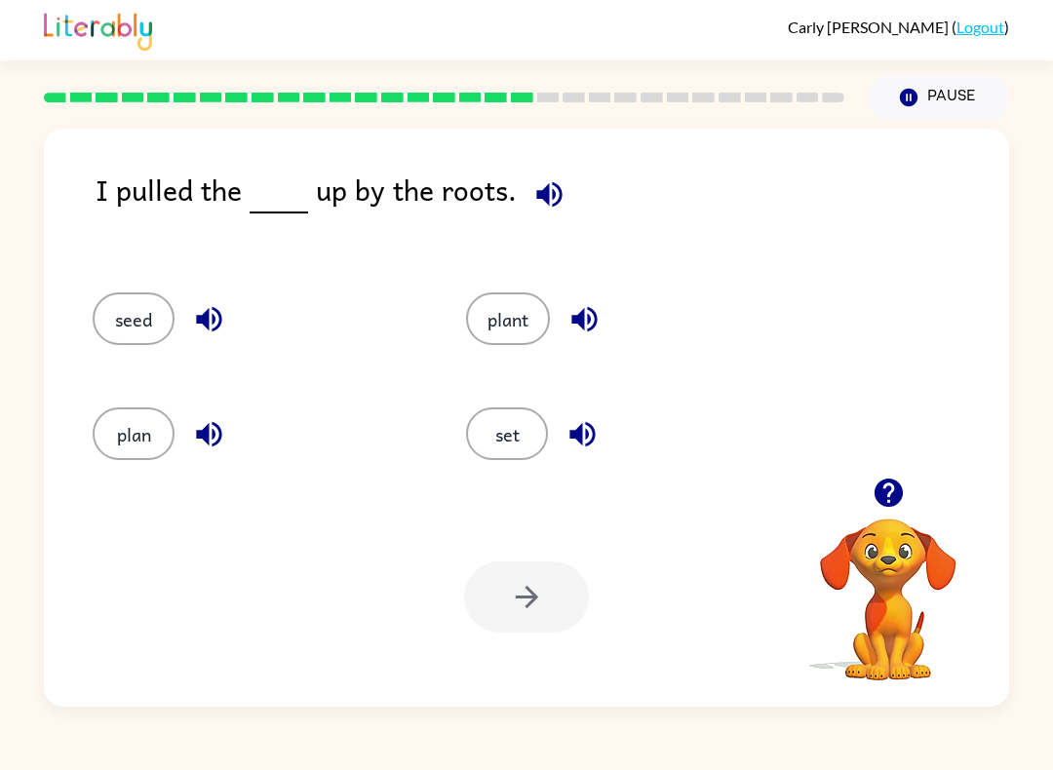
click at [517, 336] on button "plant" at bounding box center [508, 318] width 84 height 53
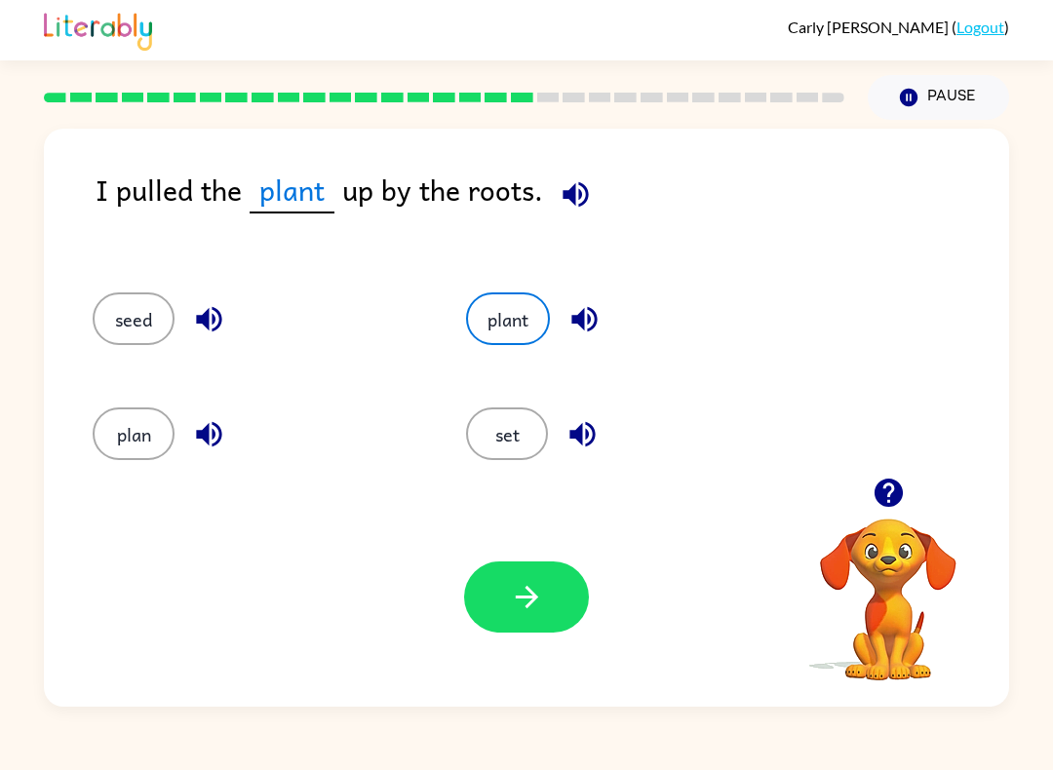
click at [575, 593] on button "button" at bounding box center [526, 596] width 125 height 71
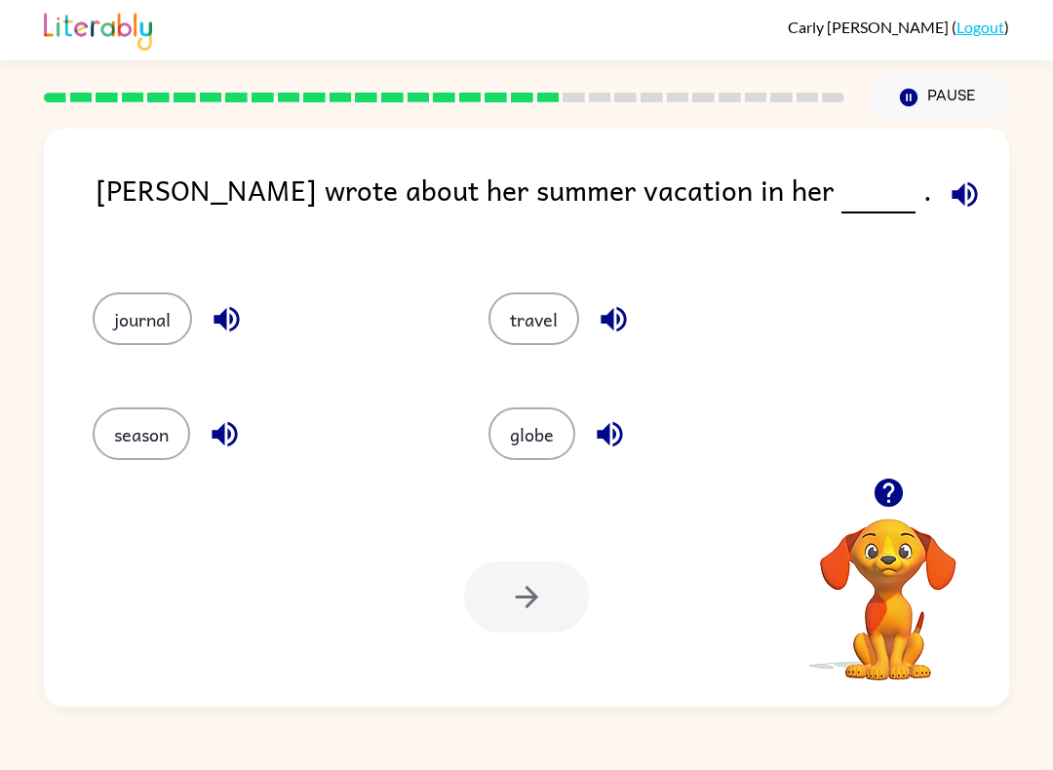
click at [148, 300] on button "journal" at bounding box center [142, 318] width 99 height 53
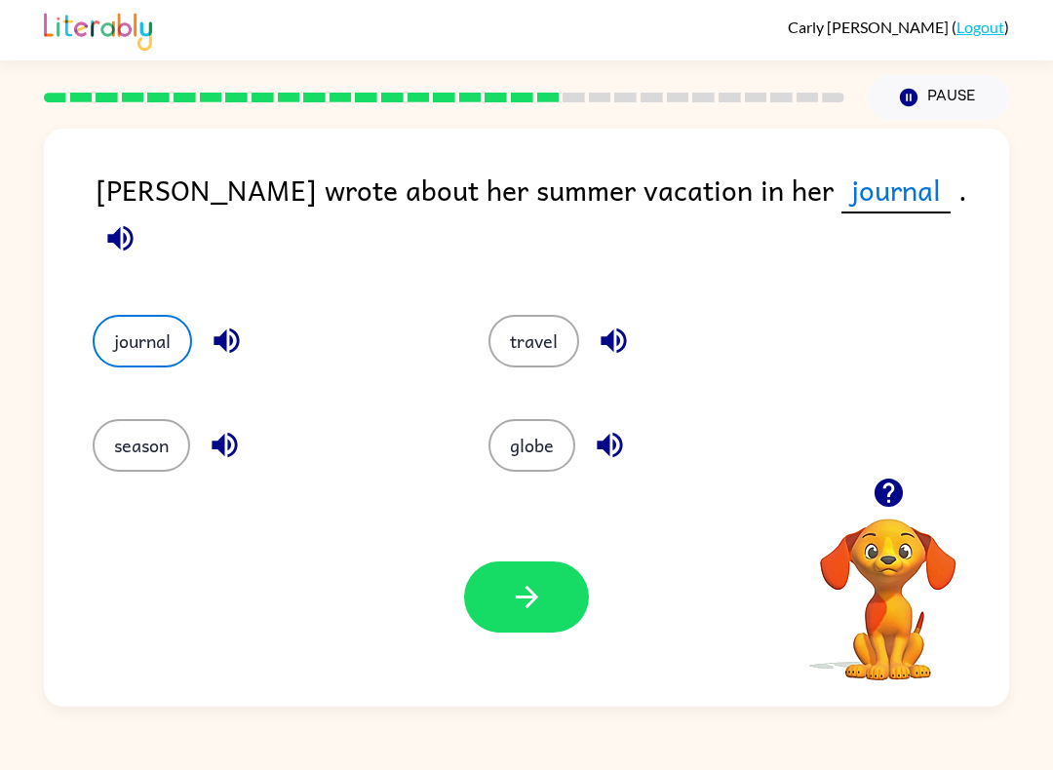
click at [547, 621] on button "button" at bounding box center [526, 596] width 125 height 71
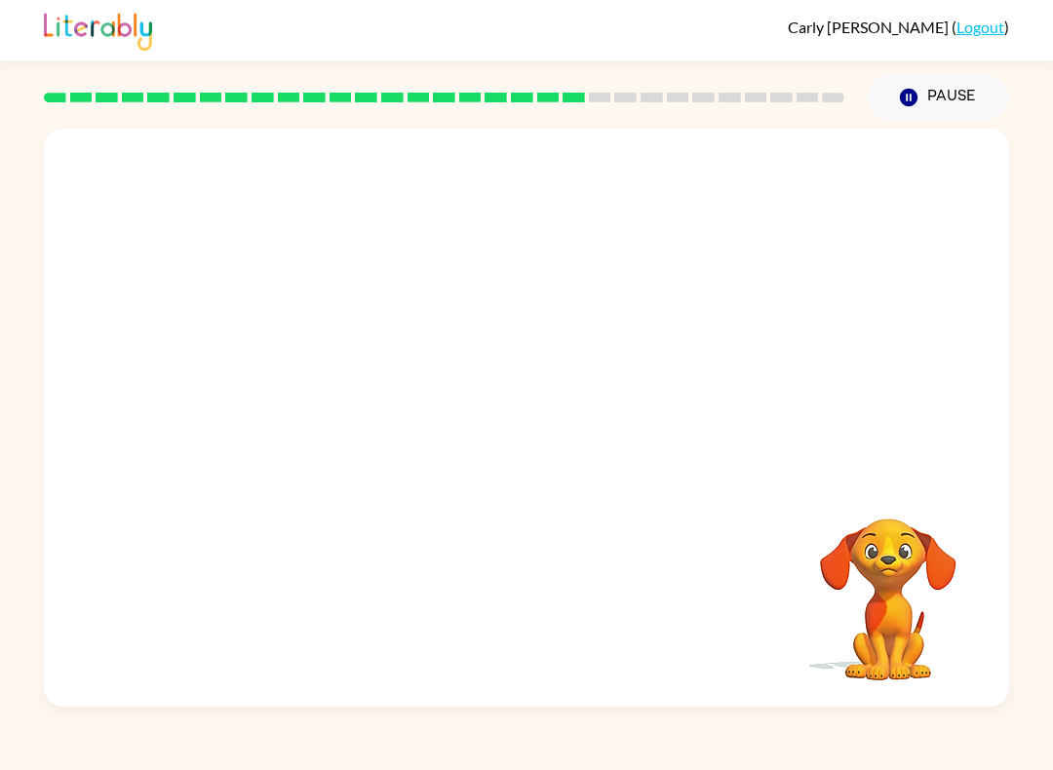
click at [334, 405] on video "Your browser must support playing .mp4 files to use Literably. Please try using…" at bounding box center [526, 303] width 965 height 349
click at [552, 411] on button "button" at bounding box center [526, 427] width 125 height 71
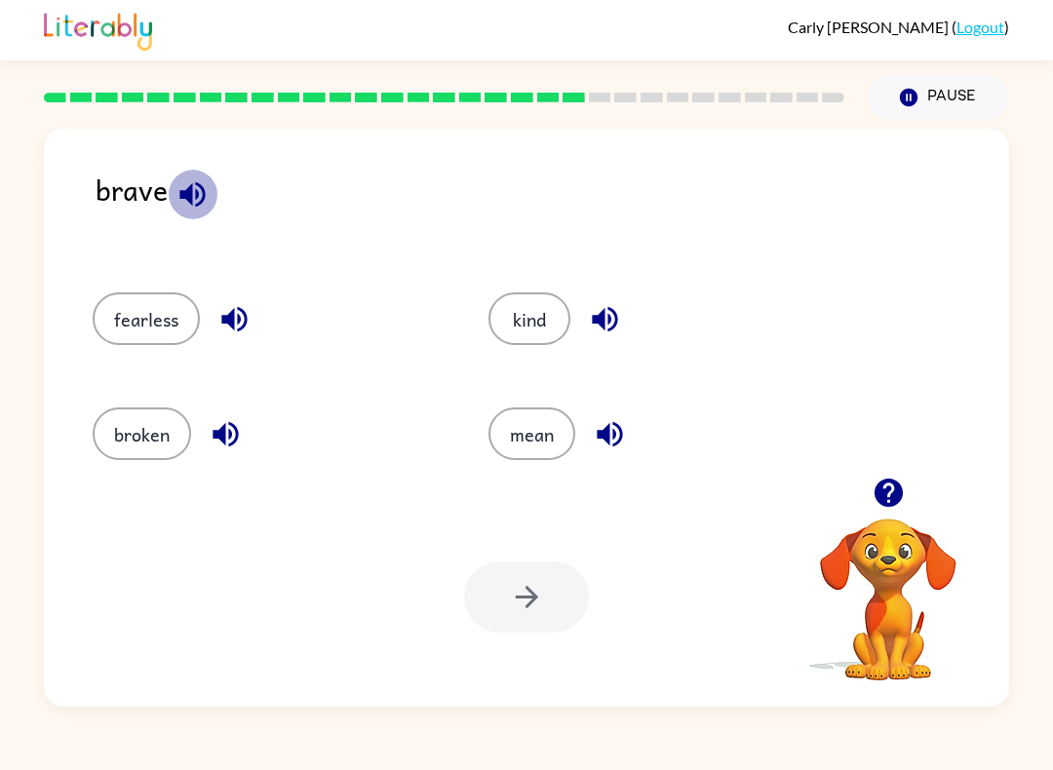
click at [181, 190] on icon "button" at bounding box center [192, 194] width 34 height 34
click at [600, 455] on button "button" at bounding box center [610, 434] width 50 height 50
click at [629, 437] on button "button" at bounding box center [610, 434] width 50 height 50
click at [626, 445] on icon "button" at bounding box center [610, 434] width 34 height 34
click at [542, 443] on button "mean" at bounding box center [531, 433] width 87 height 53
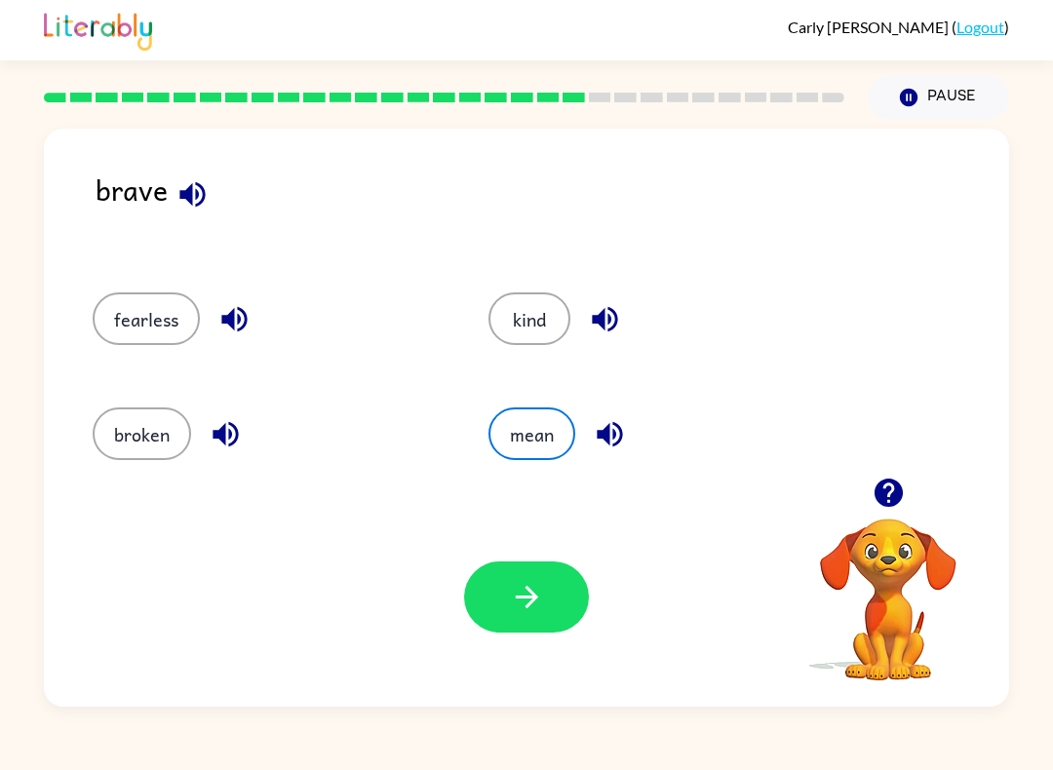
click at [531, 595] on icon "button" at bounding box center [526, 597] width 22 height 22
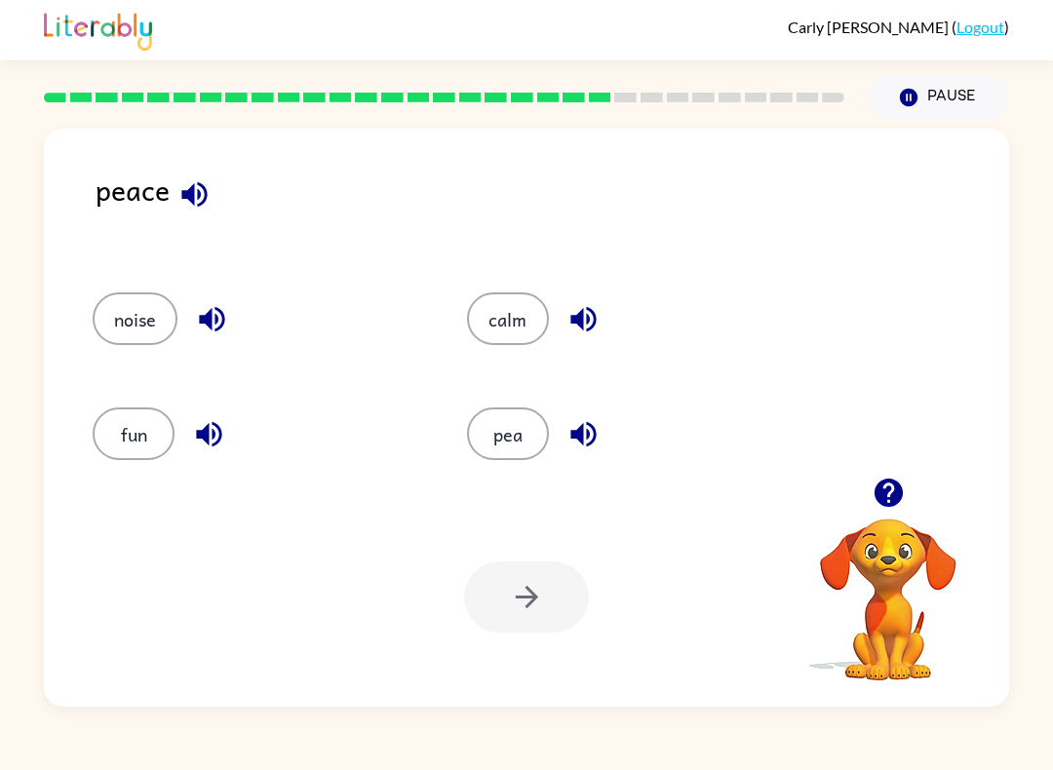
click at [507, 299] on button "calm" at bounding box center [508, 318] width 82 height 53
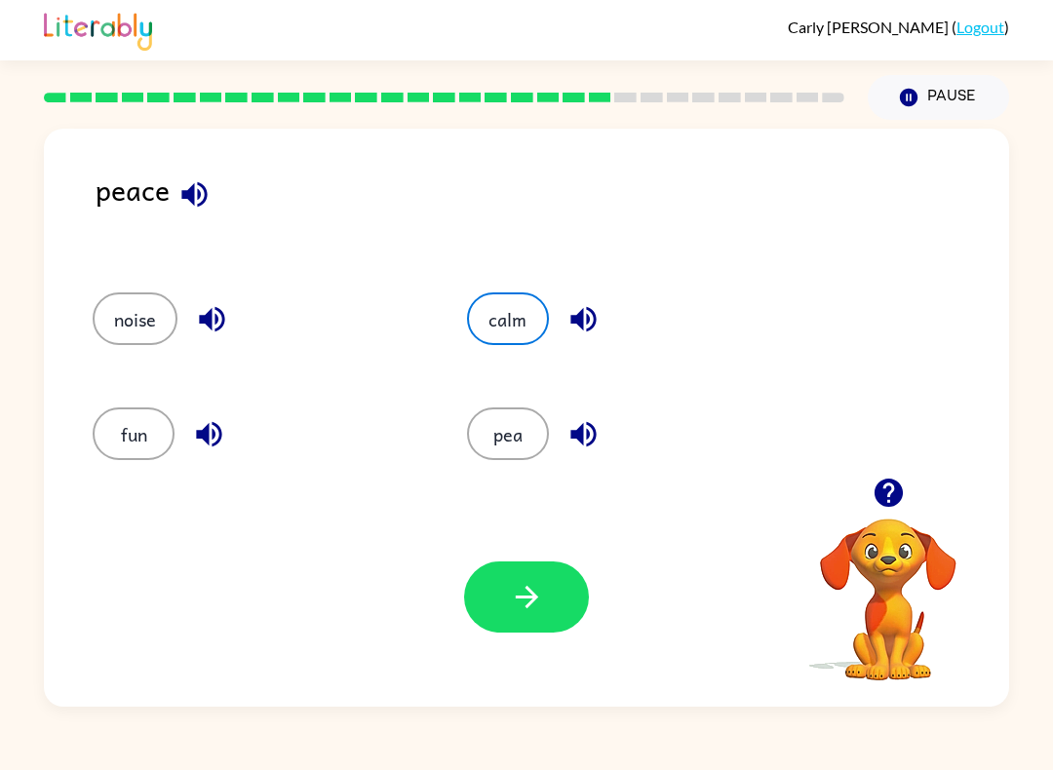
click at [542, 602] on icon "button" at bounding box center [527, 597] width 34 height 34
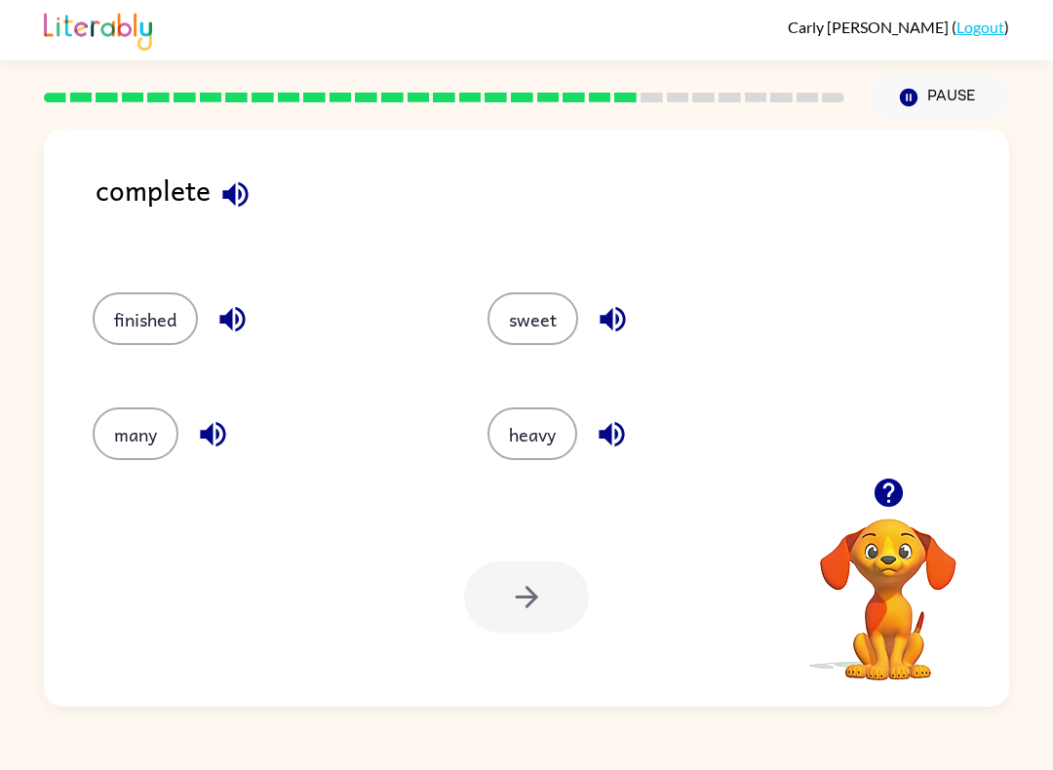
click at [161, 325] on button "finished" at bounding box center [145, 318] width 105 height 53
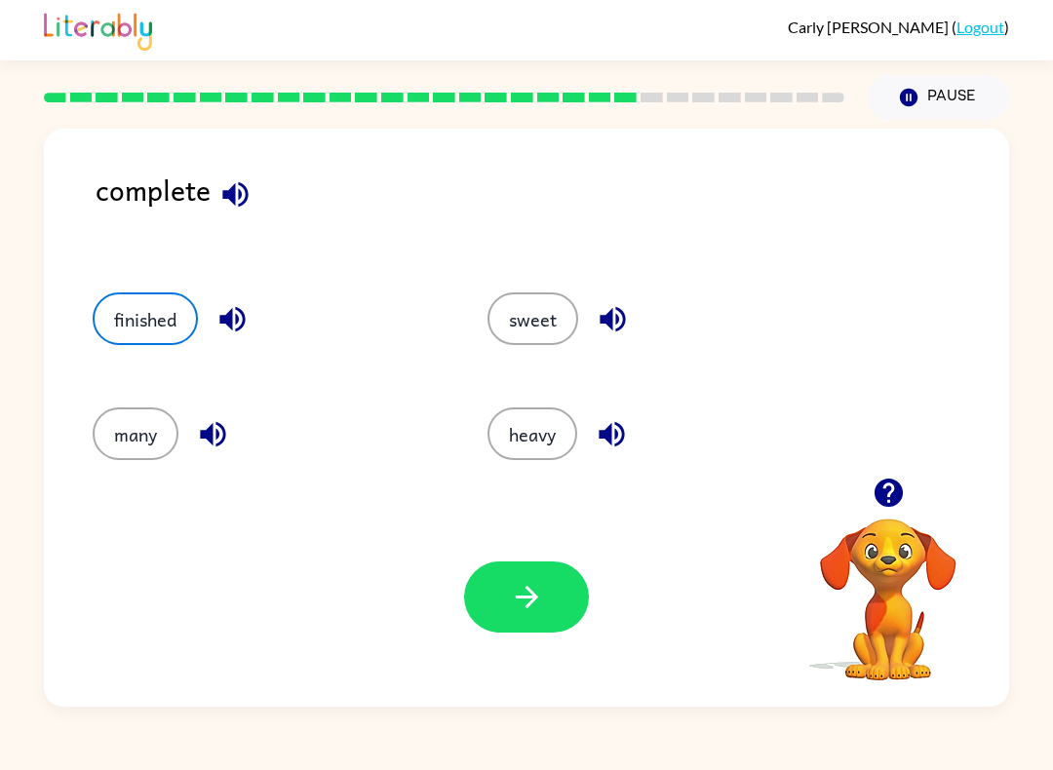
click at [539, 603] on icon "button" at bounding box center [527, 597] width 34 height 34
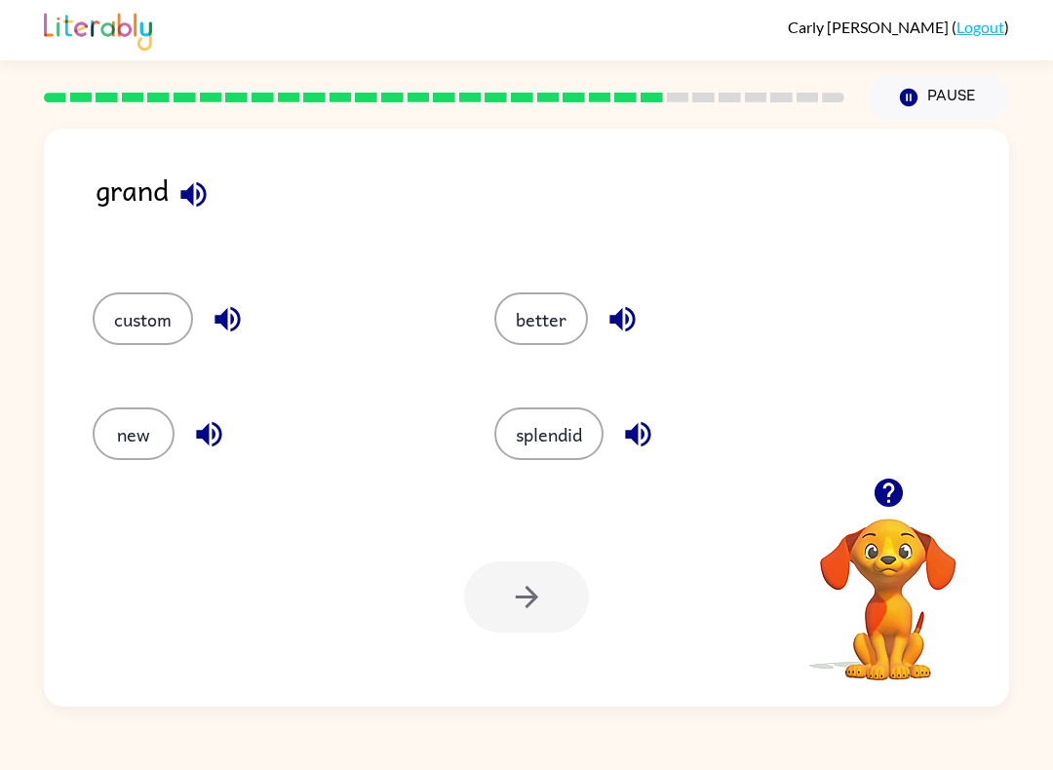
click at [539, 326] on button "better" at bounding box center [541, 318] width 94 height 53
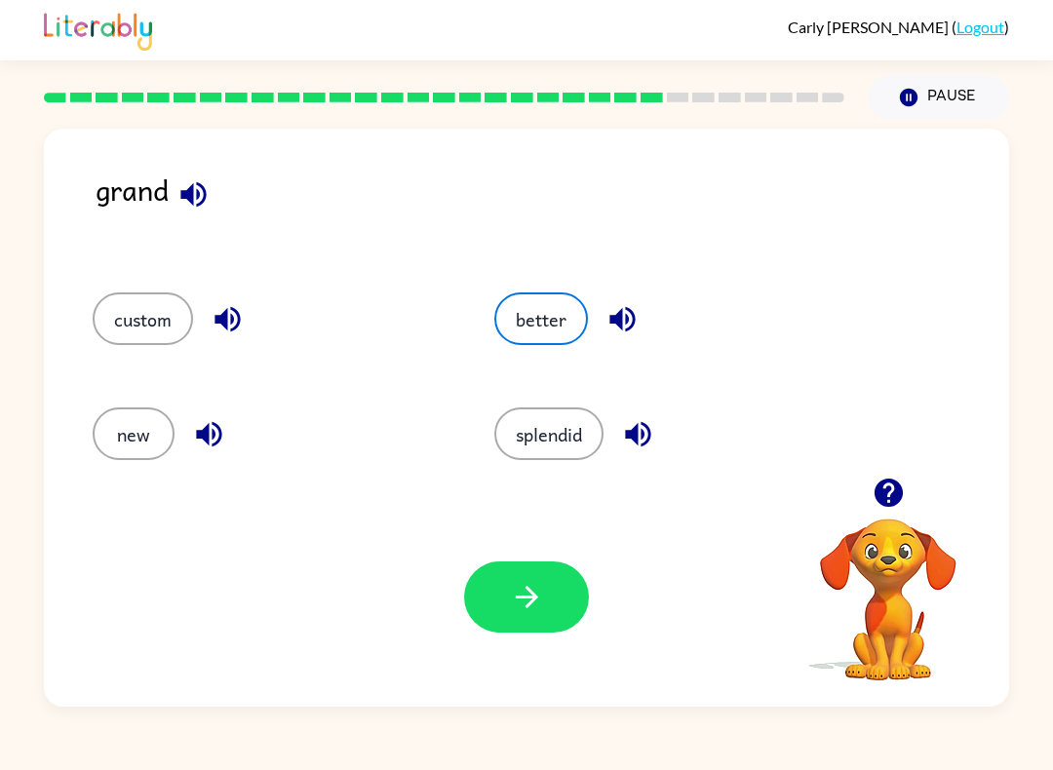
click at [545, 611] on button "button" at bounding box center [526, 596] width 125 height 71
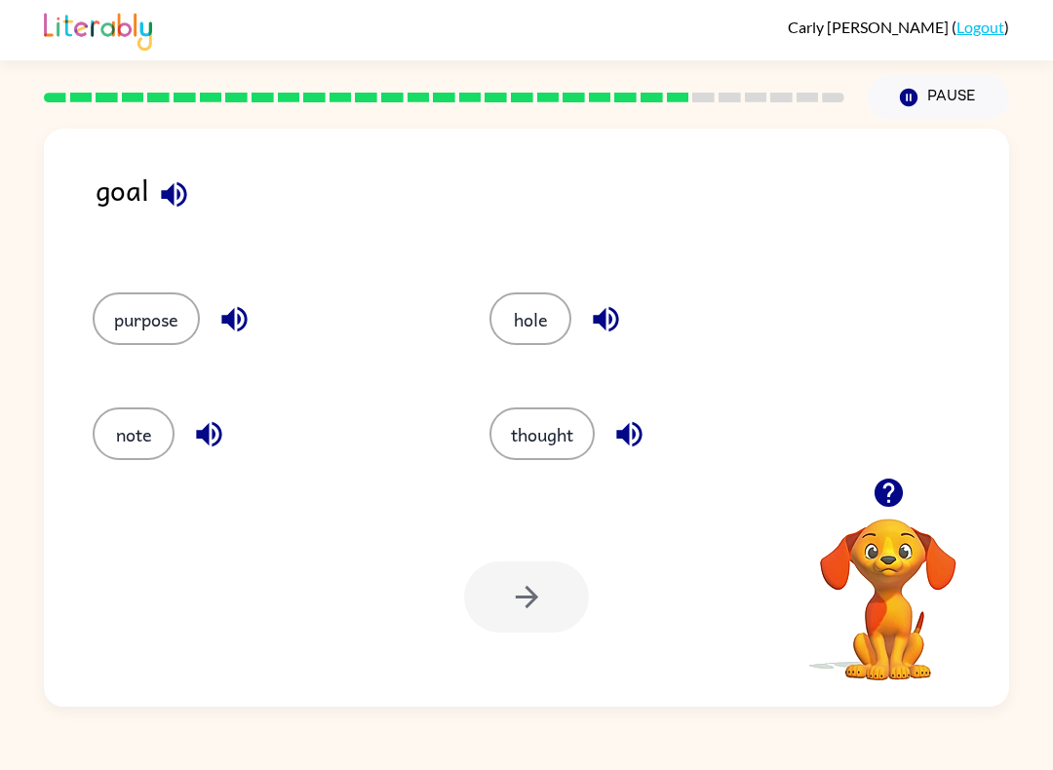
click at [135, 304] on button "purpose" at bounding box center [146, 318] width 107 height 53
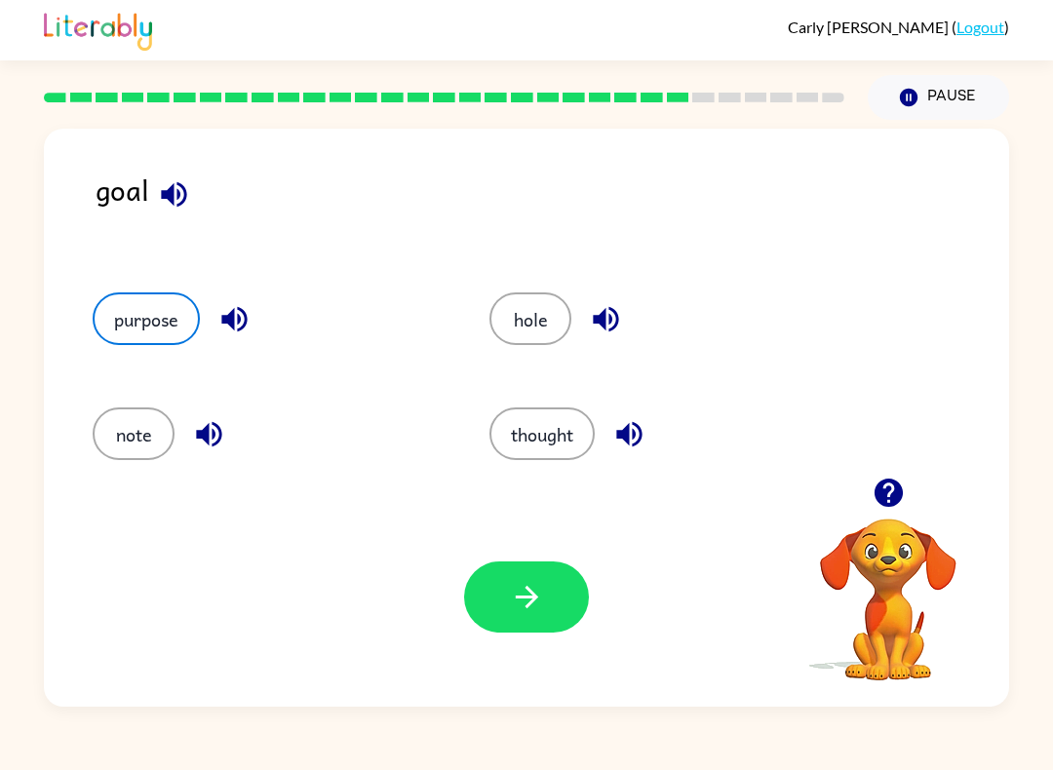
click at [549, 572] on button "button" at bounding box center [526, 596] width 125 height 71
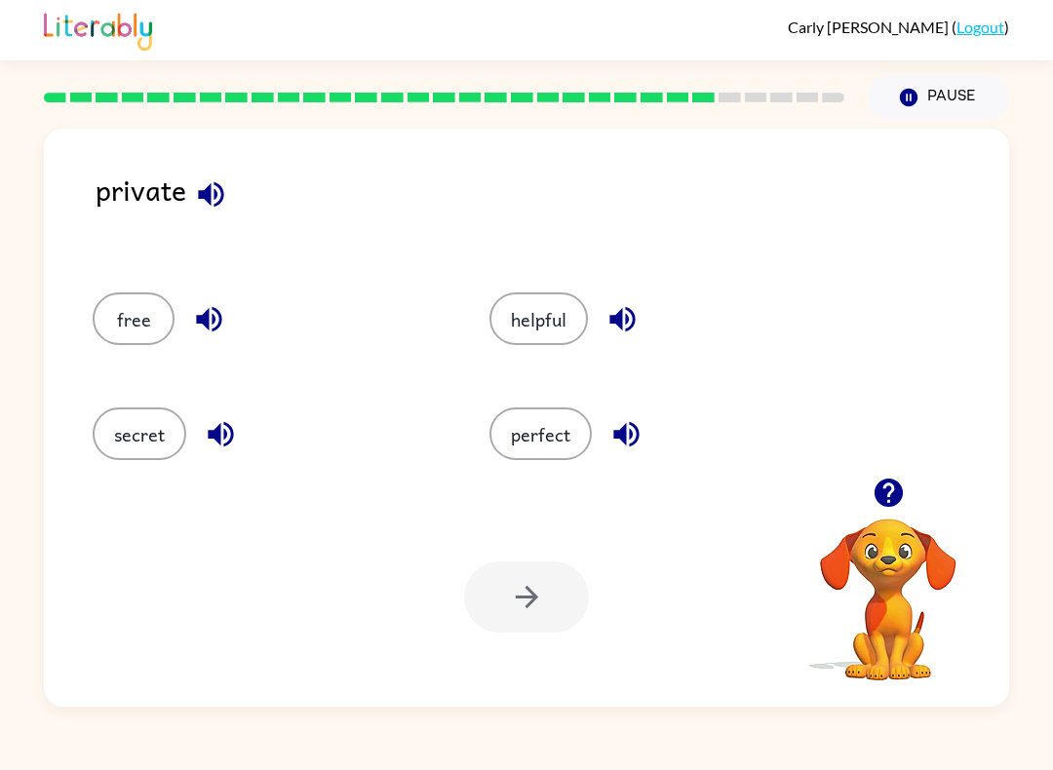
click at [547, 324] on button "helpful" at bounding box center [538, 318] width 98 height 53
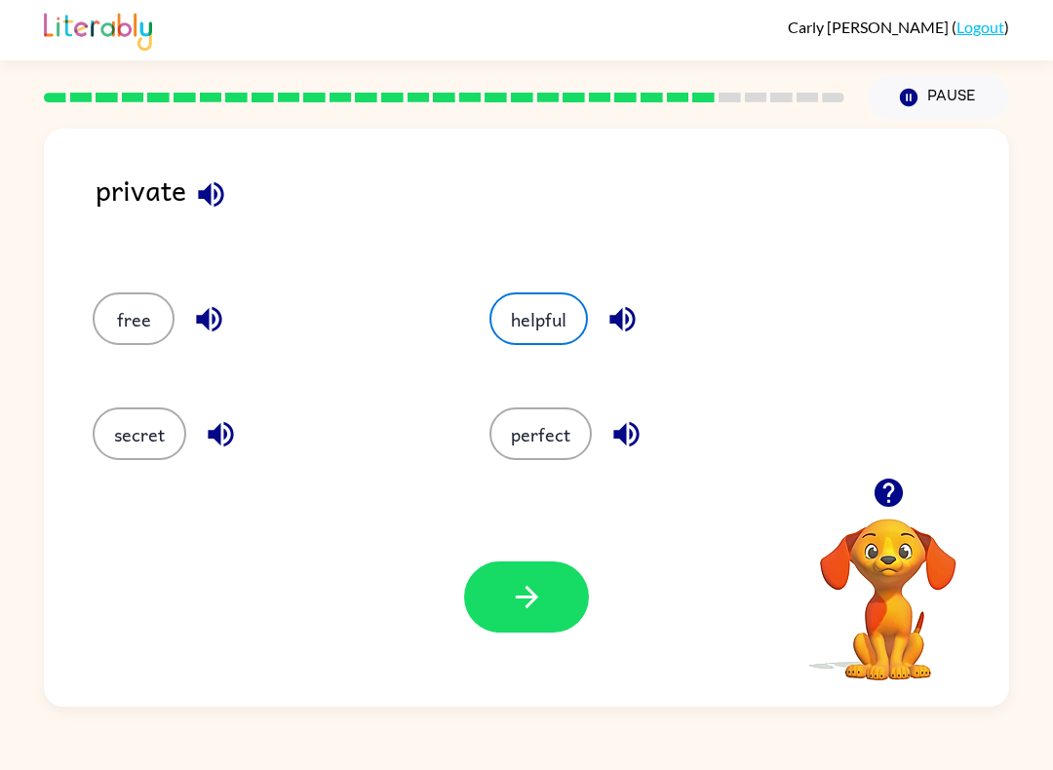
click at [539, 615] on button "button" at bounding box center [526, 596] width 125 height 71
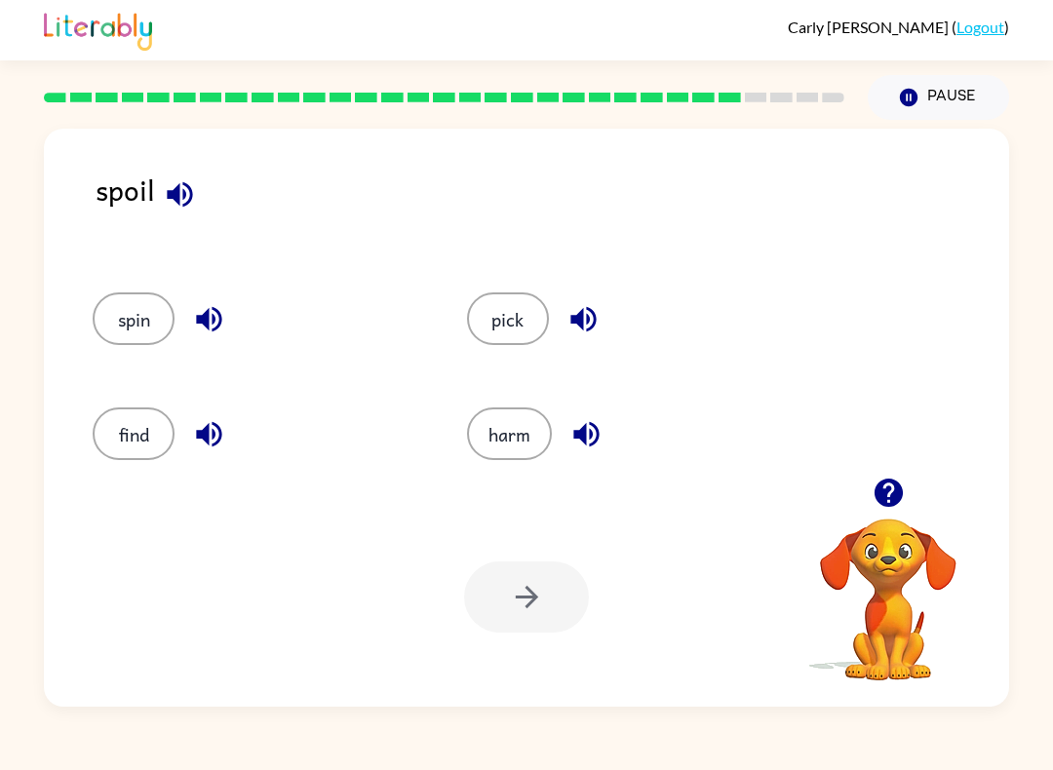
click at [509, 424] on button "harm" at bounding box center [509, 433] width 85 height 53
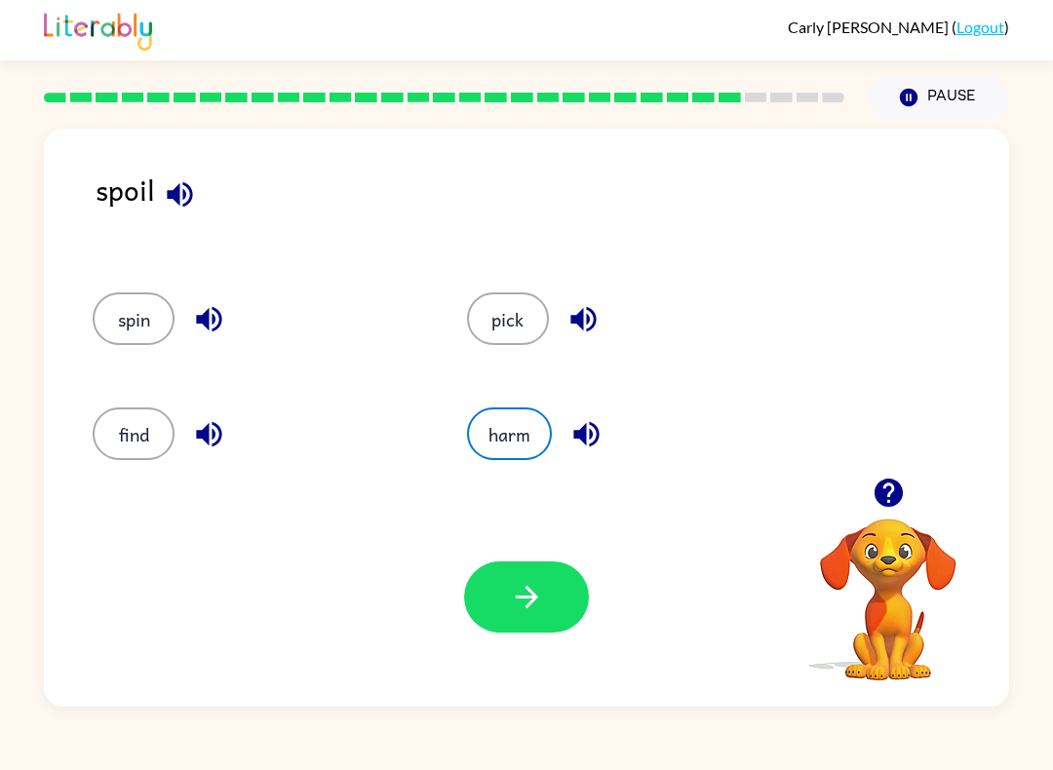
click at [557, 614] on button "button" at bounding box center [526, 596] width 125 height 71
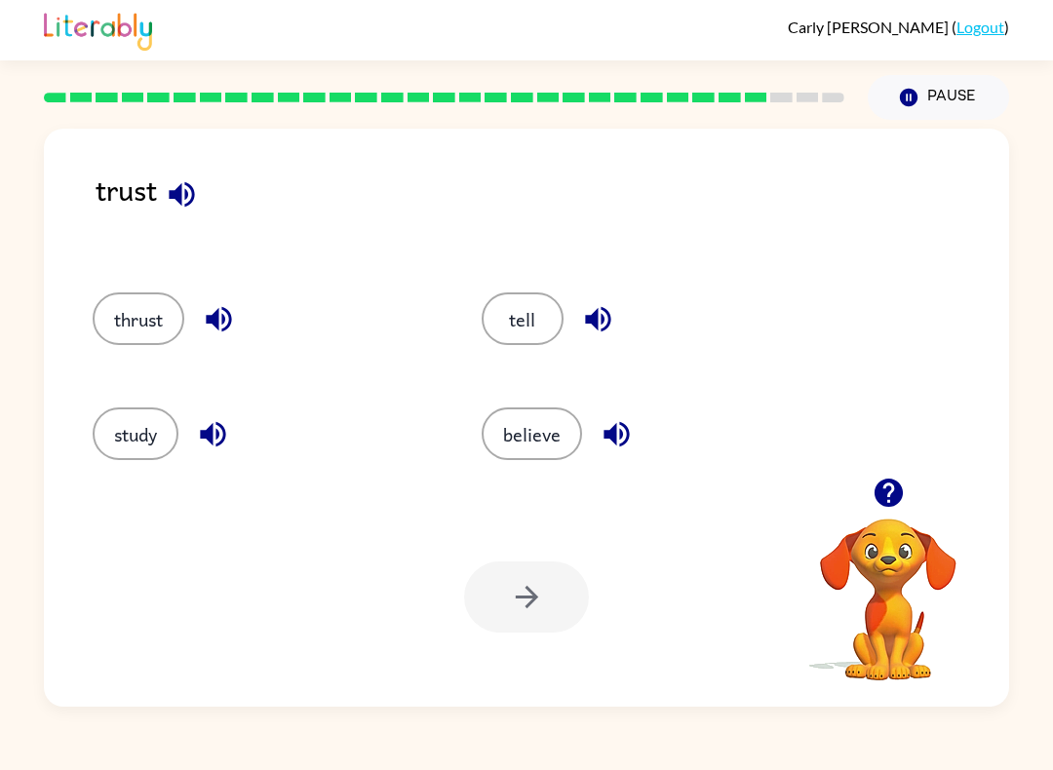
click at [565, 426] on button "believe" at bounding box center [532, 433] width 100 height 53
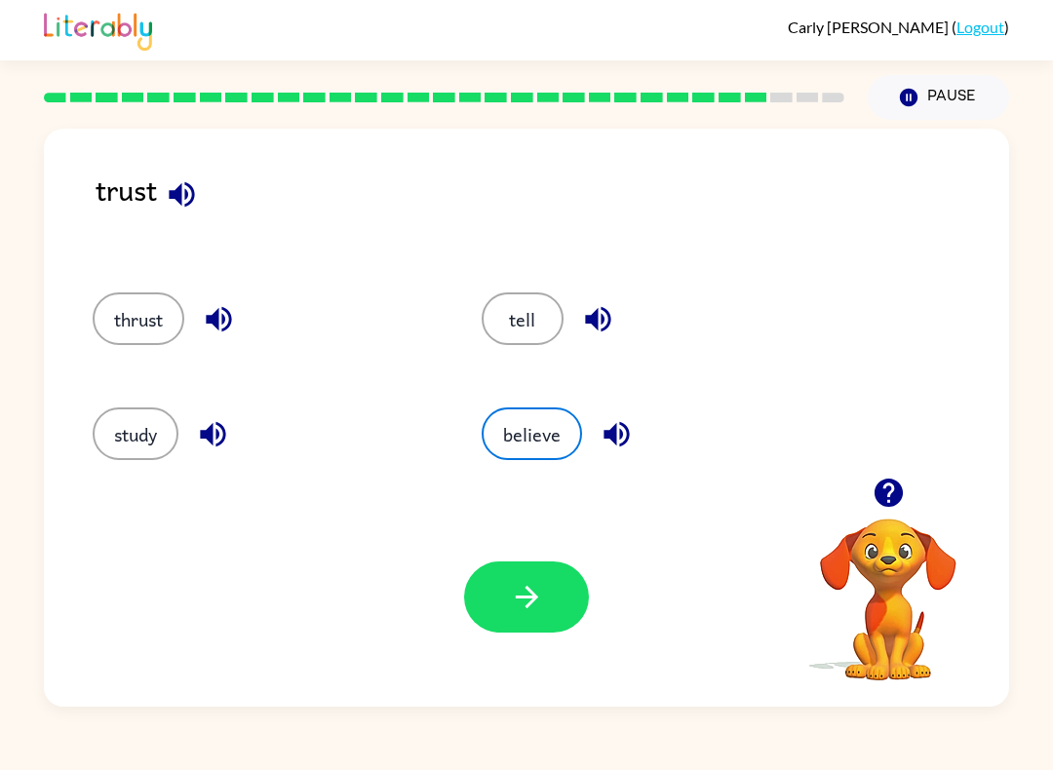
click at [544, 622] on button "button" at bounding box center [526, 596] width 125 height 71
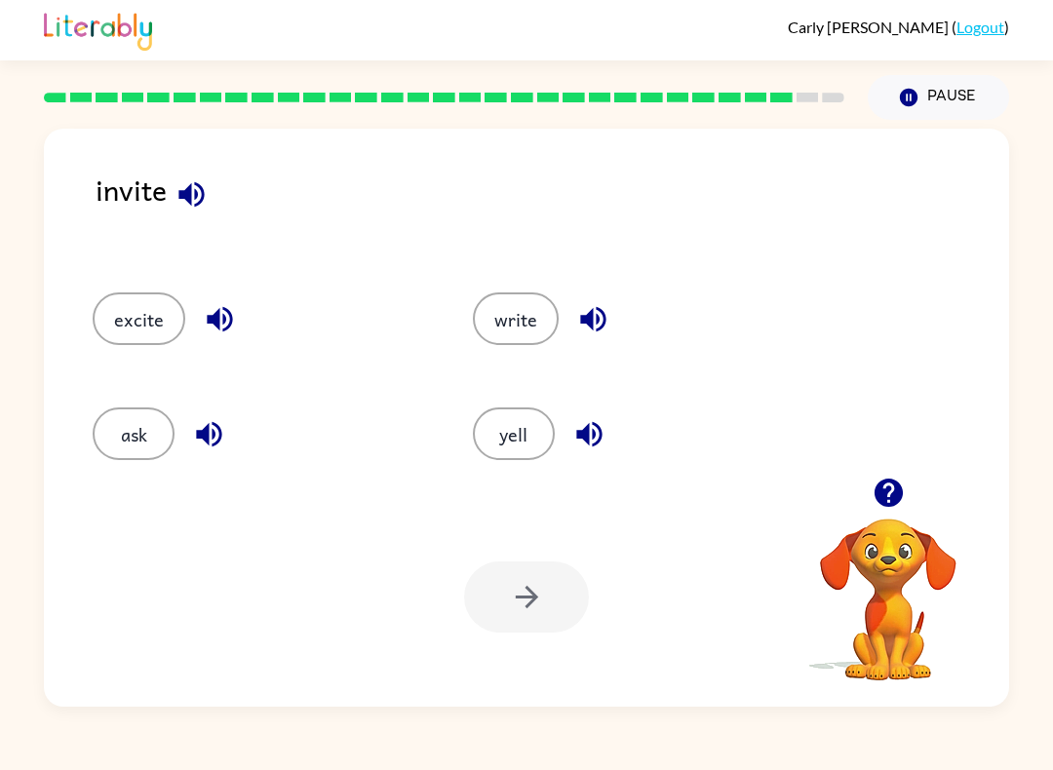
click at [522, 315] on button "write" at bounding box center [516, 318] width 86 height 53
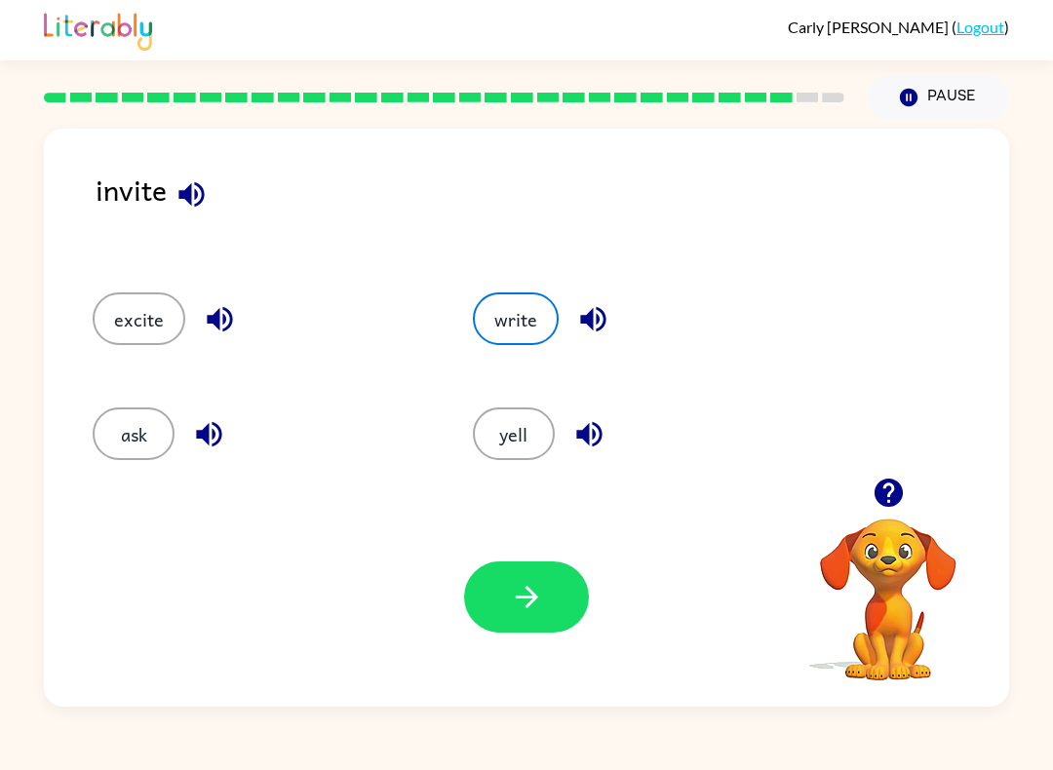
click at [563, 580] on button "button" at bounding box center [526, 596] width 125 height 71
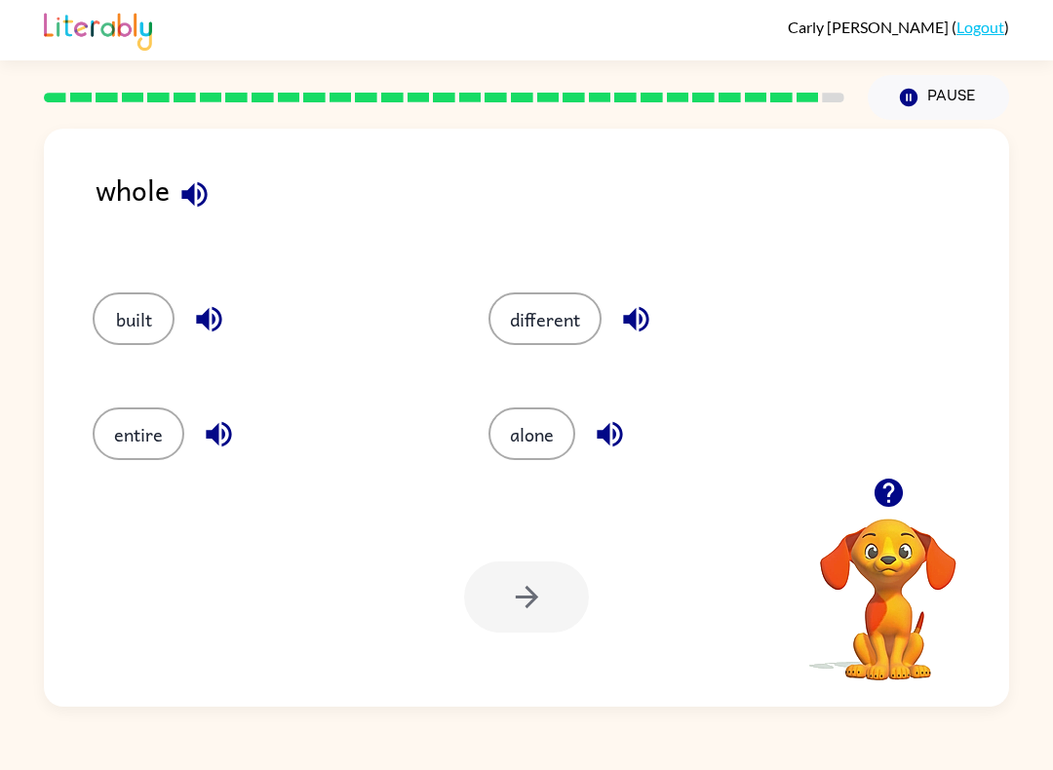
click at [159, 428] on button "entire" at bounding box center [139, 433] width 92 height 53
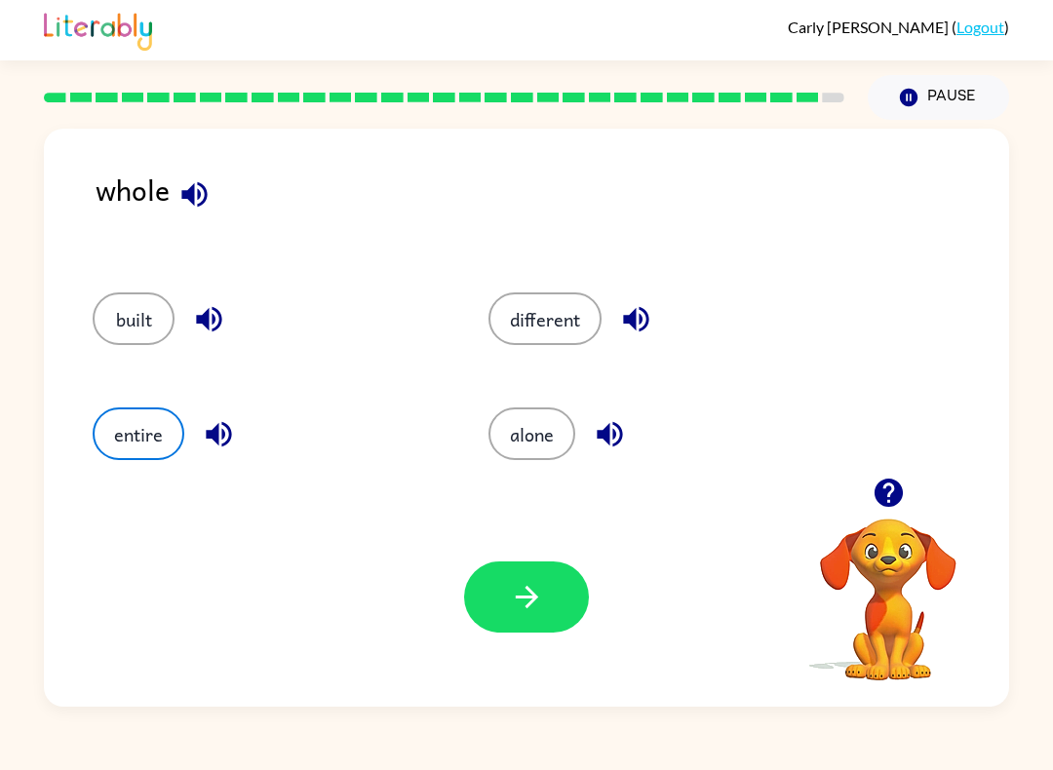
click at [508, 624] on button "button" at bounding box center [526, 596] width 125 height 71
